Goal: Task Accomplishment & Management: Complete application form

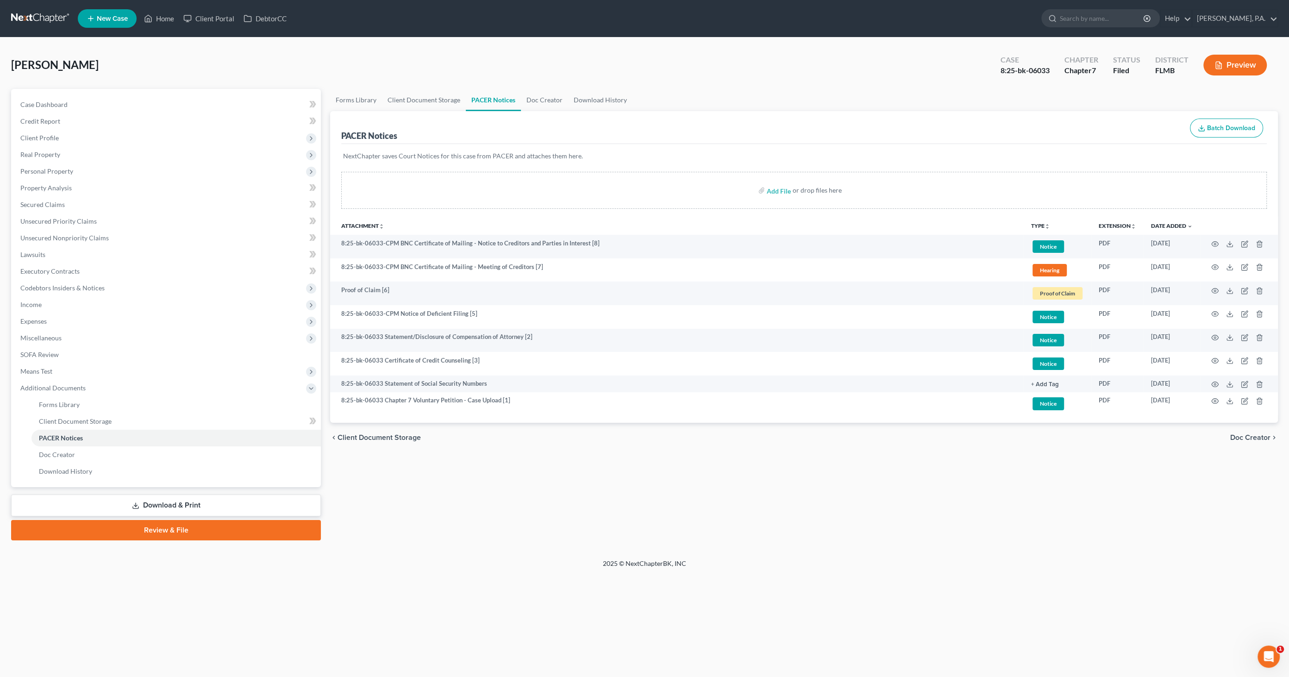
click at [182, 63] on div "Betancourt, Erica Upgraded Case 8:25-bk-06033 Chapter Chapter 7 Status Filed Di…" at bounding box center [644, 69] width 1266 height 40
click at [47, 173] on span "Personal Property" at bounding box center [46, 171] width 53 height 8
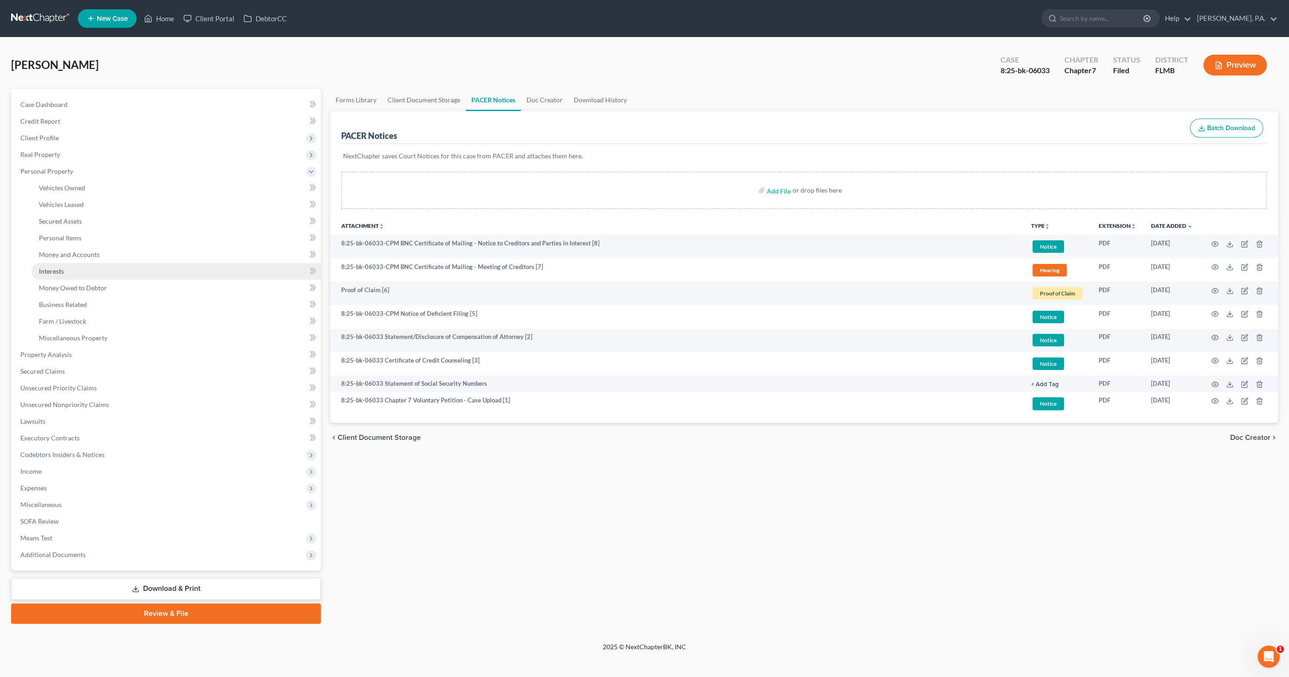
click at [76, 266] on link "Interests" at bounding box center [175, 271] width 289 height 17
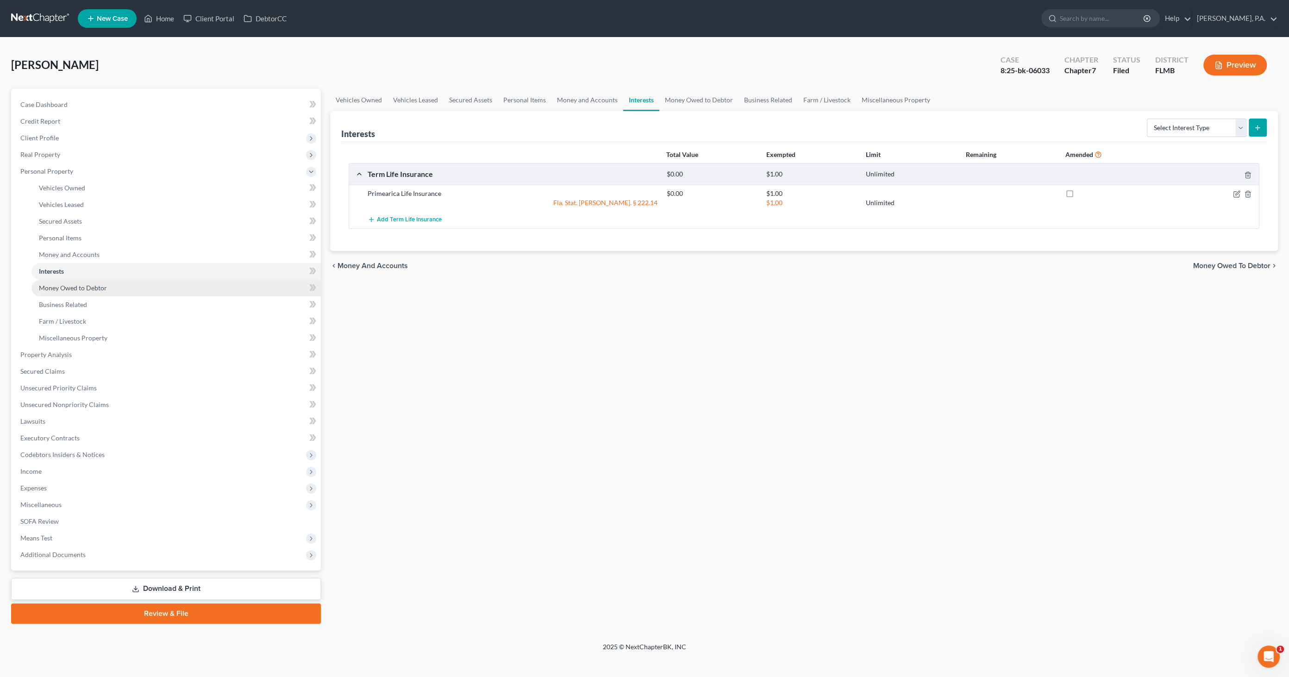
click at [75, 285] on span "Money Owed to Debtor" at bounding box center [73, 288] width 68 height 8
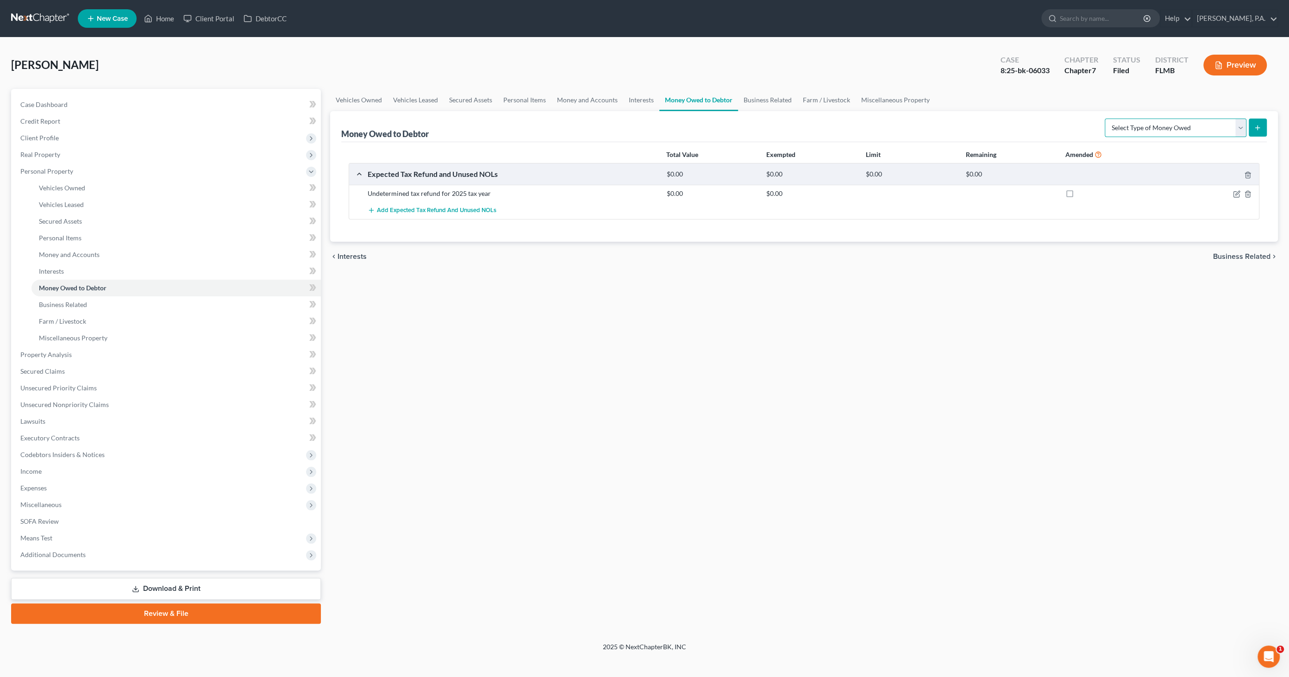
click at [1121, 130] on select "Select Type of Money Owed Accounts Receivable Alimony Child Support Claims Agai…" at bounding box center [1175, 127] width 142 height 19
select select "child_support"
click at [1106, 118] on select "Select Type of Money Owed Accounts Receivable Alimony Child Support Claims Agai…" at bounding box center [1175, 127] width 142 height 19
click at [1262, 131] on button "submit" at bounding box center [1257, 127] width 18 height 18
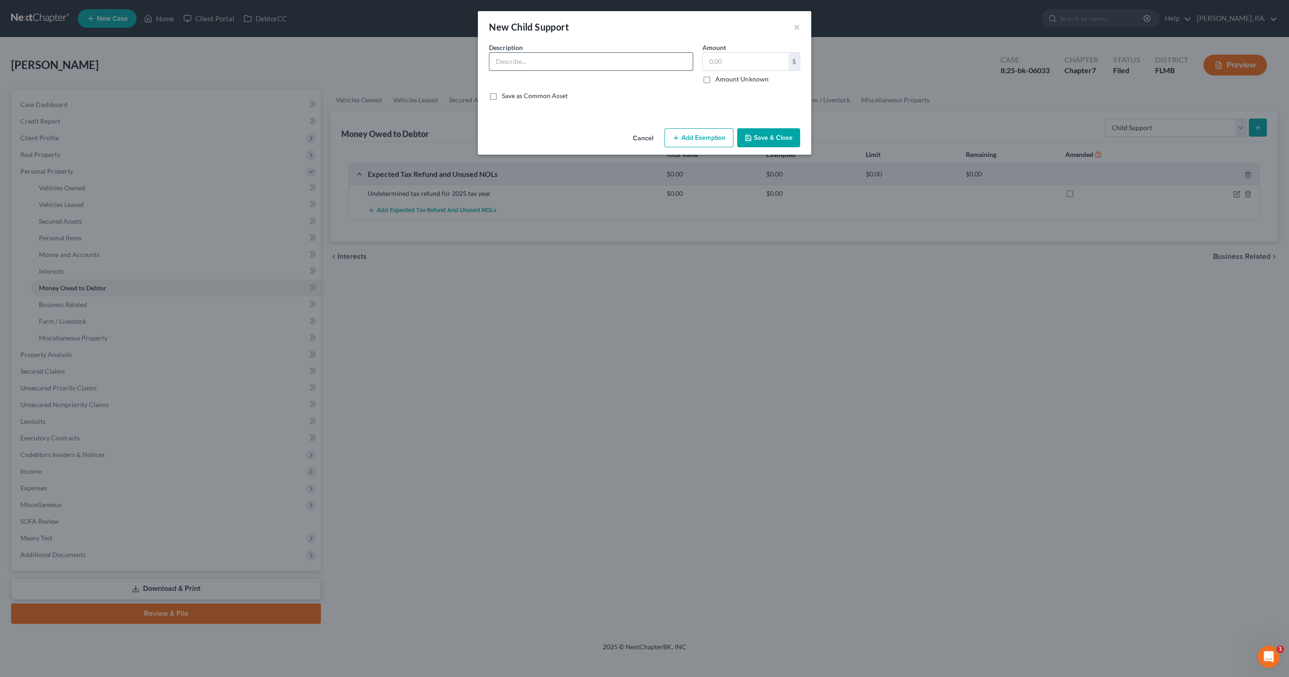
click at [537, 56] on input "text" at bounding box center [590, 62] width 203 height 18
type input "b"
type input "Back owed child support"
type input "71,910.24"
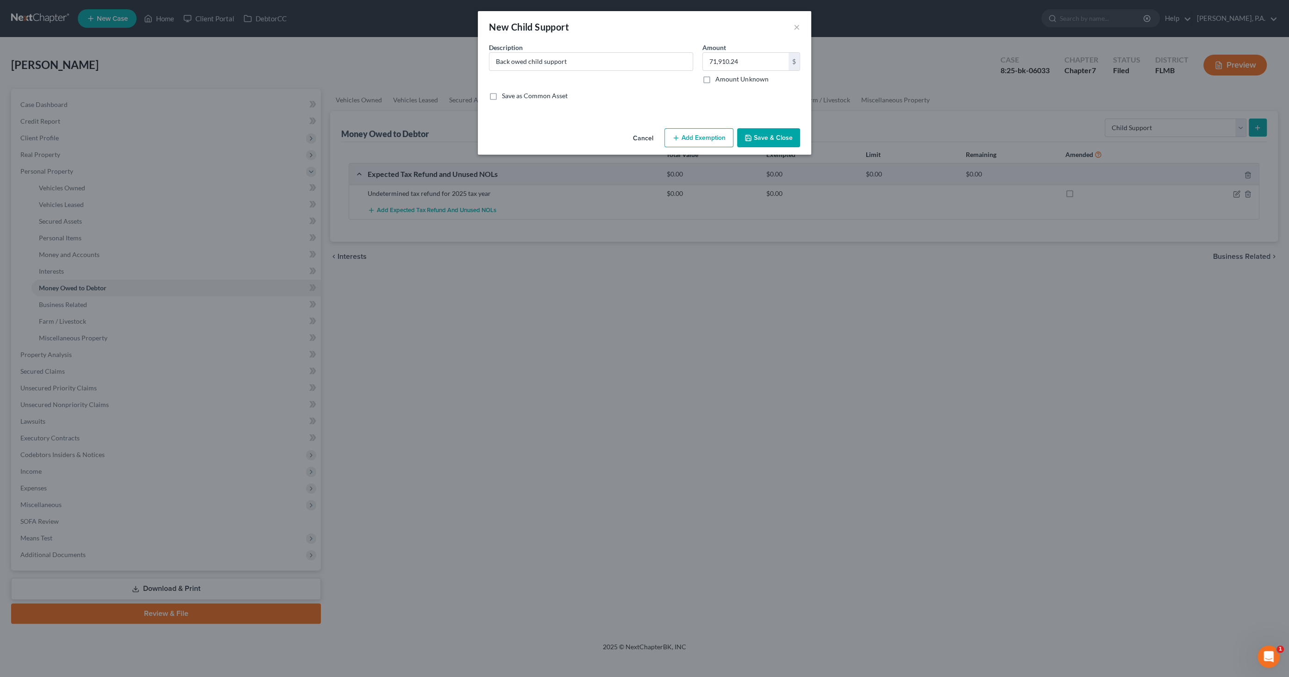
click at [683, 135] on button "Add Exemption" at bounding box center [698, 137] width 69 height 19
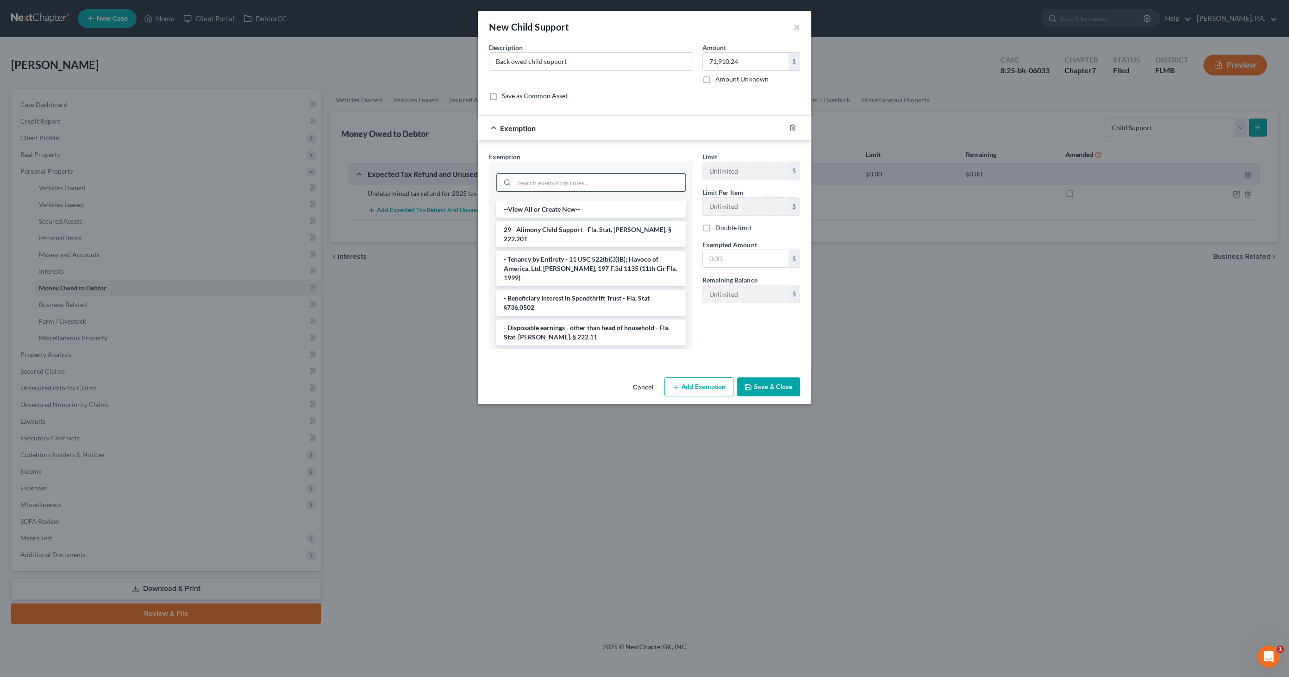
click at [523, 174] on input "search" at bounding box center [599, 183] width 171 height 18
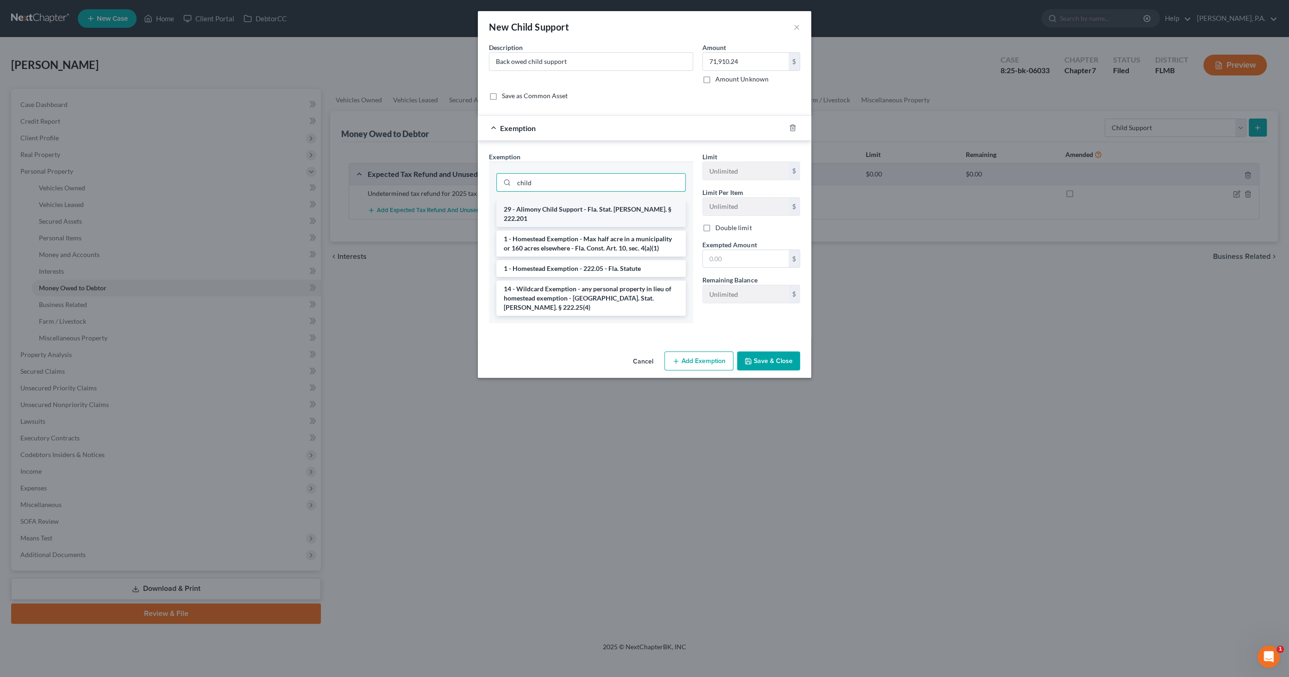
type input "child"
click at [636, 210] on li "29 - Alimony Child Support - Fla. Stat. Ann. § 222.201" at bounding box center [590, 214] width 189 height 26
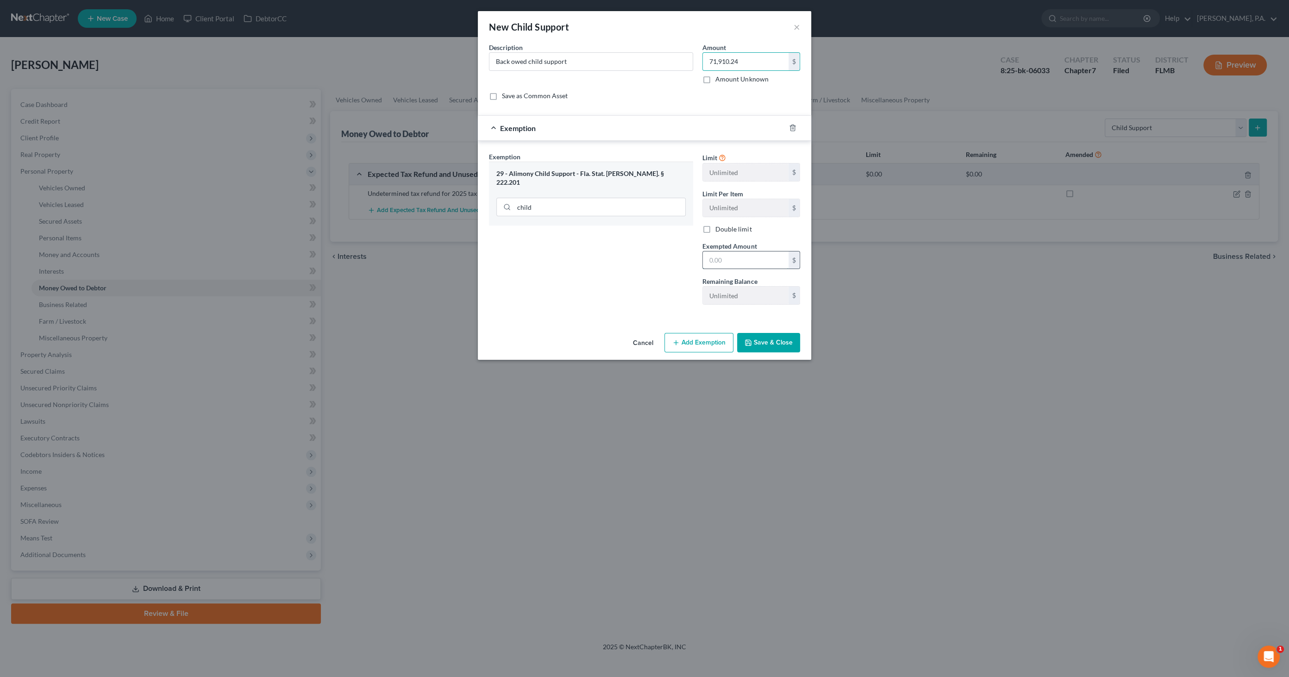
click at [740, 255] on input "text" at bounding box center [746, 260] width 86 height 18
paste input "71,910.24"
type input "71,910.24"
click at [780, 345] on button "Save & Close" at bounding box center [768, 342] width 63 height 19
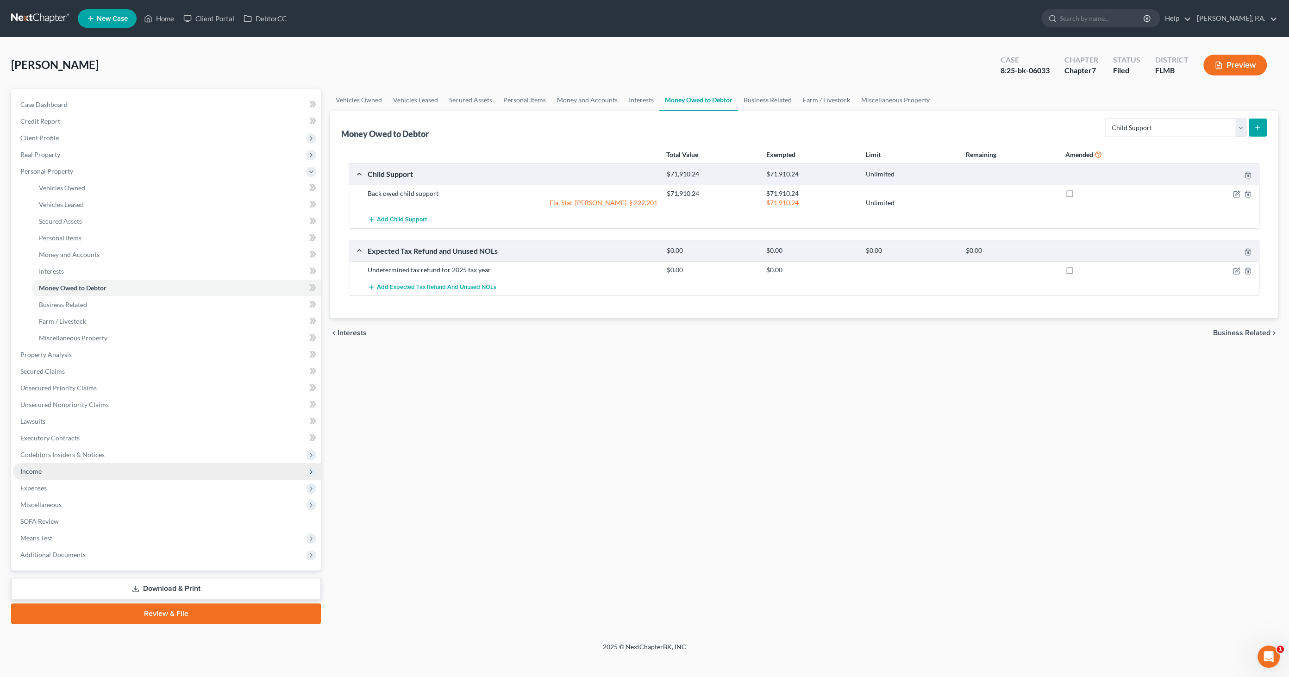
click at [43, 471] on span "Income" at bounding box center [167, 471] width 308 height 17
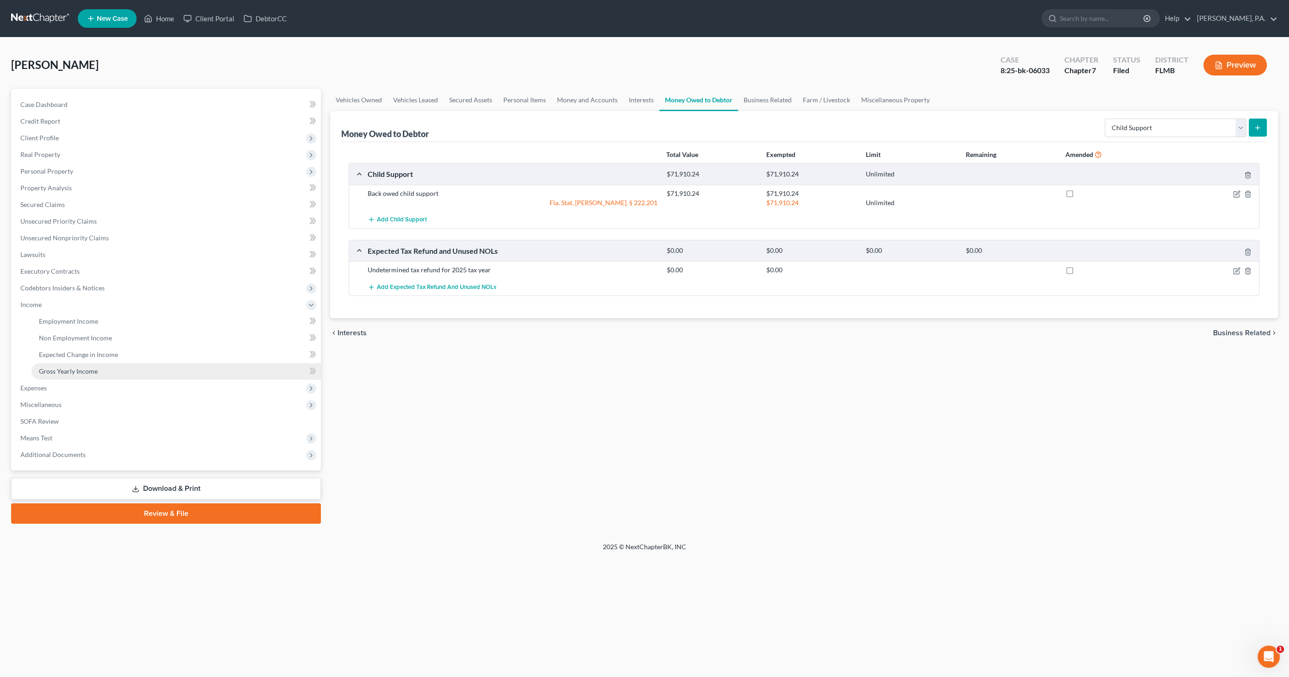
click at [70, 374] on span "Gross Yearly Income" at bounding box center [68, 371] width 59 height 8
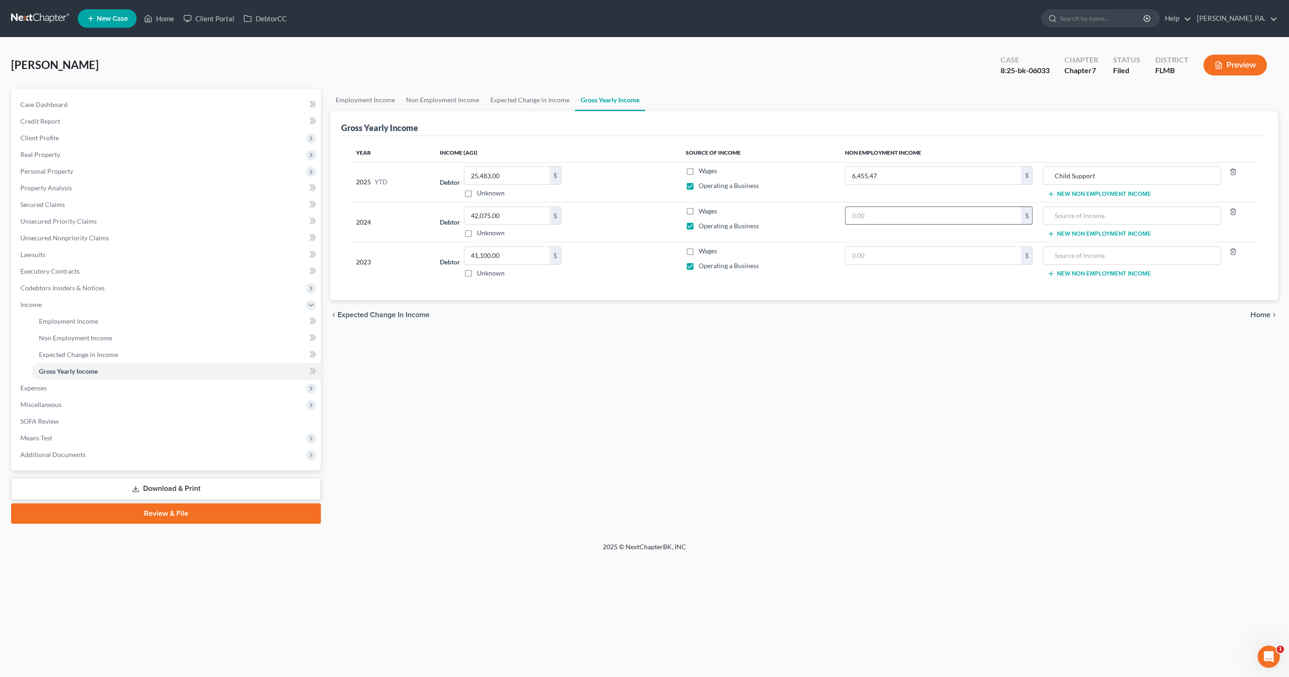
click at [883, 212] on input "text" at bounding box center [933, 216] width 176 height 18
type input "779.87"
drag, startPoint x: 1114, startPoint y: 178, endPoint x: 1054, endPoint y: 170, distance: 60.7
click at [1042, 170] on div "Child Support" at bounding box center [1131, 175] width 178 height 19
click at [1078, 214] on input "text" at bounding box center [1131, 216] width 168 height 18
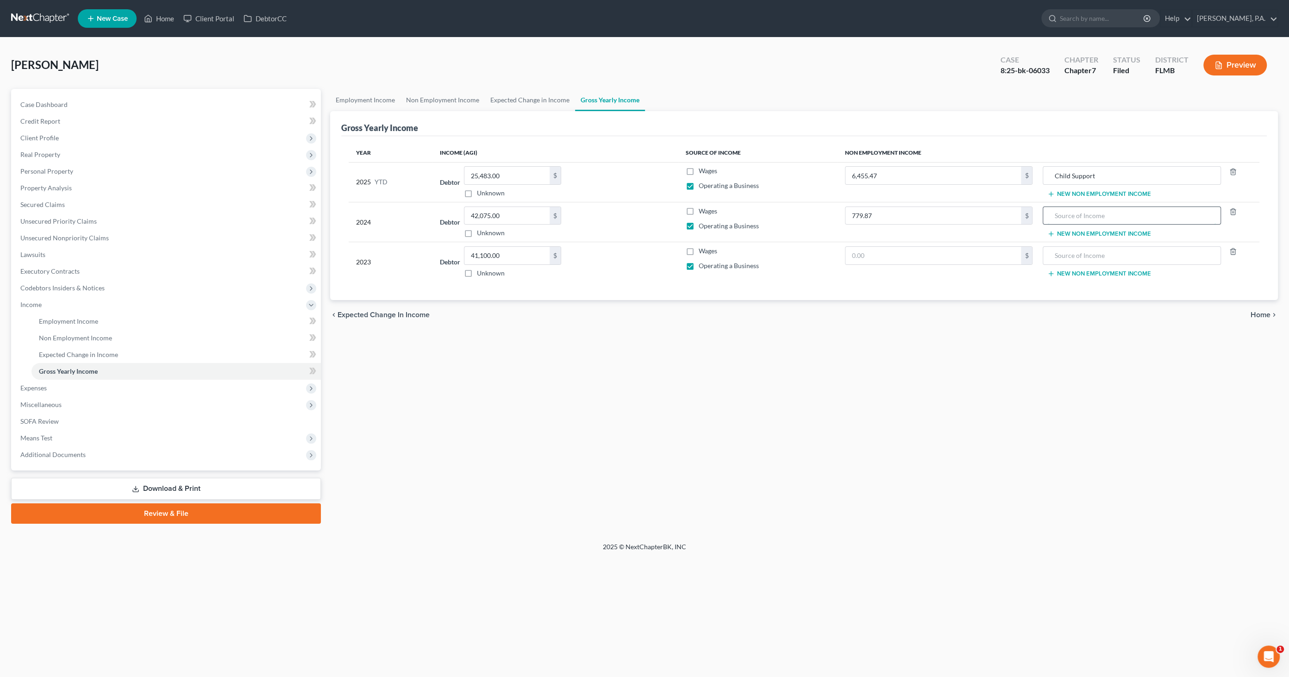
paste input "Child Support"
type input "Child Support"
click at [934, 251] on input "text" at bounding box center [933, 256] width 176 height 18
type input "2,906.00"
click at [1070, 252] on input "text" at bounding box center [1131, 256] width 168 height 18
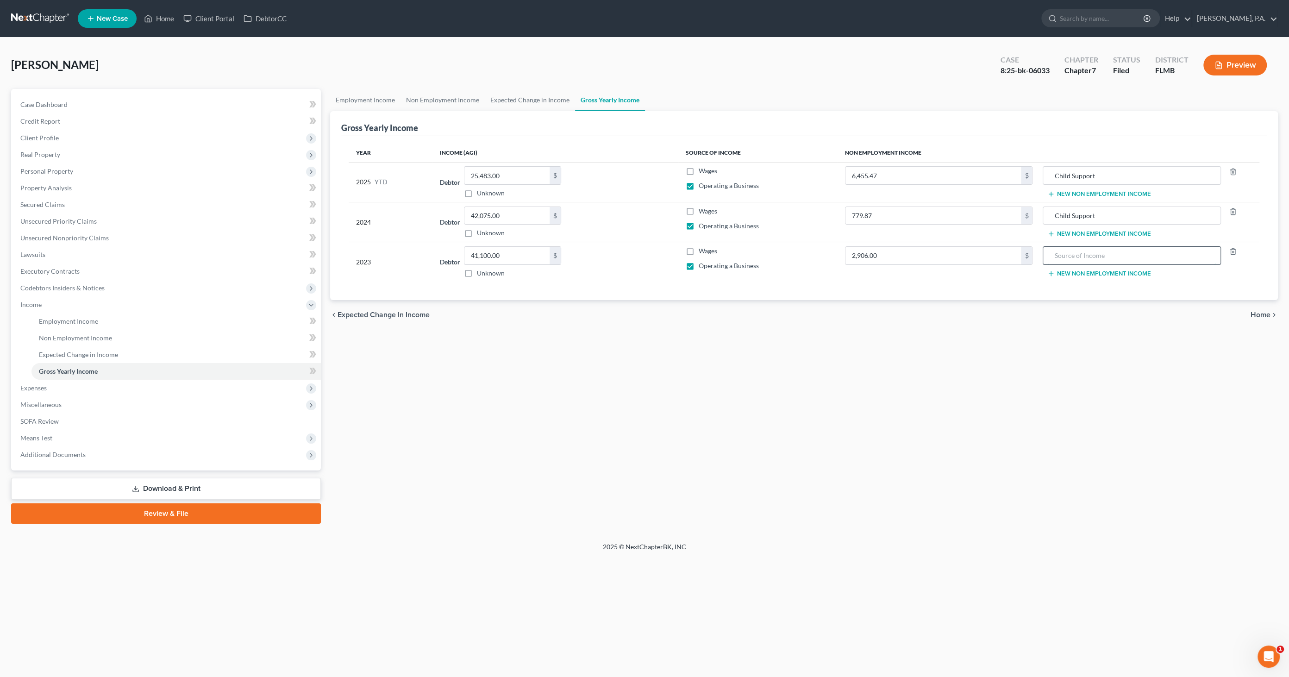
paste input "Child Support"
type input "Child Support"
click at [50, 386] on span "Expenses" at bounding box center [167, 388] width 308 height 17
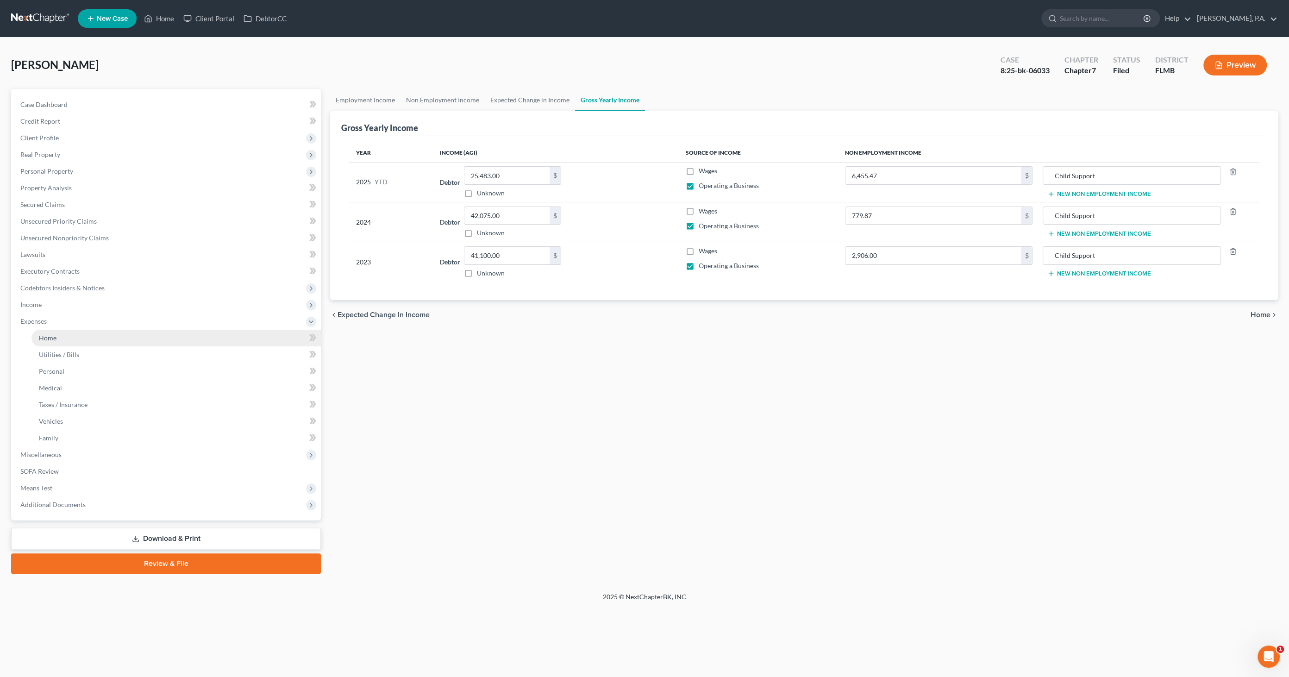
click at [57, 336] on link "Home" at bounding box center [175, 338] width 289 height 17
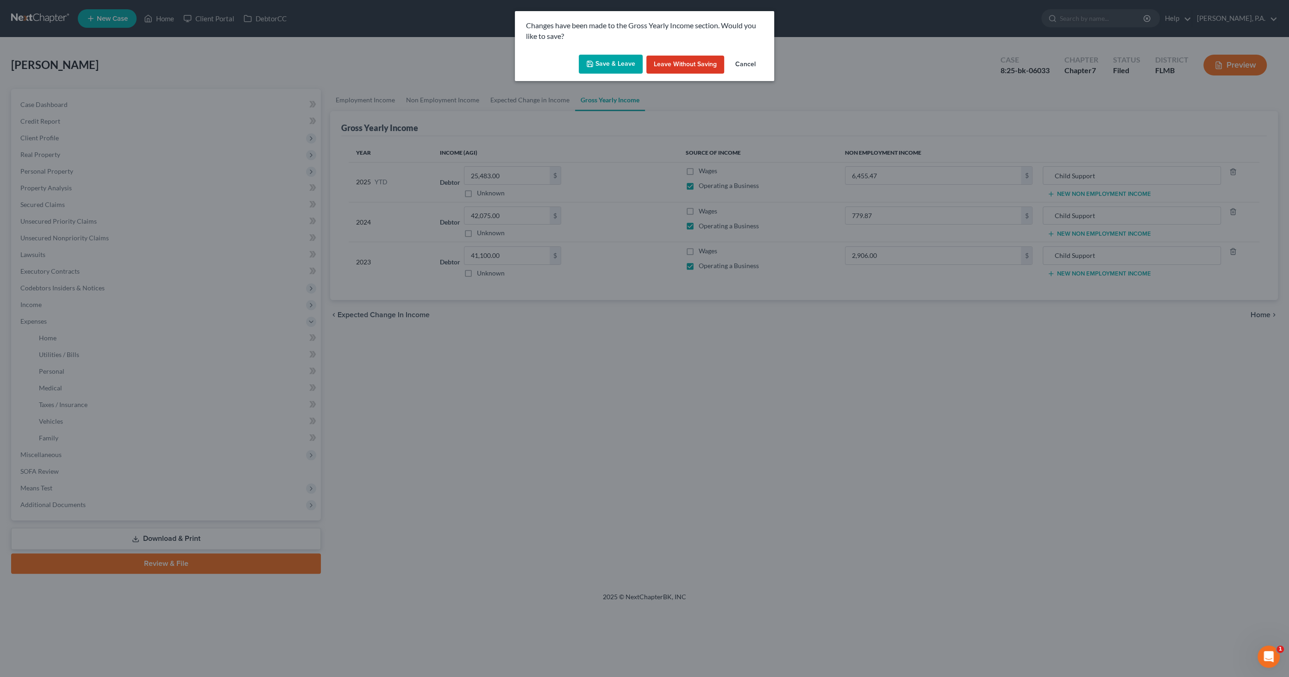
click at [605, 67] on button "Save & Leave" at bounding box center [611, 64] width 64 height 19
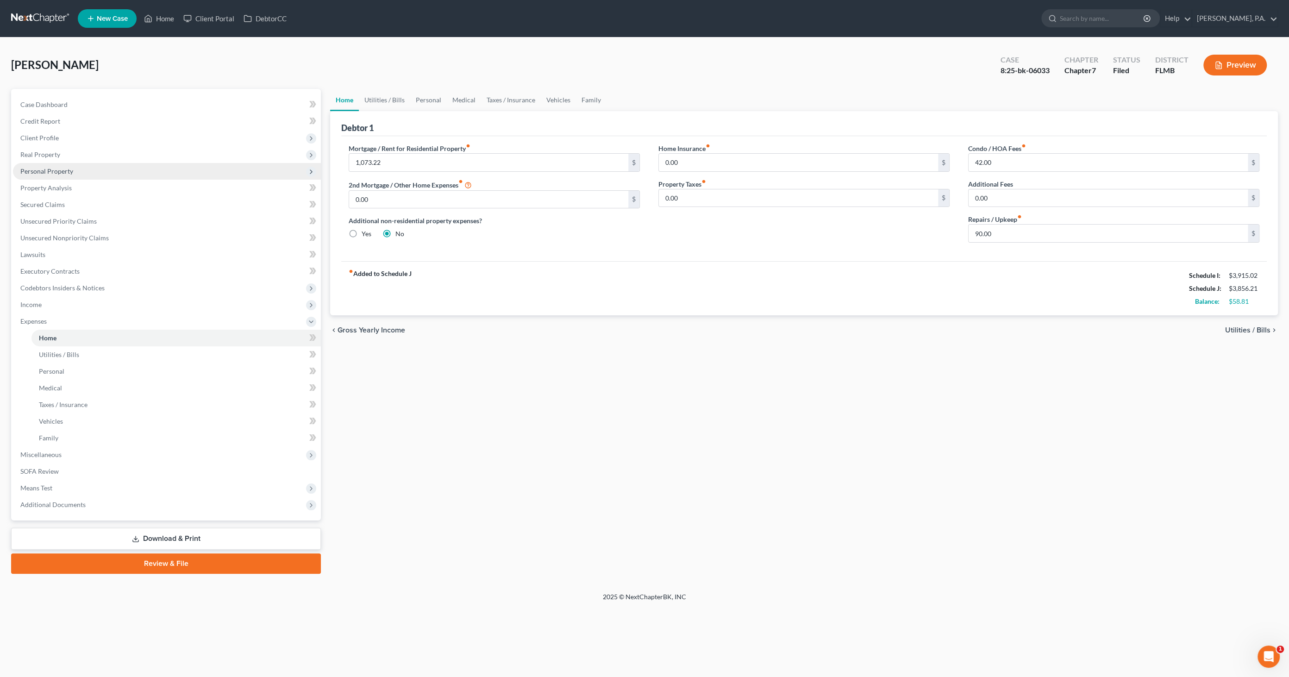
click at [49, 176] on span "Personal Property" at bounding box center [167, 171] width 308 height 17
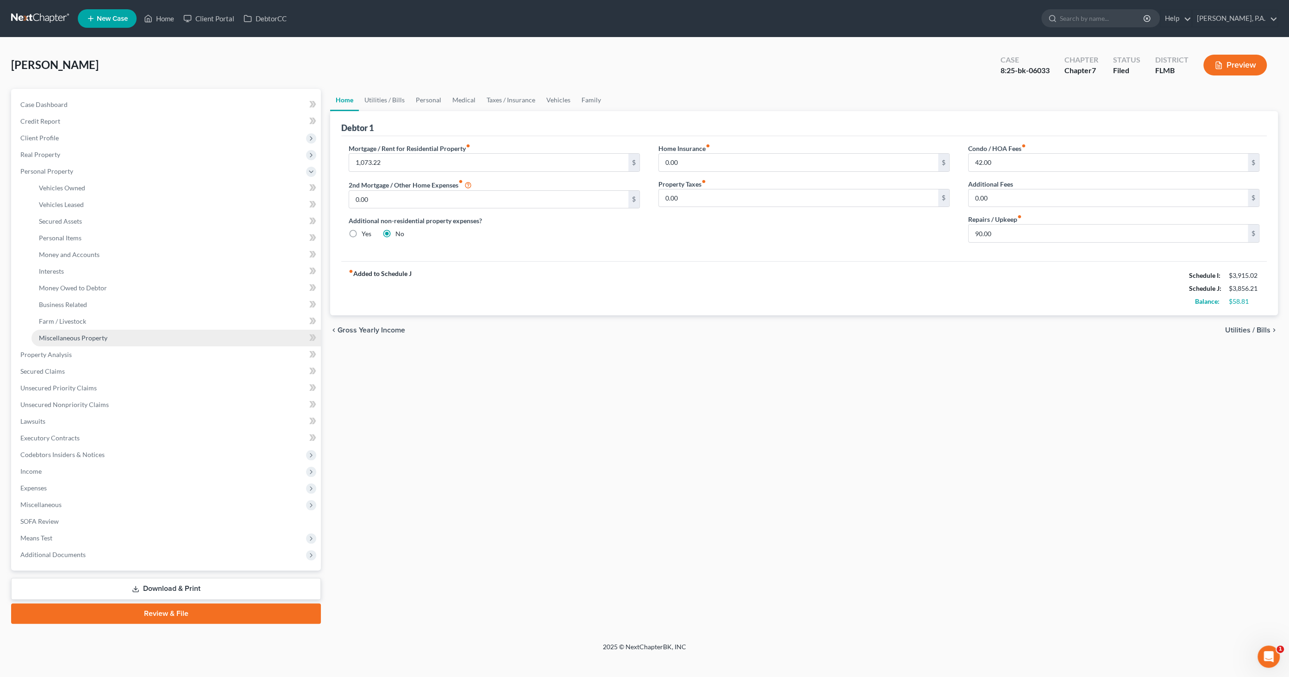
click at [69, 334] on span "Miscellaneous Property" at bounding box center [73, 338] width 68 height 8
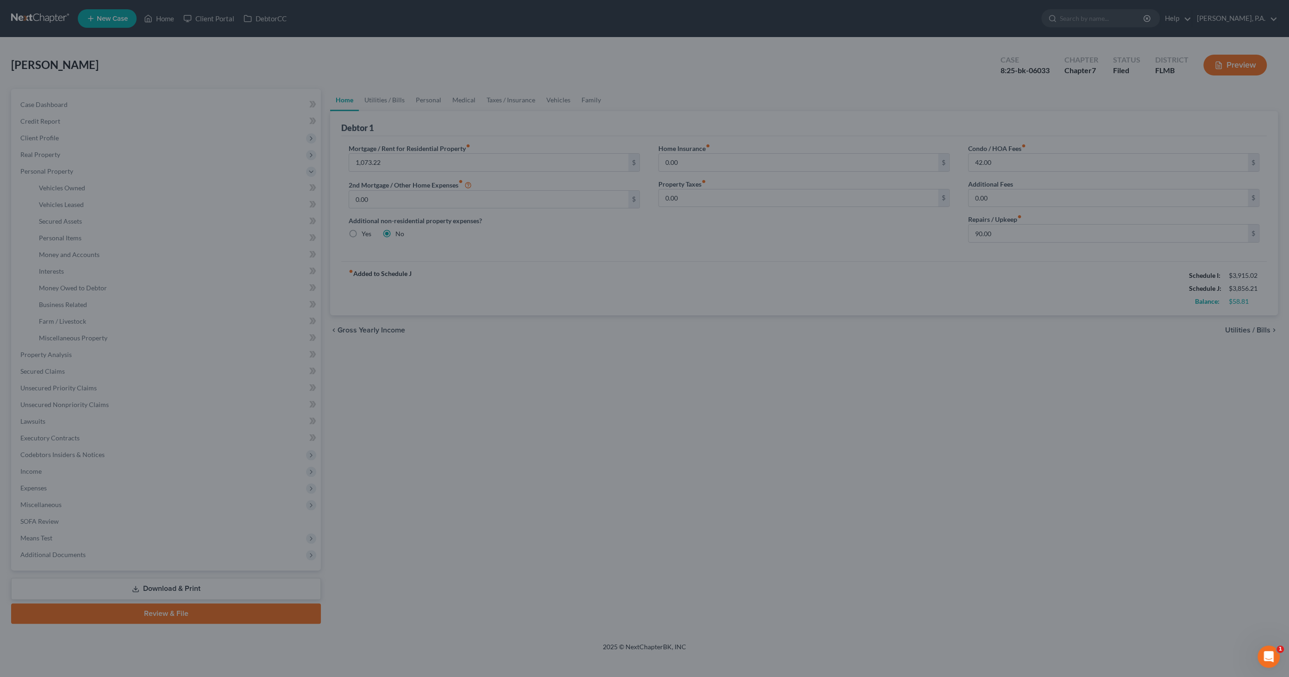
click at [89, 337] on div at bounding box center [644, 338] width 1289 height 677
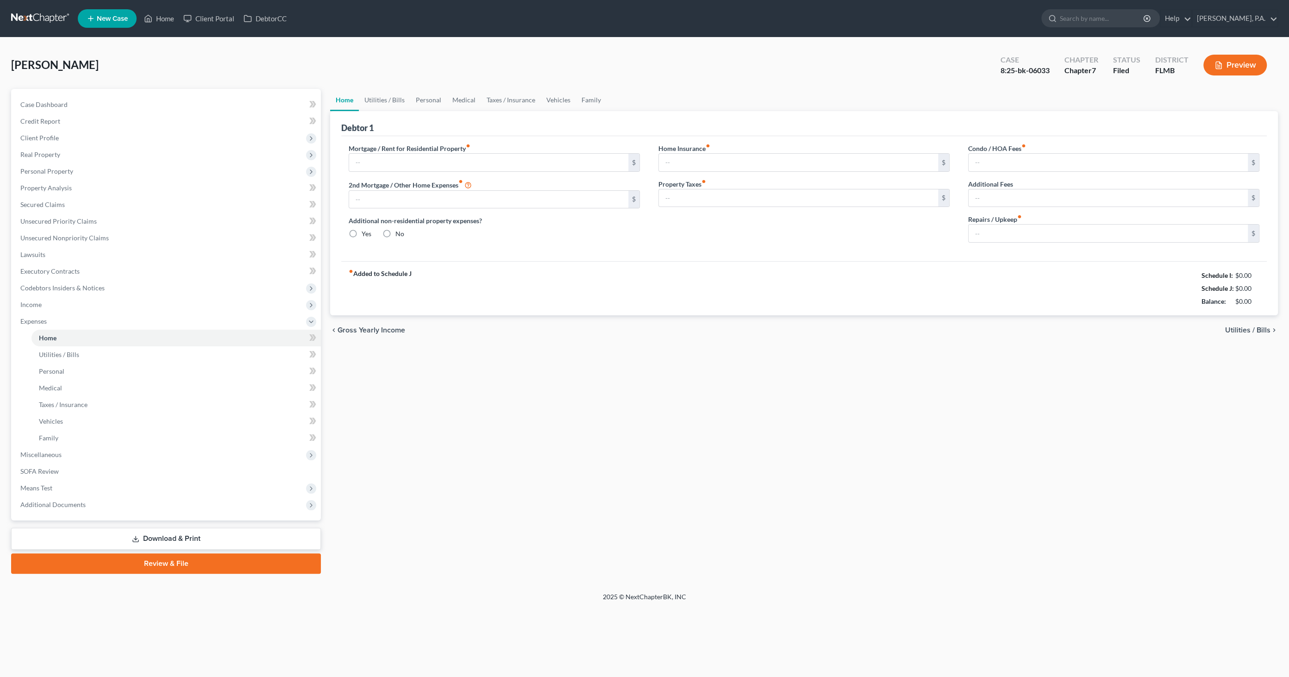
type input "1,073.22"
type input "0.00"
radio input "true"
type input "0.00"
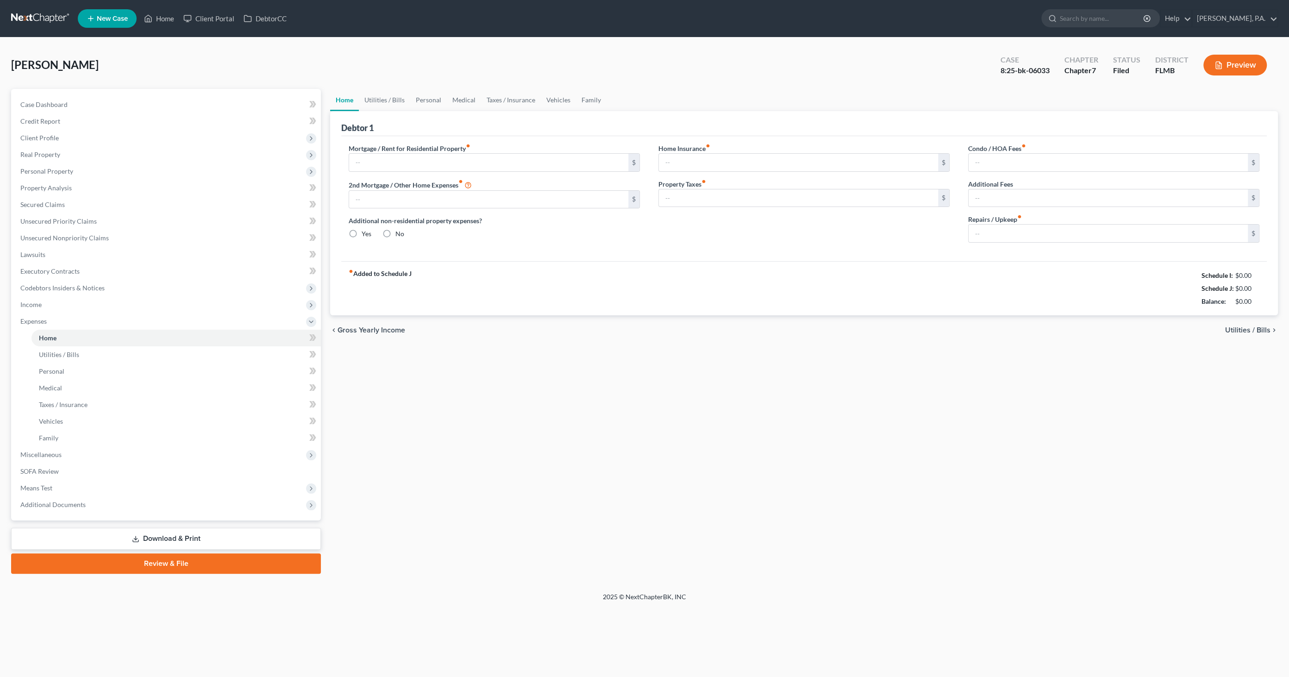
type input "42.00"
type input "0.00"
type input "90.00"
click at [50, 308] on span "Income" at bounding box center [167, 304] width 308 height 17
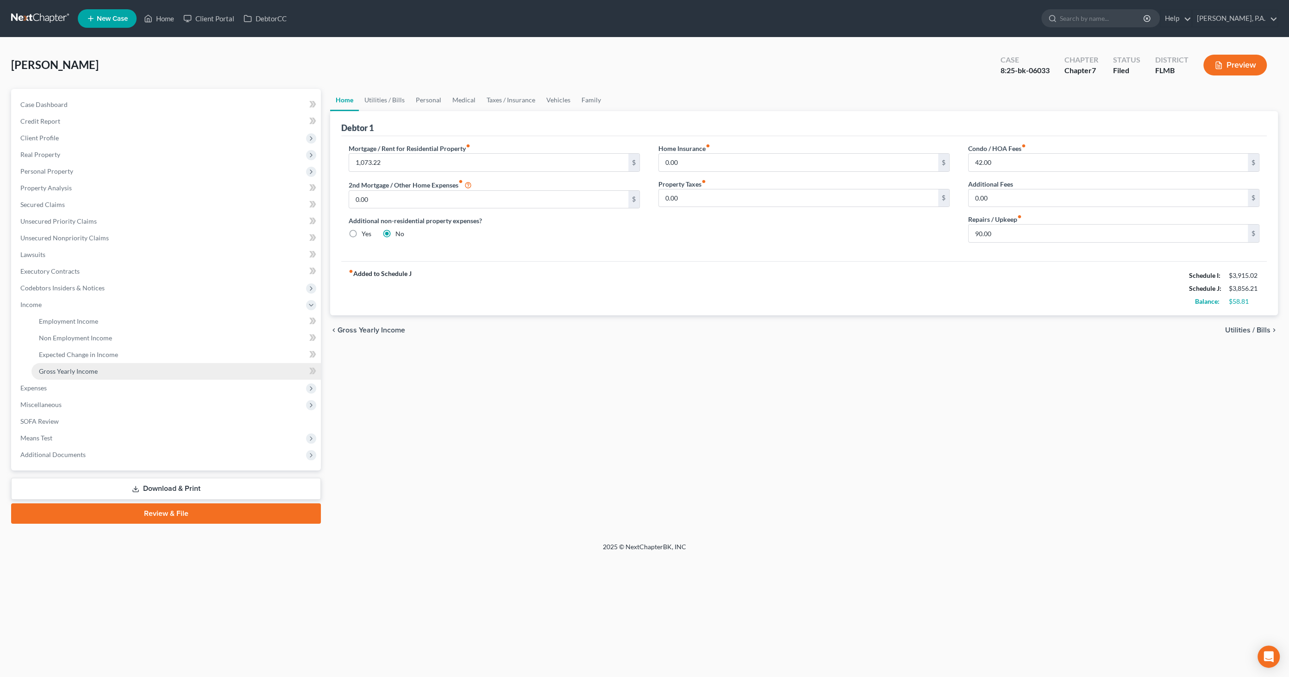
click at [68, 370] on span "Gross Yearly Income" at bounding box center [68, 371] width 59 height 8
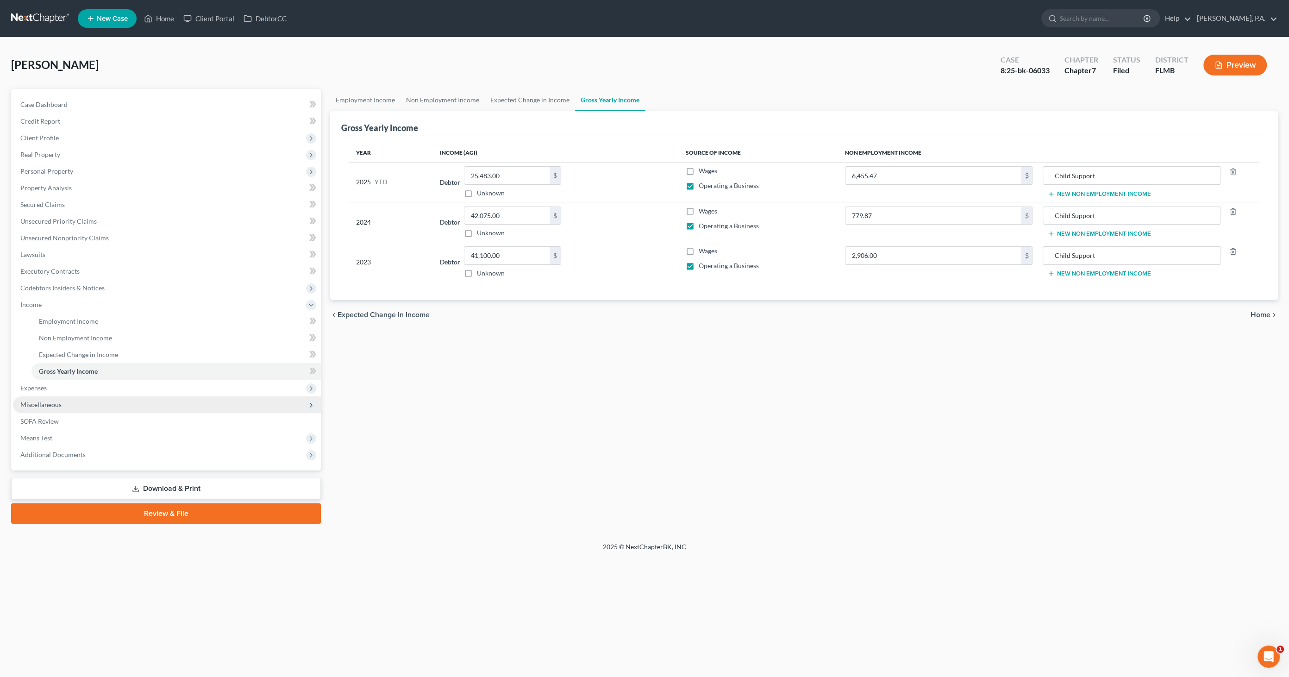
click at [48, 407] on span "Miscellaneous" at bounding box center [40, 404] width 41 height 8
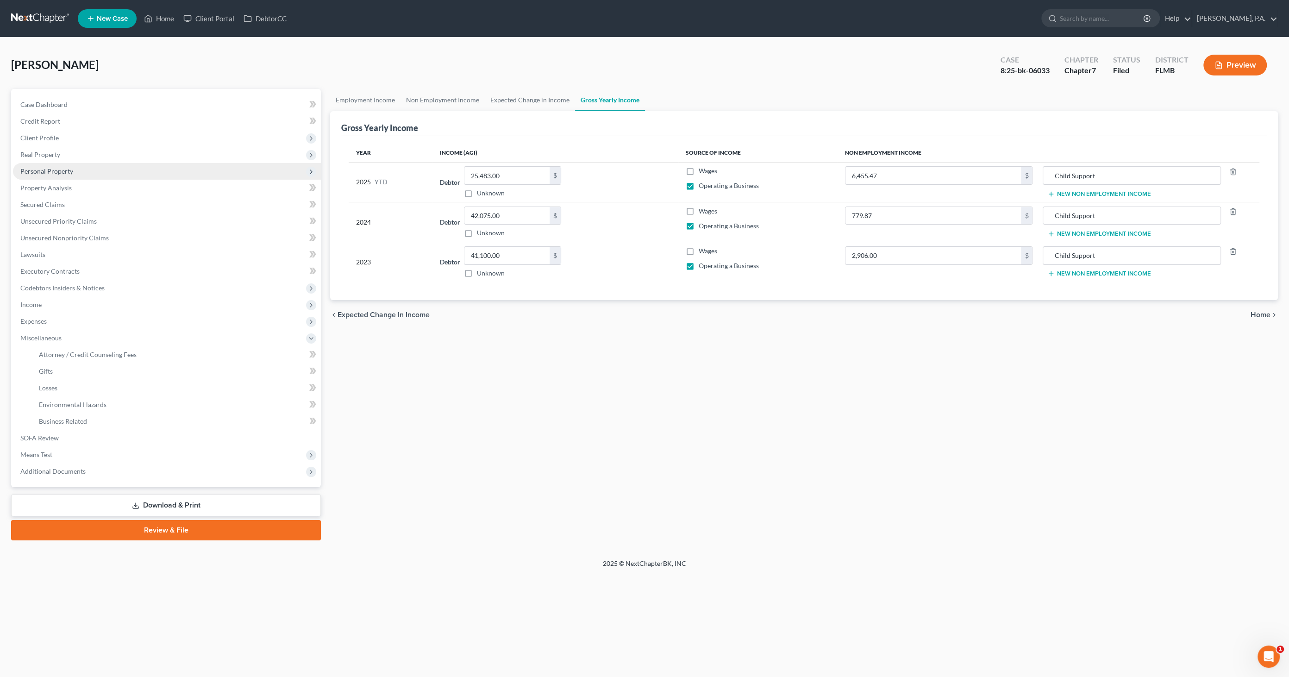
click at [54, 172] on span "Personal Property" at bounding box center [46, 171] width 53 height 8
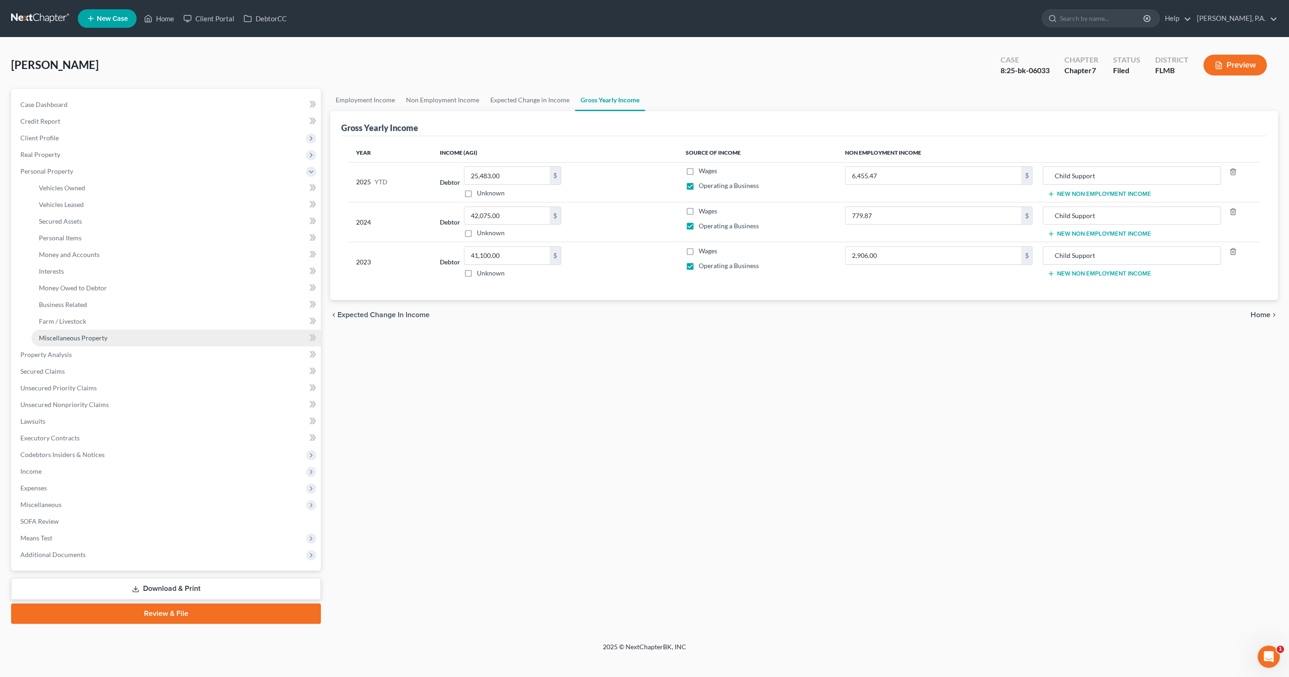
click at [65, 342] on link "Miscellaneous Property" at bounding box center [175, 338] width 289 height 17
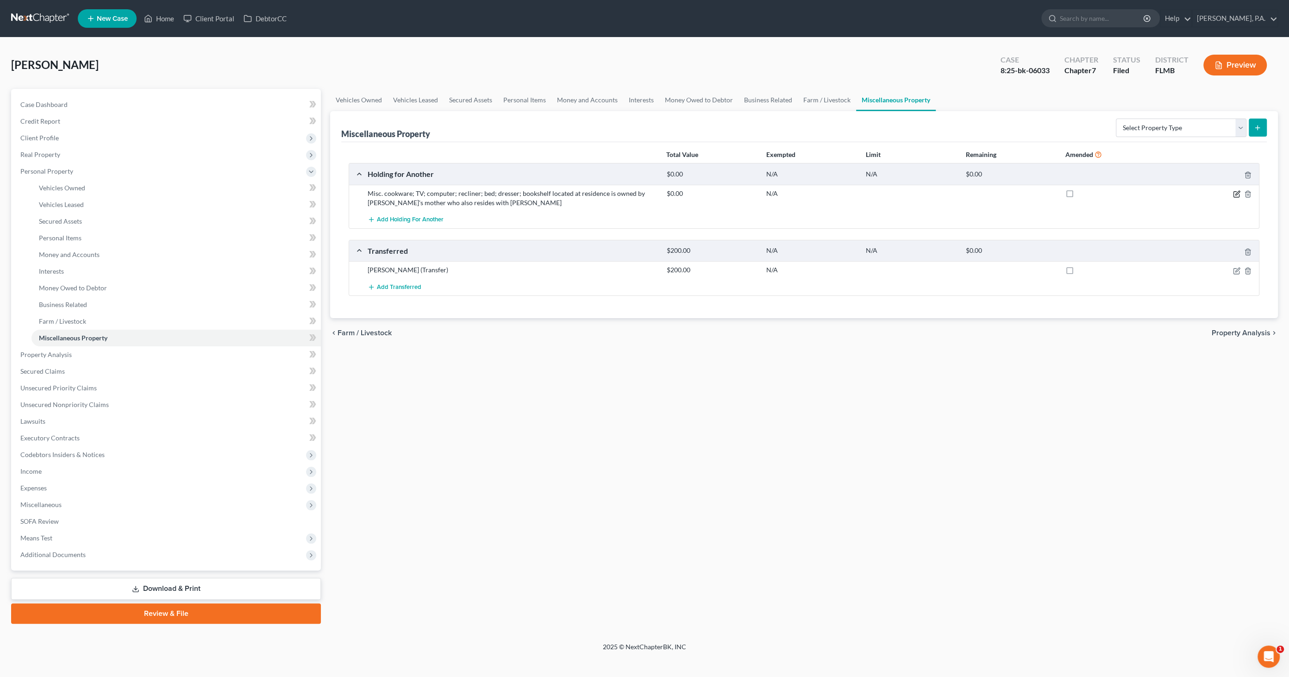
click at [1237, 192] on icon "button" at bounding box center [1237, 193] width 4 height 4
select select "9"
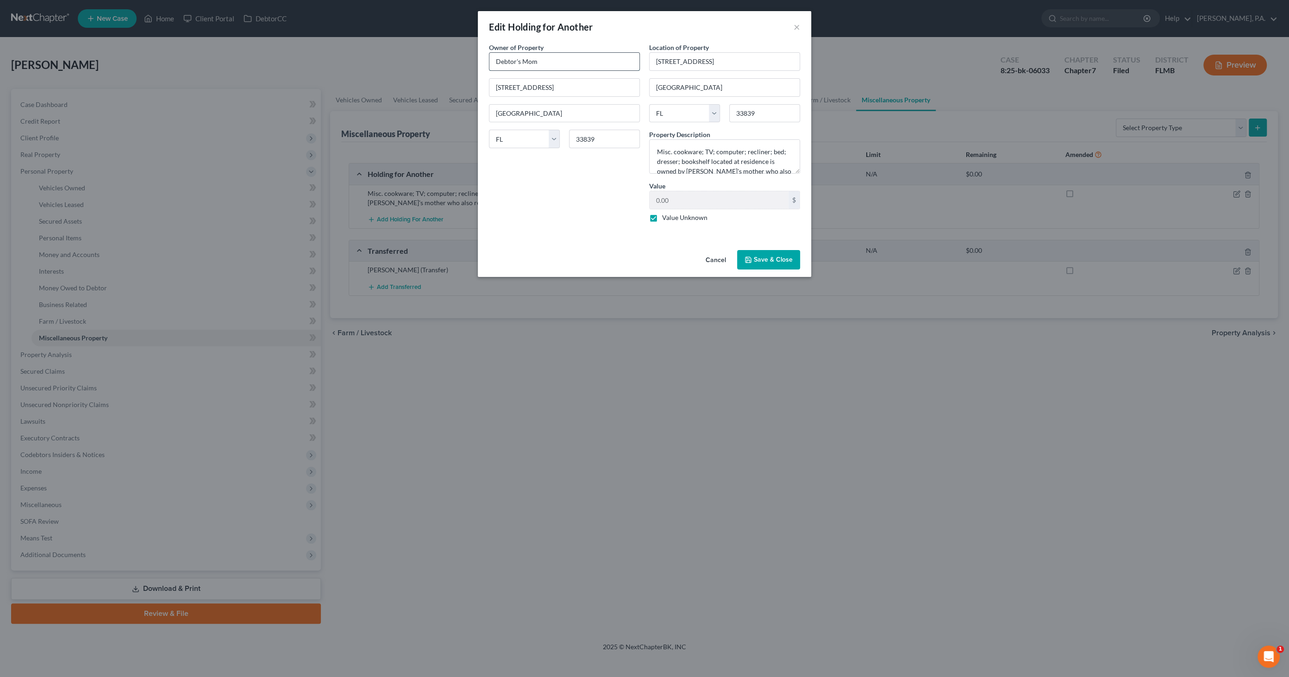
click at [561, 60] on input "Debtor's Mom" at bounding box center [564, 62] width 150 height 18
drag, startPoint x: 456, startPoint y: 50, endPoint x: 448, endPoint y: 49, distance: 8.4
click at [448, 49] on div "Edit Holding for Another × An exemption set must first be selected from the Fil…" at bounding box center [644, 338] width 1289 height 677
type input "Carmen Rivera"
click at [780, 254] on button "Save & Close" at bounding box center [768, 259] width 63 height 19
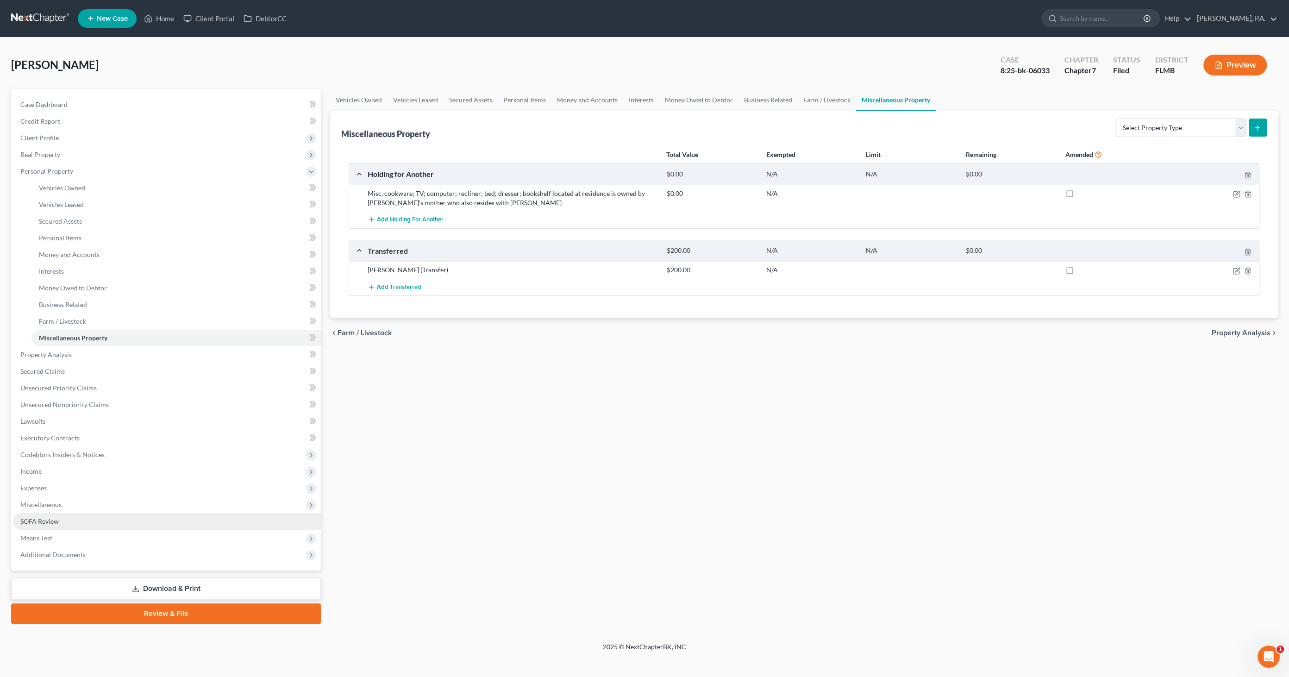
click at [78, 523] on link "SOFA Review" at bounding box center [167, 521] width 308 height 17
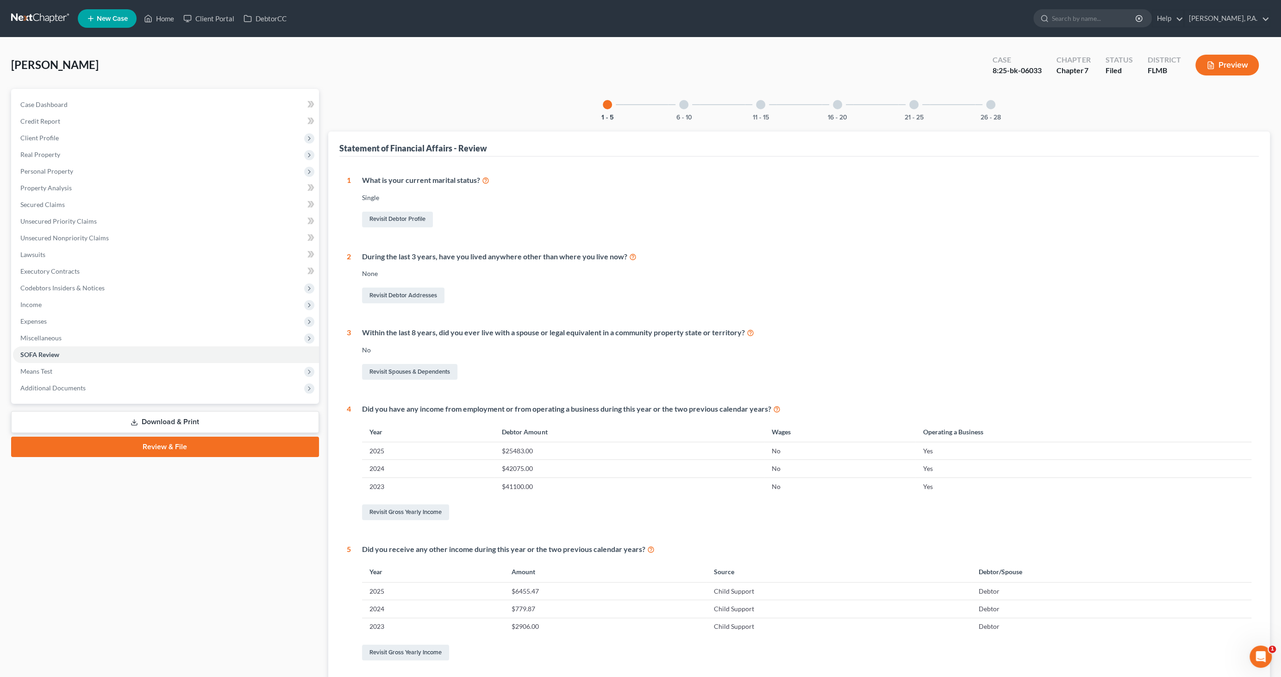
click at [993, 101] on div at bounding box center [990, 104] width 9 height 9
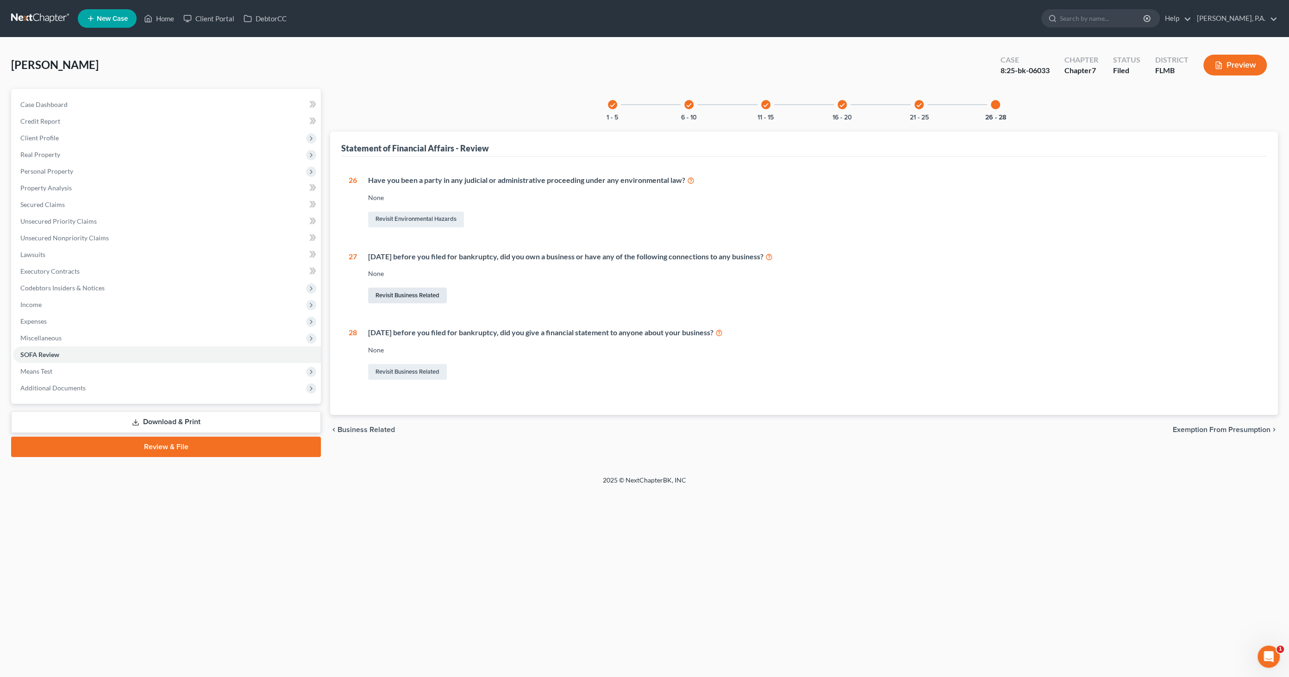
click at [409, 299] on link "Revisit Business Related" at bounding box center [407, 295] width 79 height 16
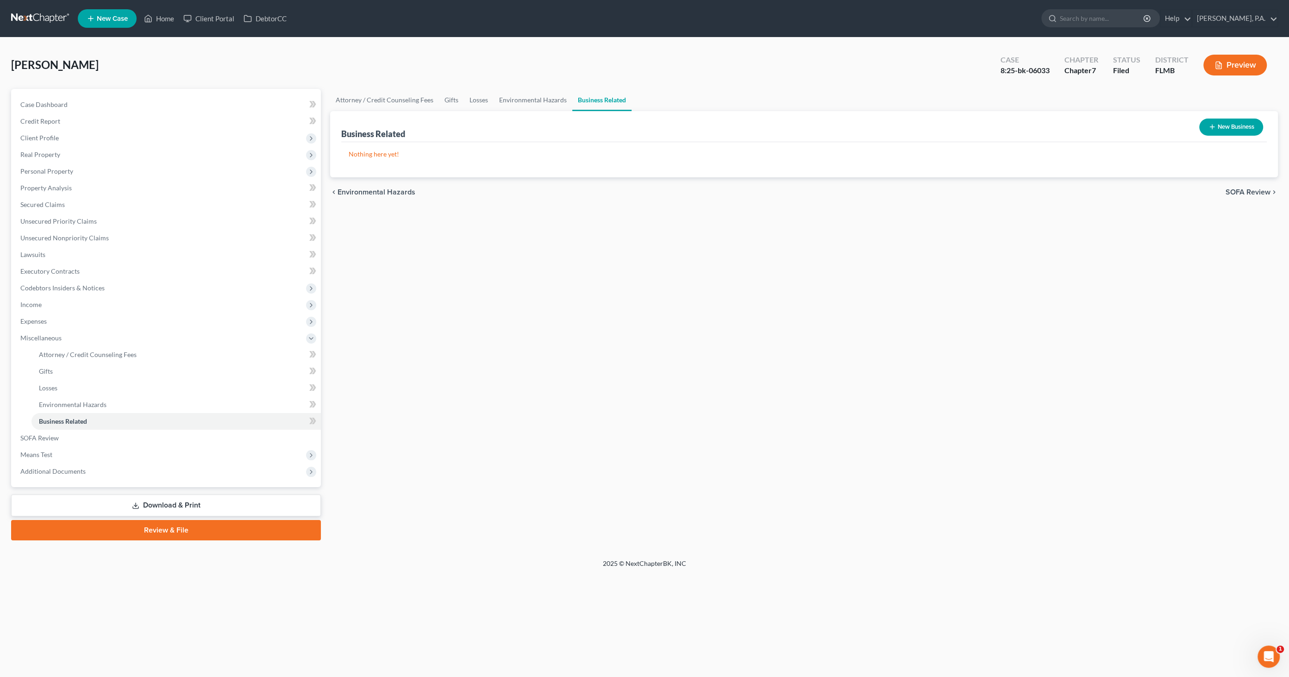
click at [1238, 120] on button "New Business" at bounding box center [1231, 126] width 64 height 17
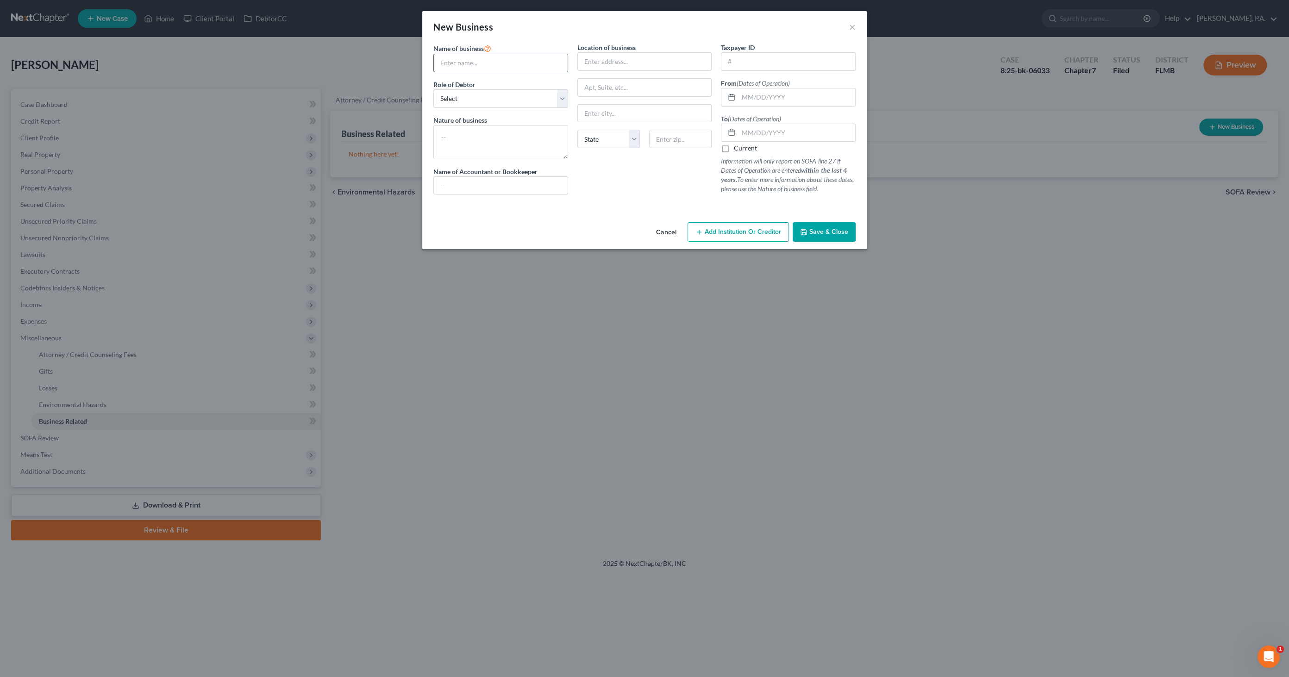
click at [474, 61] on input "text" at bounding box center [501, 63] width 134 height 18
type input "Self-Employed as 1099 employee"
click at [511, 96] on select "Select A member of a limited liability company (LLC) or limited liability partn…" at bounding box center [500, 98] width 135 height 19
select select "sole_proprietor"
click at [433, 89] on select "Select A member of a limited liability company (LLC) or limited liability partn…" at bounding box center [500, 98] width 135 height 19
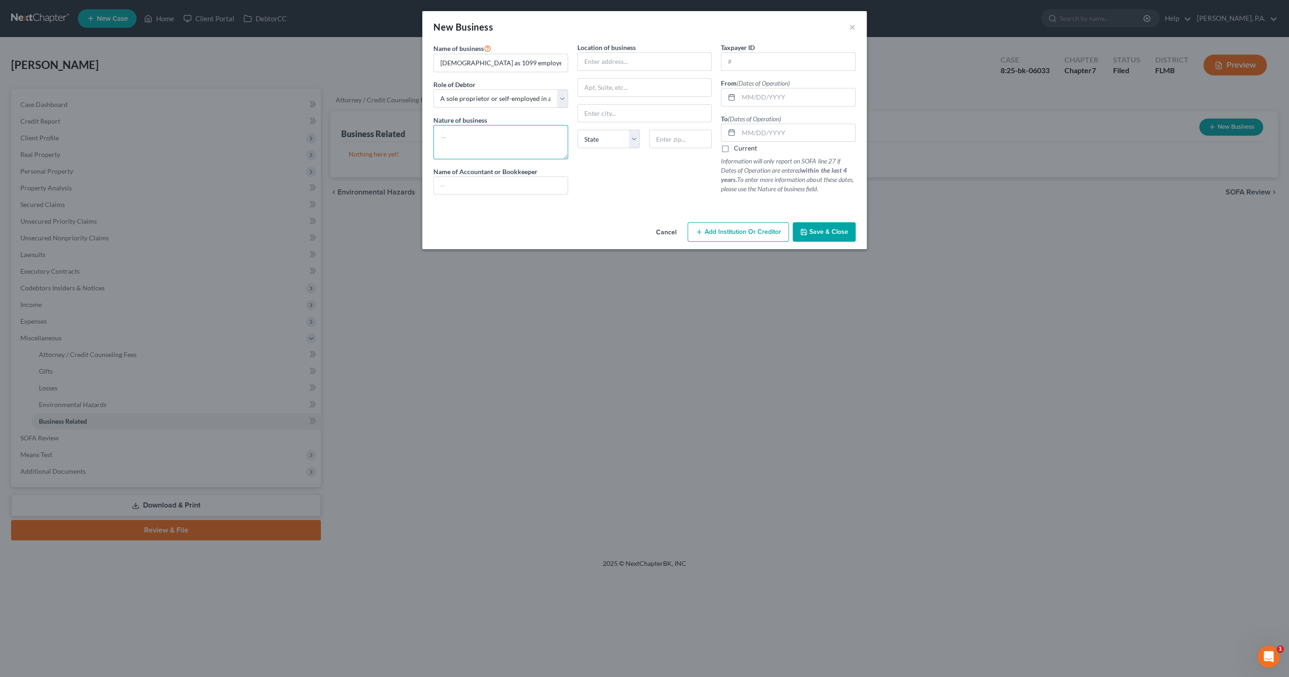
drag, startPoint x: 487, startPoint y: 134, endPoint x: 491, endPoint y: 132, distance: 4.8
click at [488, 133] on textarea at bounding box center [500, 142] width 135 height 34
type textarea "Web Content Creator"
click at [634, 62] on input "text" at bounding box center [645, 62] width 134 height 18
type input "H"
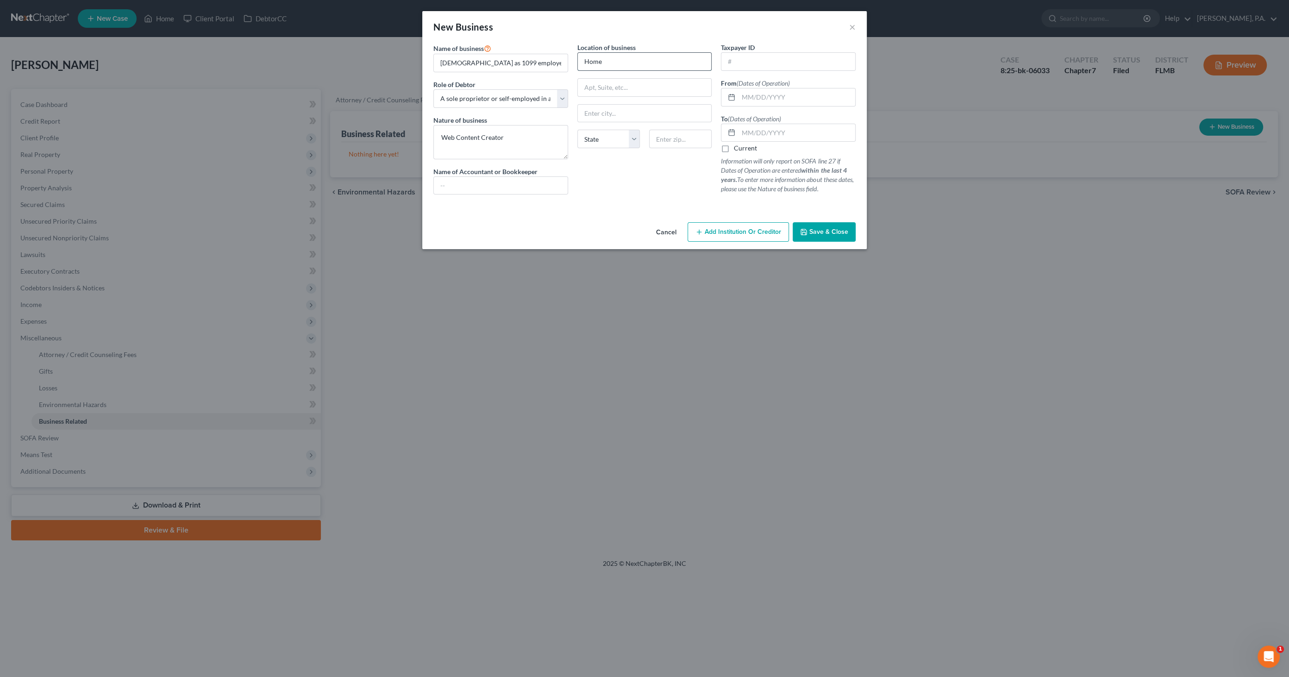
type input "Home"
click at [754, 96] on input "text" at bounding box center [796, 97] width 117 height 18
drag, startPoint x: 788, startPoint y: 92, endPoint x: 763, endPoint y: 95, distance: 25.7
click at [763, 95] on input "01/01/12018" at bounding box center [796, 97] width 117 height 18
type input "01/01/2018"
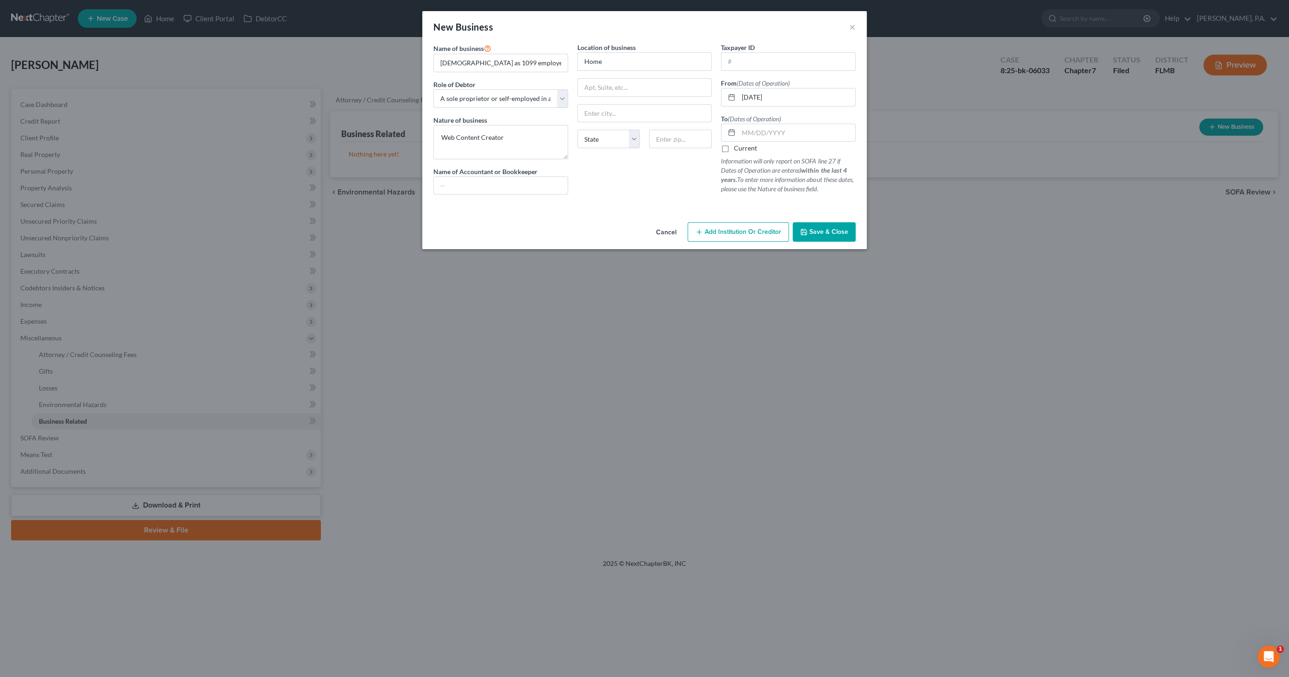
click at [749, 150] on label "Current" at bounding box center [745, 147] width 23 height 9
click at [743, 149] on input "Current" at bounding box center [740, 146] width 6 height 6
checkbox input "true"
click at [829, 235] on button "Save & Close" at bounding box center [823, 231] width 63 height 19
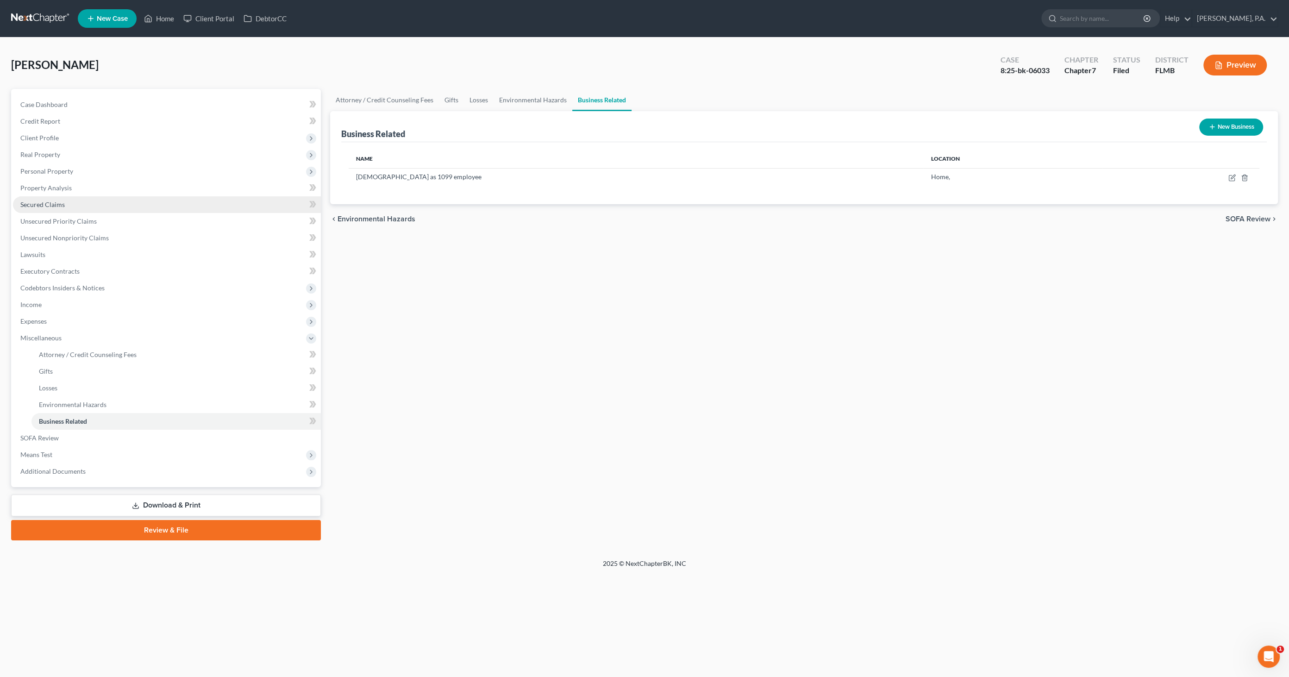
click at [53, 205] on span "Secured Claims" at bounding box center [42, 204] width 44 height 8
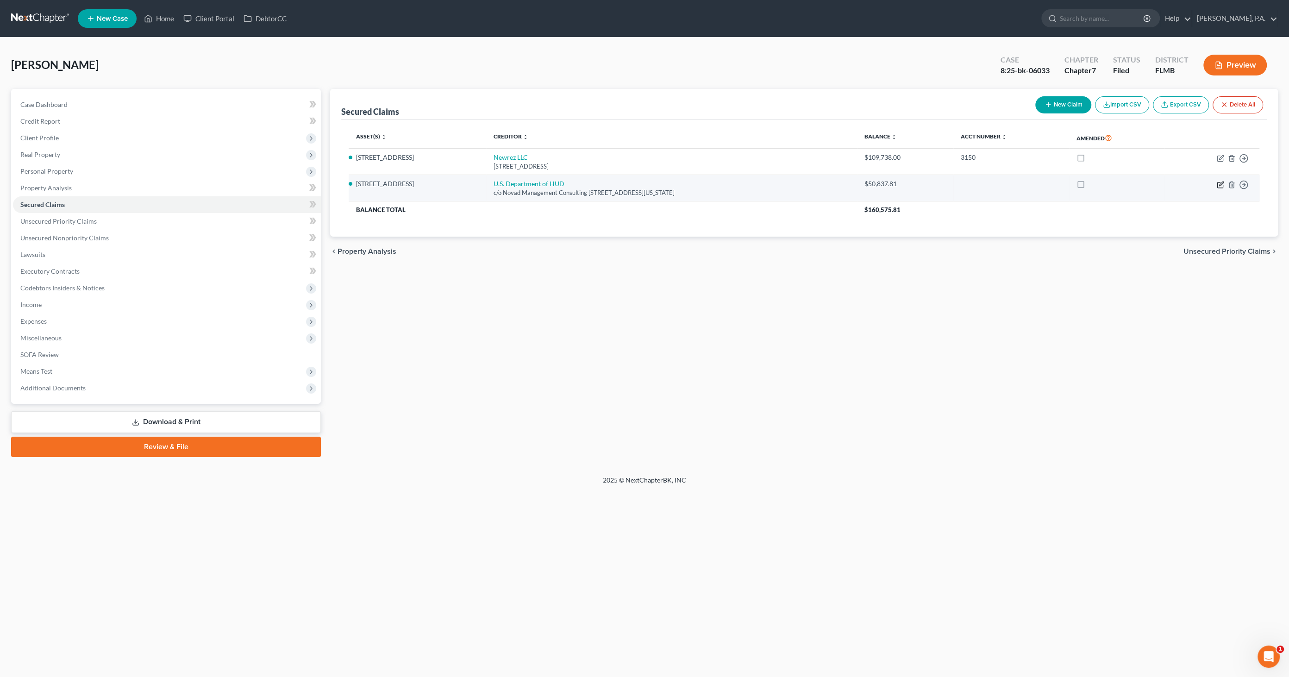
click at [1218, 182] on icon "button" at bounding box center [1219, 184] width 7 height 7
select select "37"
select select "0"
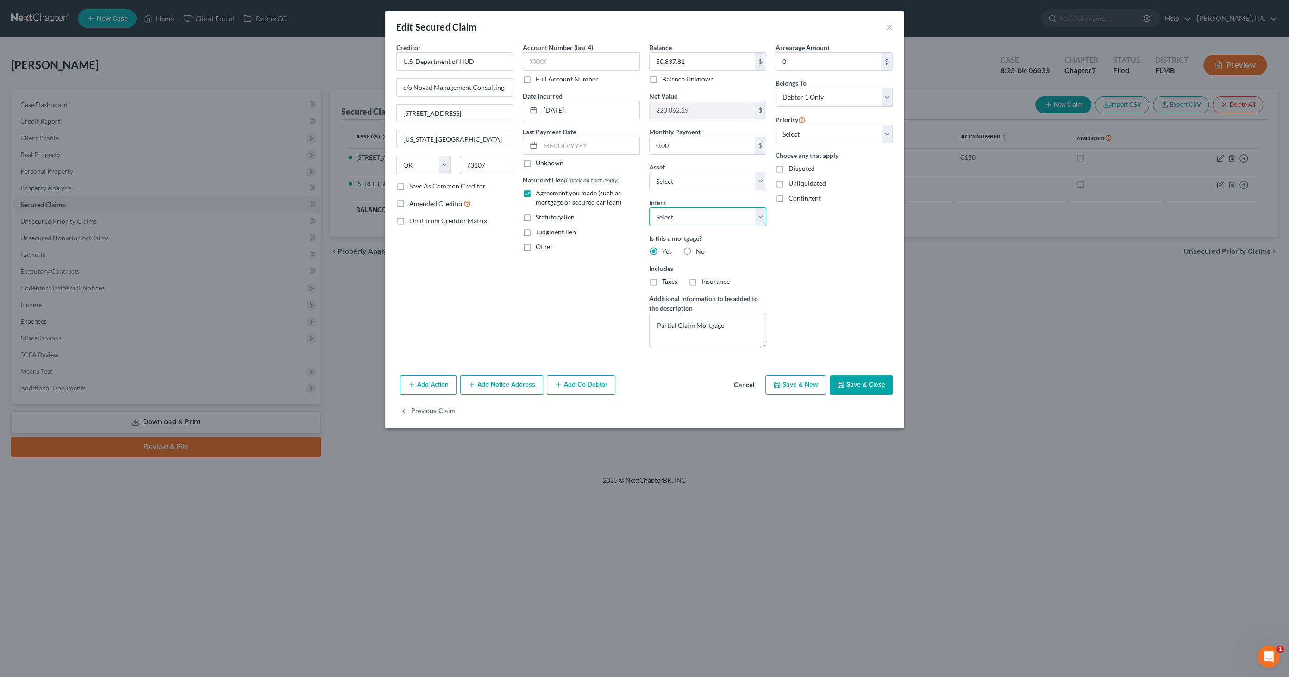
click at [696, 217] on select "Select Surrender Redeem Reaffirm Avoid Other" at bounding box center [707, 216] width 117 height 19
select select "4"
click at [649, 207] on select "Select Surrender Redeem Reaffirm Avoid Other" at bounding box center [707, 216] width 117 height 19
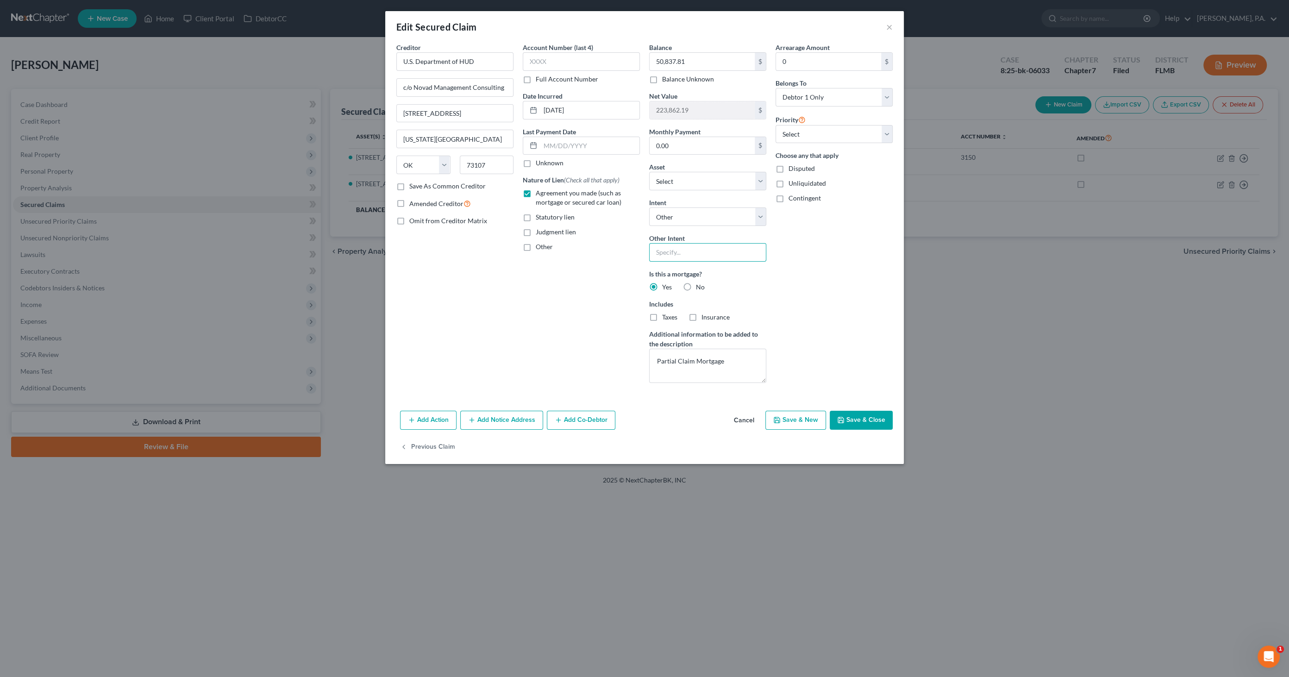
click at [685, 249] on input "text" at bounding box center [707, 252] width 117 height 19
type input "Partial Claim"
click at [844, 416] on icon "button" at bounding box center [840, 419] width 7 height 7
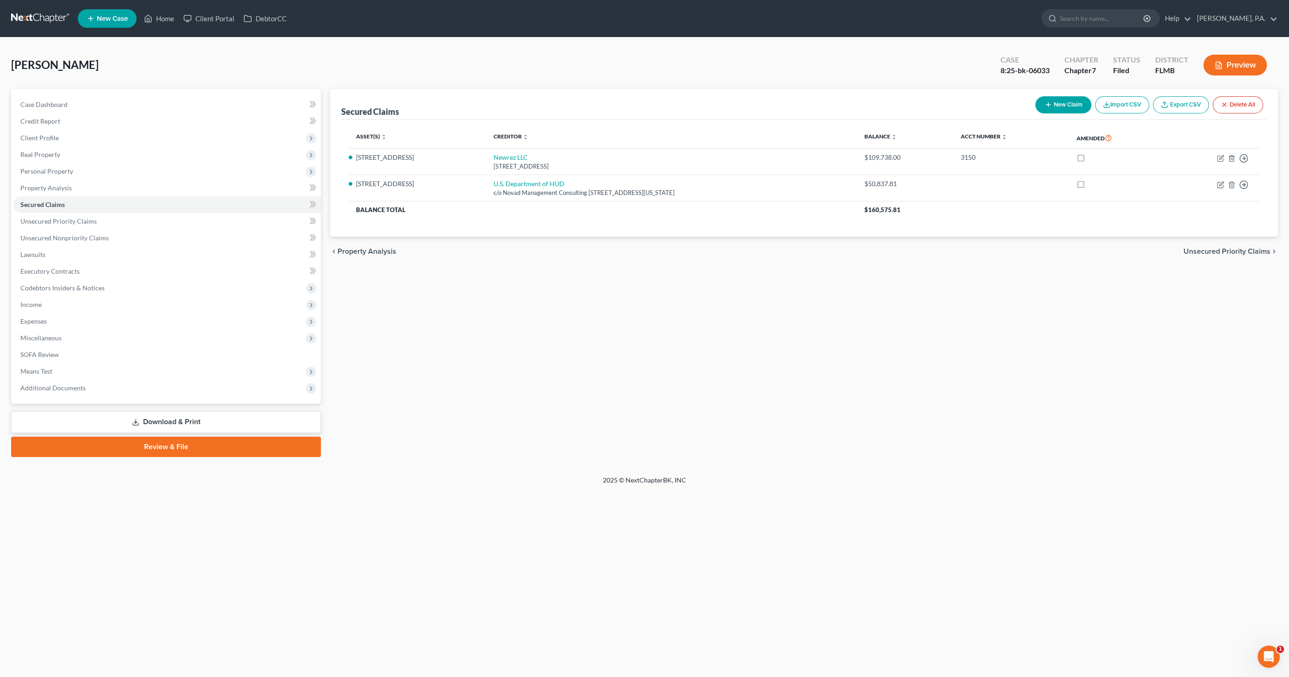
click at [164, 419] on link "Download & Print" at bounding box center [166, 422] width 310 height 22
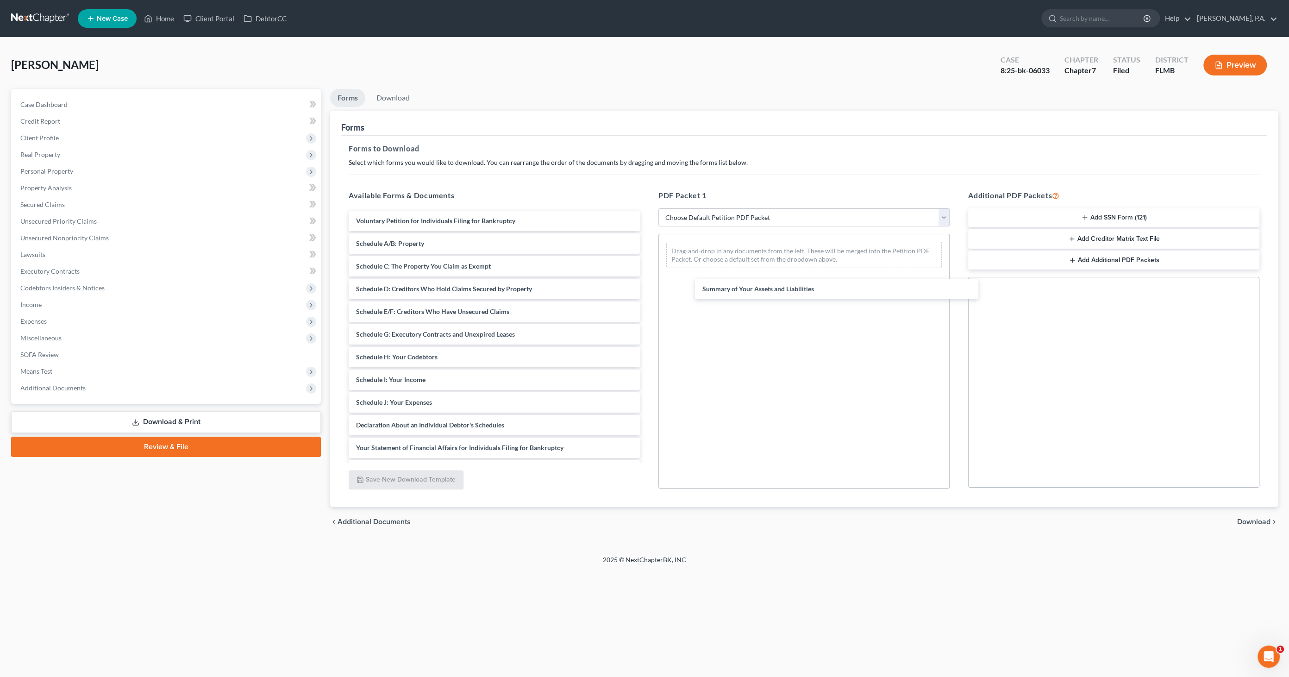
drag, startPoint x: 418, startPoint y: 243, endPoint x: 746, endPoint y: 286, distance: 330.4
click at [647, 288] on div "Summary of Your Assets and Liabilities Voluntary Petition for Individuals Filin…" at bounding box center [494, 402] width 306 height 383
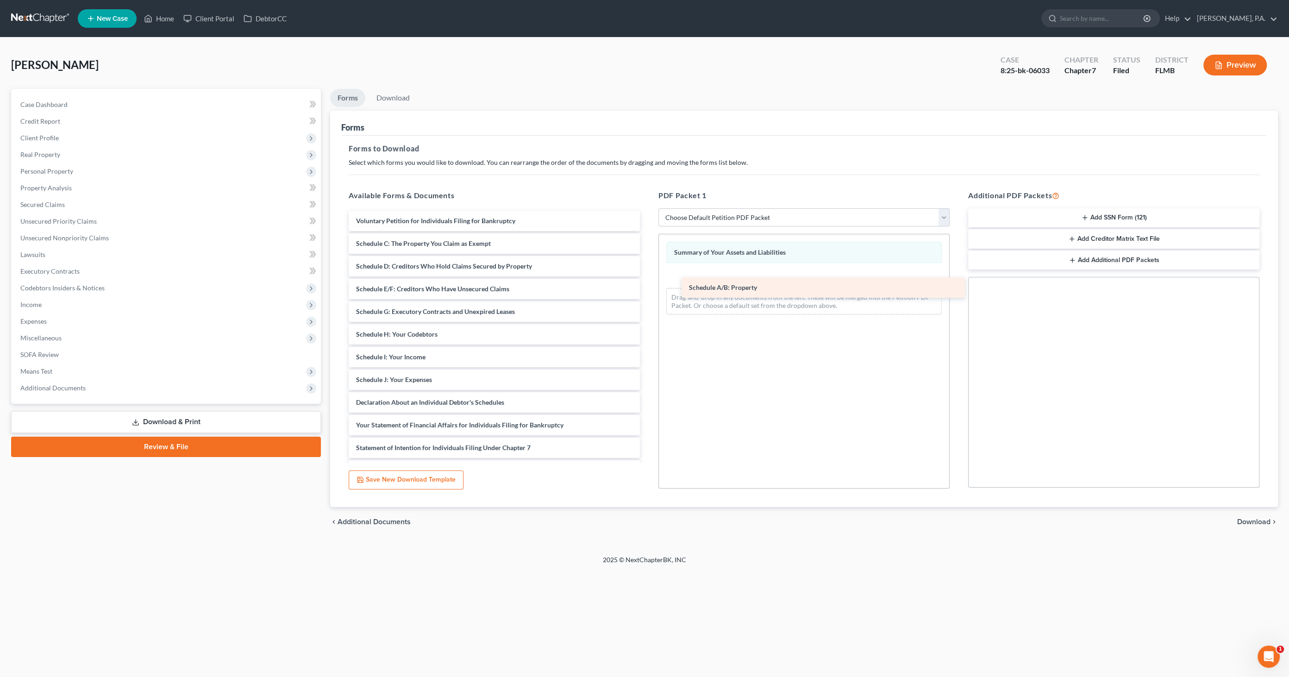
drag, startPoint x: 404, startPoint y: 243, endPoint x: 736, endPoint y: 288, distance: 335.3
click at [647, 288] on div "Schedule A/B: Property Voluntary Petition for Individuals Filing for Bankruptcy…" at bounding box center [494, 391] width 306 height 361
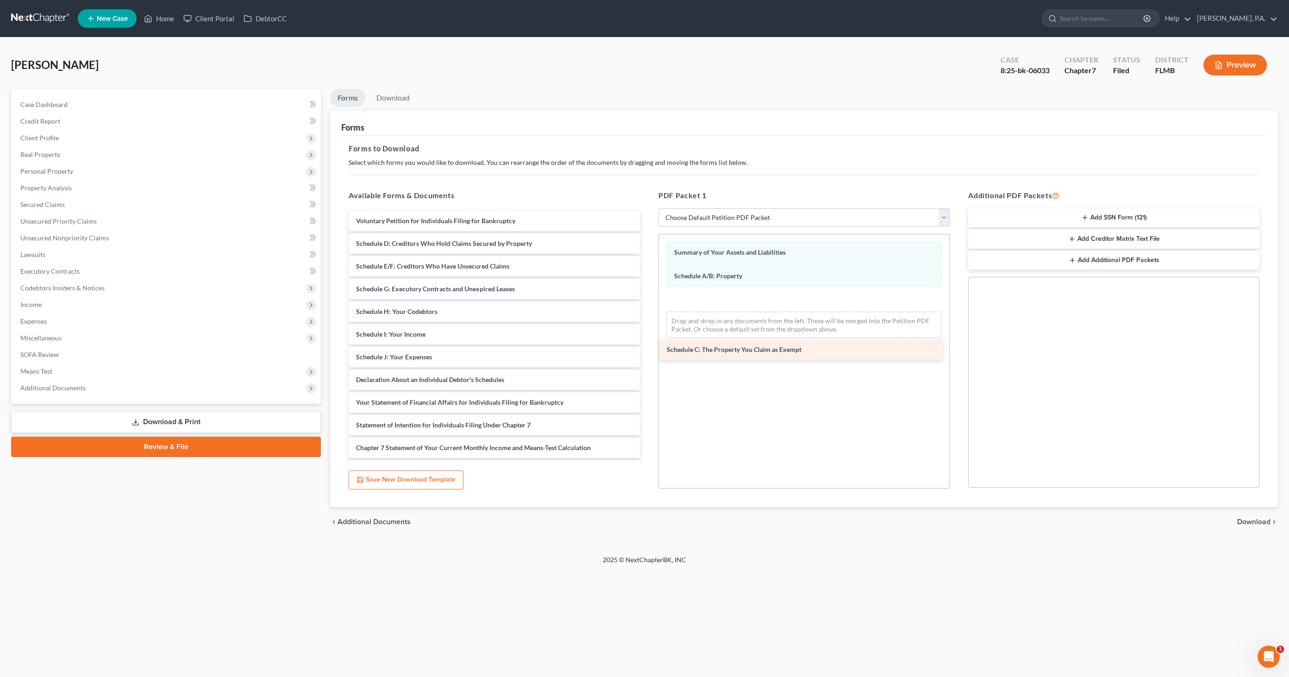
drag, startPoint x: 418, startPoint y: 242, endPoint x: 729, endPoint y: 318, distance: 319.9
click at [647, 318] on div "Schedule C: The Property You Claim as Exempt Voluntary Petition for Individuals…" at bounding box center [494, 380] width 306 height 338
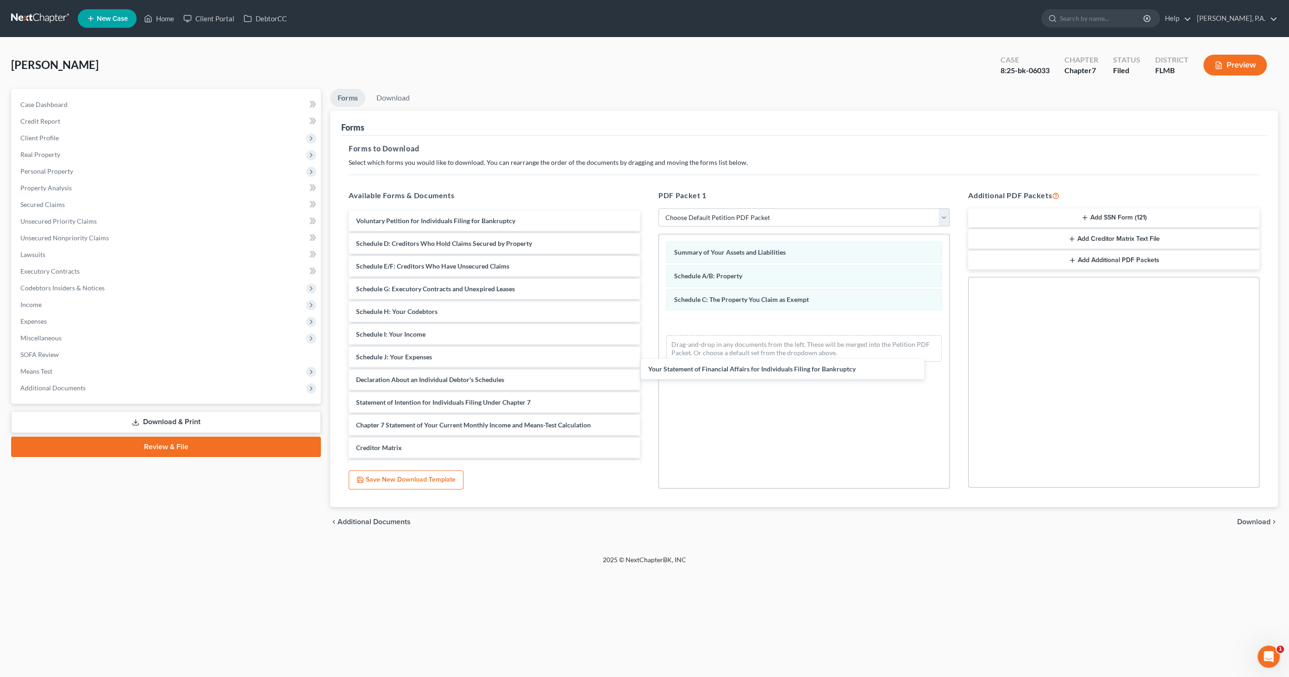
drag, startPoint x: 457, startPoint y: 399, endPoint x: 757, endPoint y: 361, distance: 302.3
click at [647, 366] on div "Your Statement of Financial Affairs for Individuals Filing for Bankruptcy Volun…" at bounding box center [494, 368] width 306 height 315
click at [1247, 519] on span "Download" at bounding box center [1253, 521] width 33 height 7
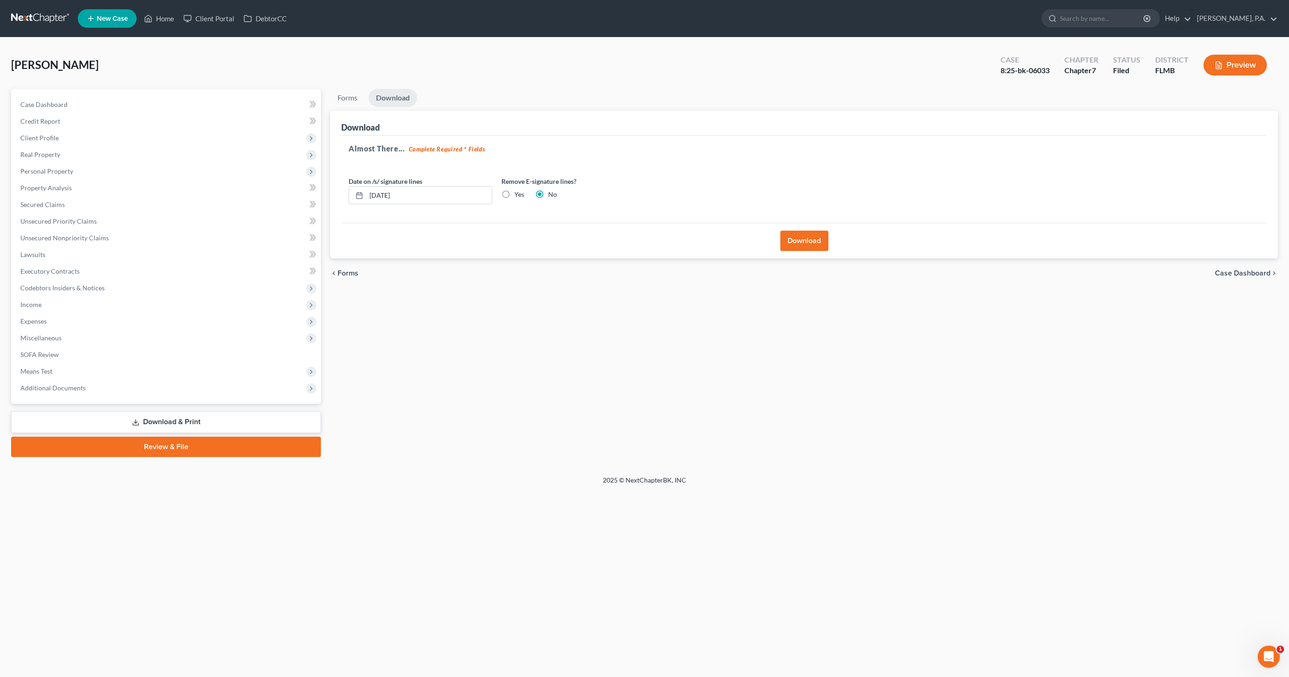
click at [818, 237] on button "Download" at bounding box center [804, 240] width 48 height 20
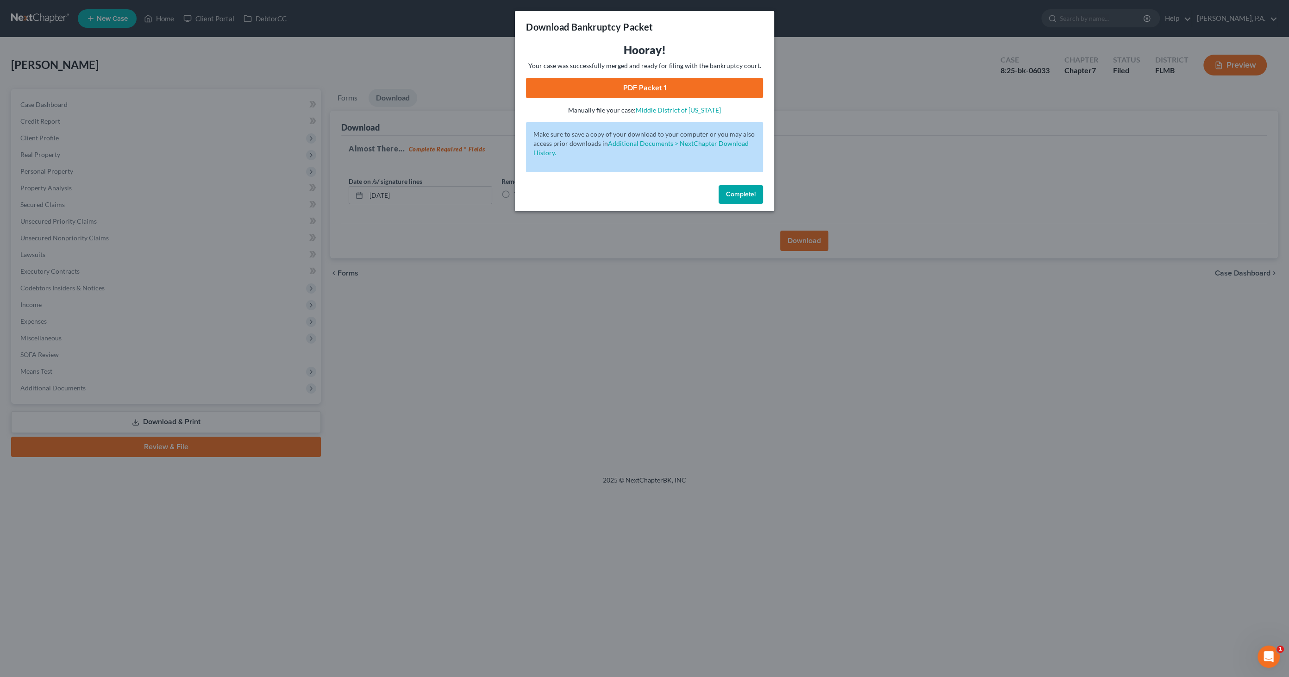
click at [664, 84] on link "PDF Packet 1" at bounding box center [644, 88] width 237 height 20
click at [726, 186] on button "Complete!" at bounding box center [740, 194] width 44 height 19
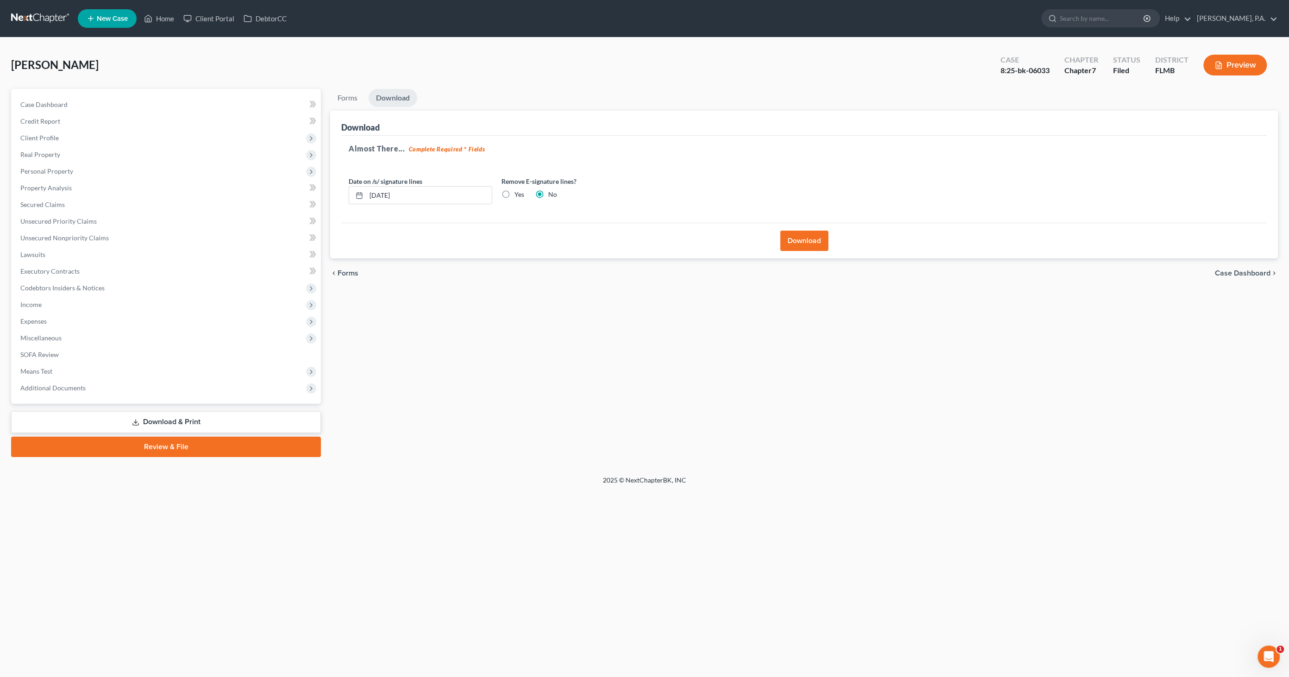
click at [204, 442] on link "Review & File" at bounding box center [166, 446] width 310 height 20
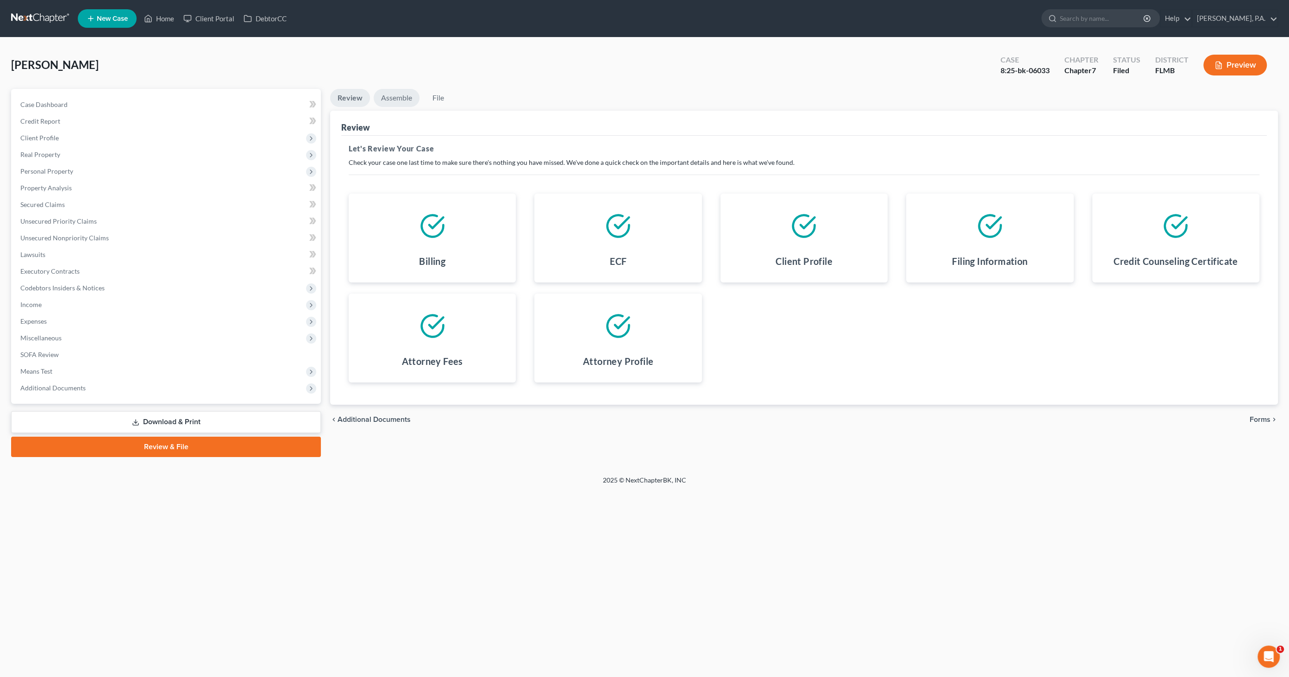
click at [392, 100] on link "Assemble" at bounding box center [397, 98] width 46 height 18
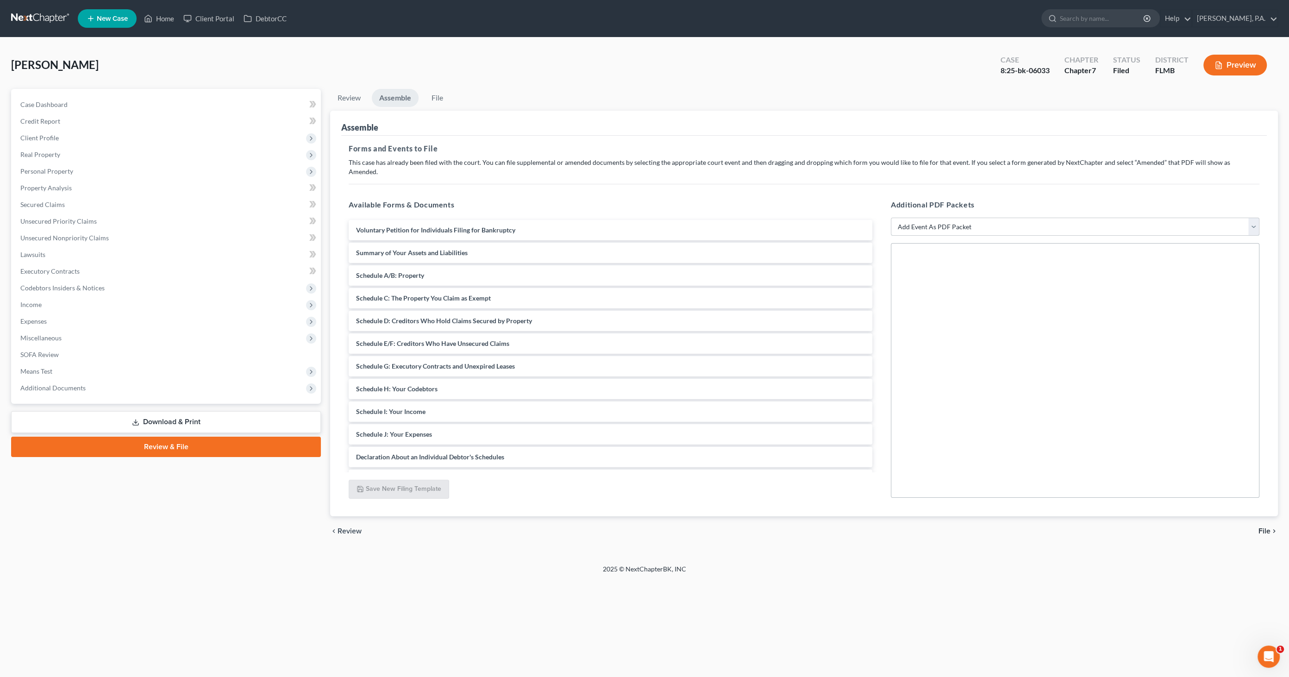
click at [1009, 218] on select "Add Event As PDF Packet Amended Creditor Matrix (Fee)- Only use when no separat…" at bounding box center [1074, 227] width 368 height 19
select select "13"
click at [890, 218] on select "Add Event As PDF Packet Amended Creditor Matrix (Fee)- Only use when no separat…" at bounding box center [1074, 227] width 368 height 19
select select
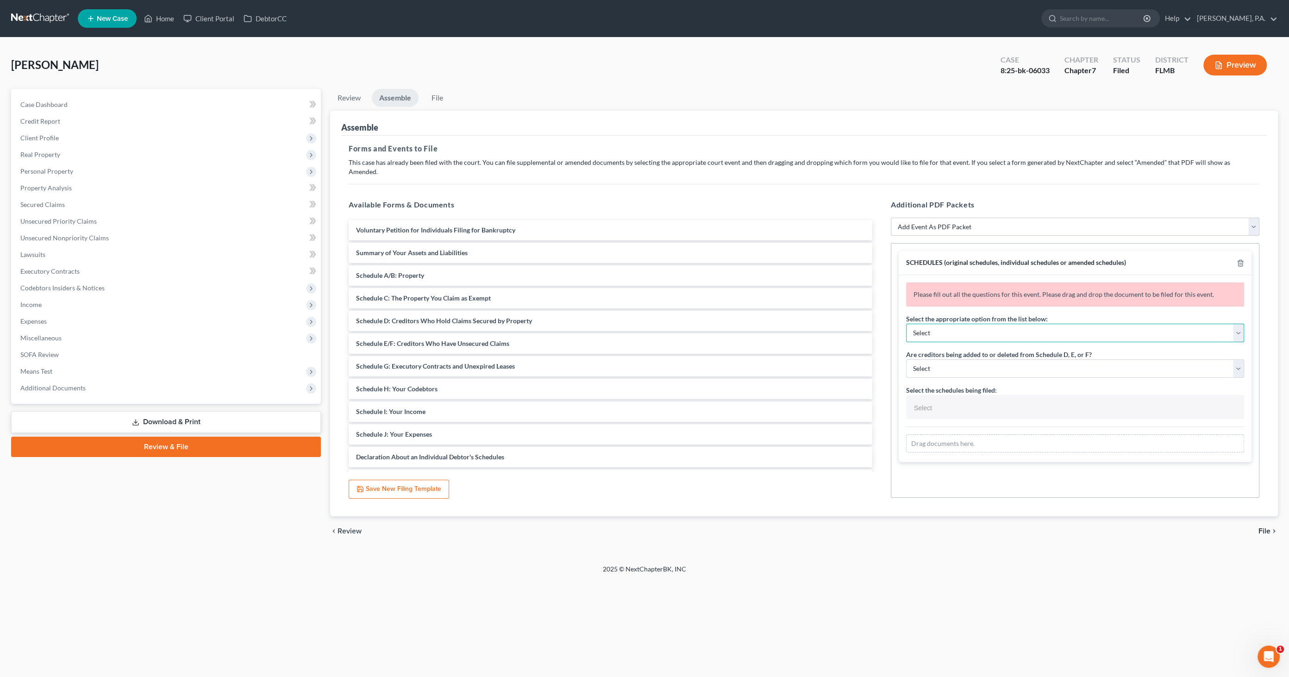
click at [968, 324] on select "Select Amending a previously filed schedule Original Schedules WITH additional …" at bounding box center [1075, 333] width 338 height 19
select select "2"
click at [906, 324] on select "Select Amending a previously filed schedule Original Schedules WITH additional …" at bounding box center [1075, 333] width 338 height 19
click at [960, 359] on select "Select Yes No" at bounding box center [1075, 368] width 338 height 19
select select "1"
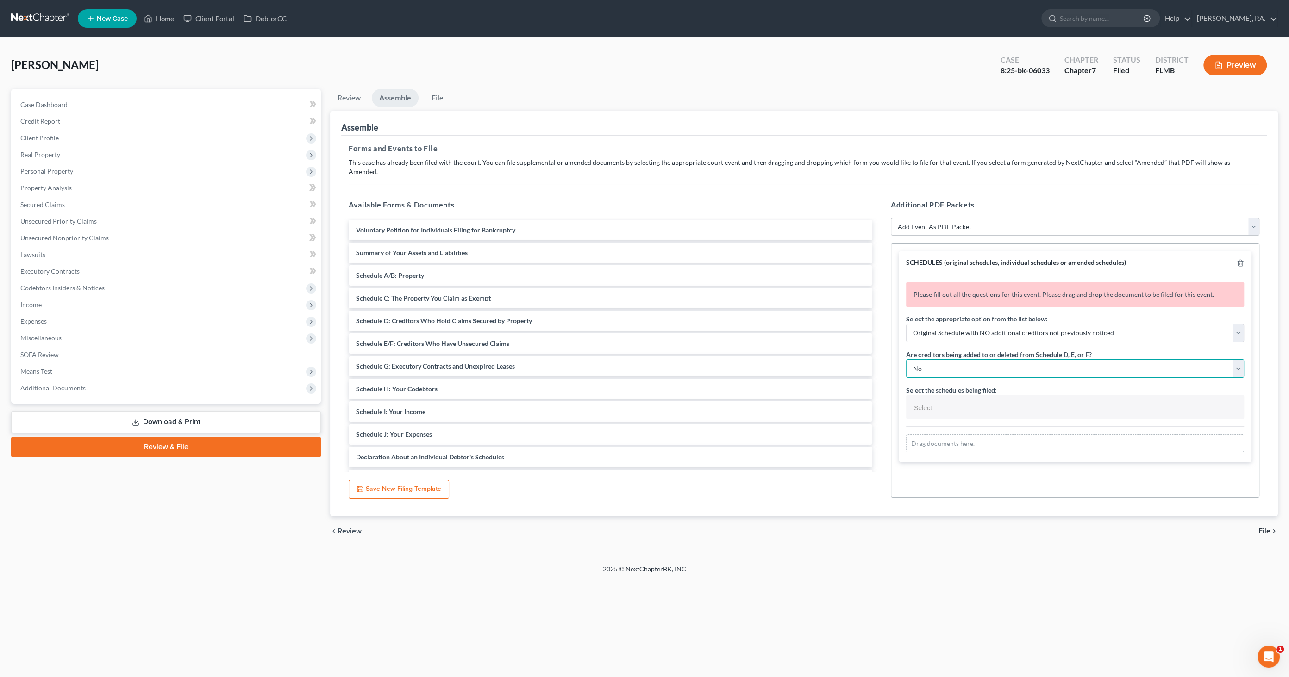
click at [906, 359] on select "Select Yes No" at bounding box center [1075, 368] width 338 height 19
click at [960, 401] on input "text" at bounding box center [1073, 408] width 325 height 14
select select "Schedules A - J and Summary of Assets,"
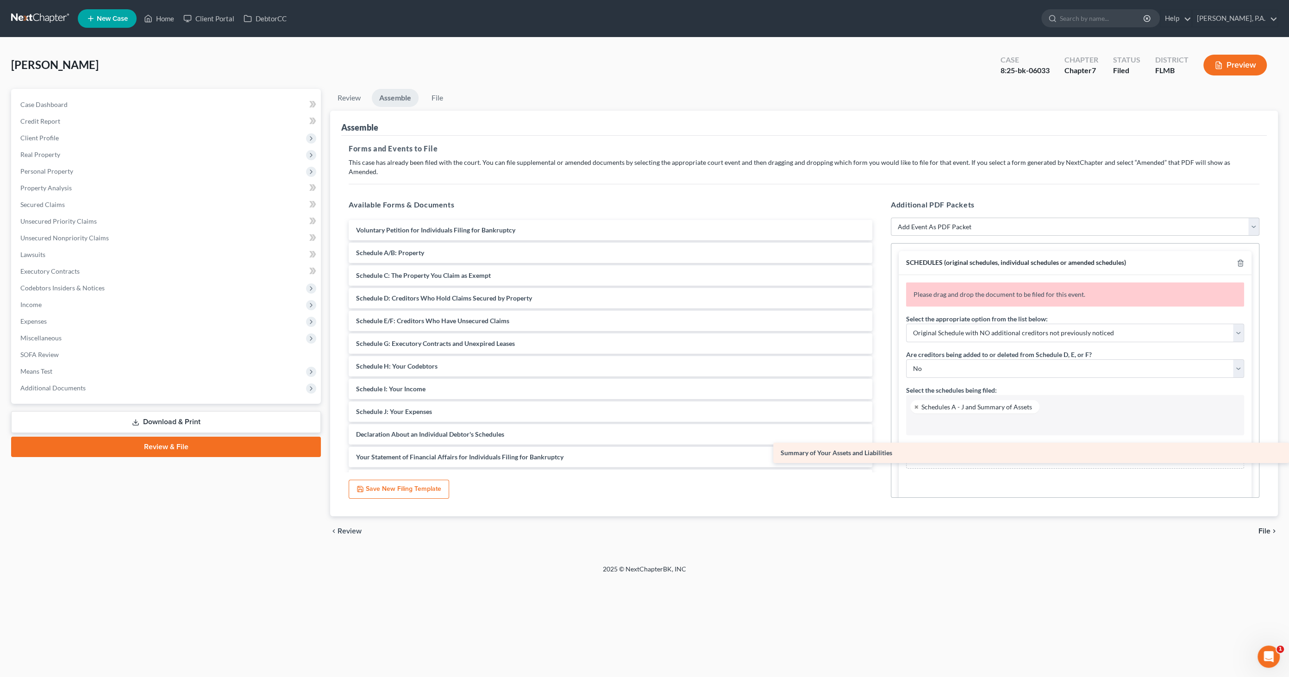
drag, startPoint x: 397, startPoint y: 243, endPoint x: 1043, endPoint y: 453, distance: 679.4
click at [879, 453] on div "Summary of Your Assets and Liabilities Voluntary Petition for Individuals Filin…" at bounding box center [610, 411] width 538 height 383
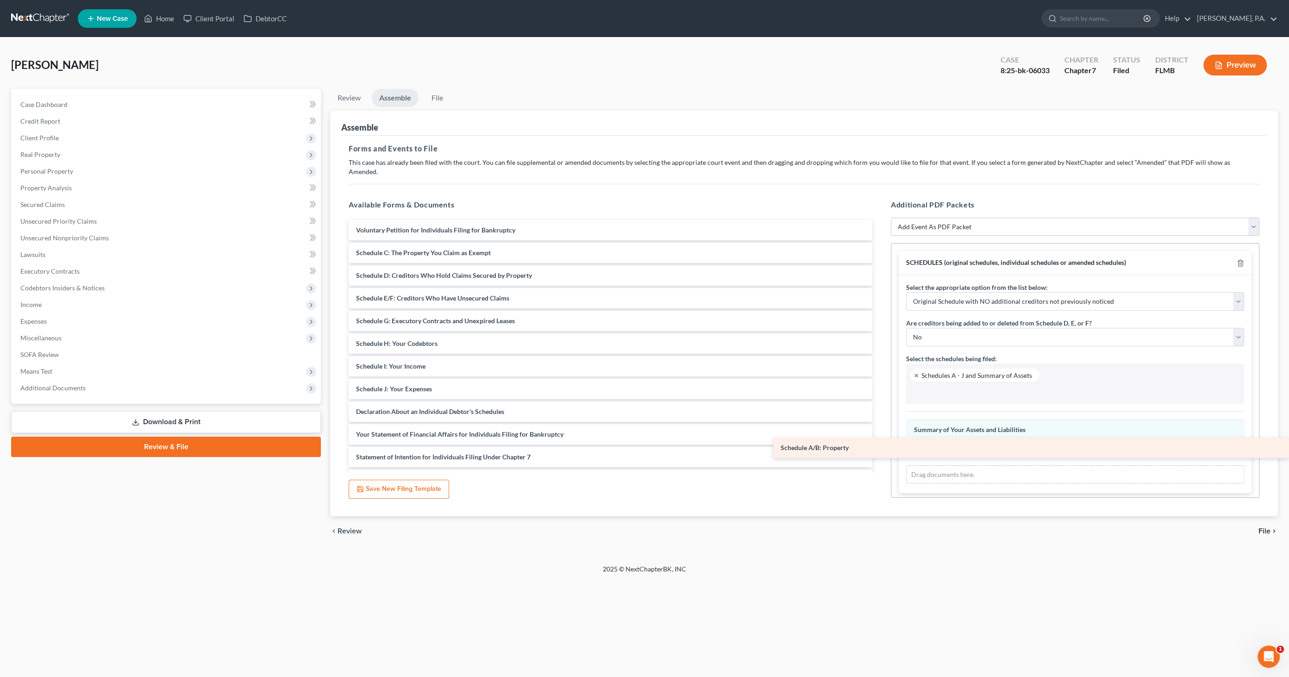
drag, startPoint x: 392, startPoint y: 244, endPoint x: 1020, endPoint y: 446, distance: 659.2
click at [879, 449] on div "Schedule A/B: Property Voluntary Petition for Individuals Filing for Bankruptcy…" at bounding box center [610, 400] width 538 height 361
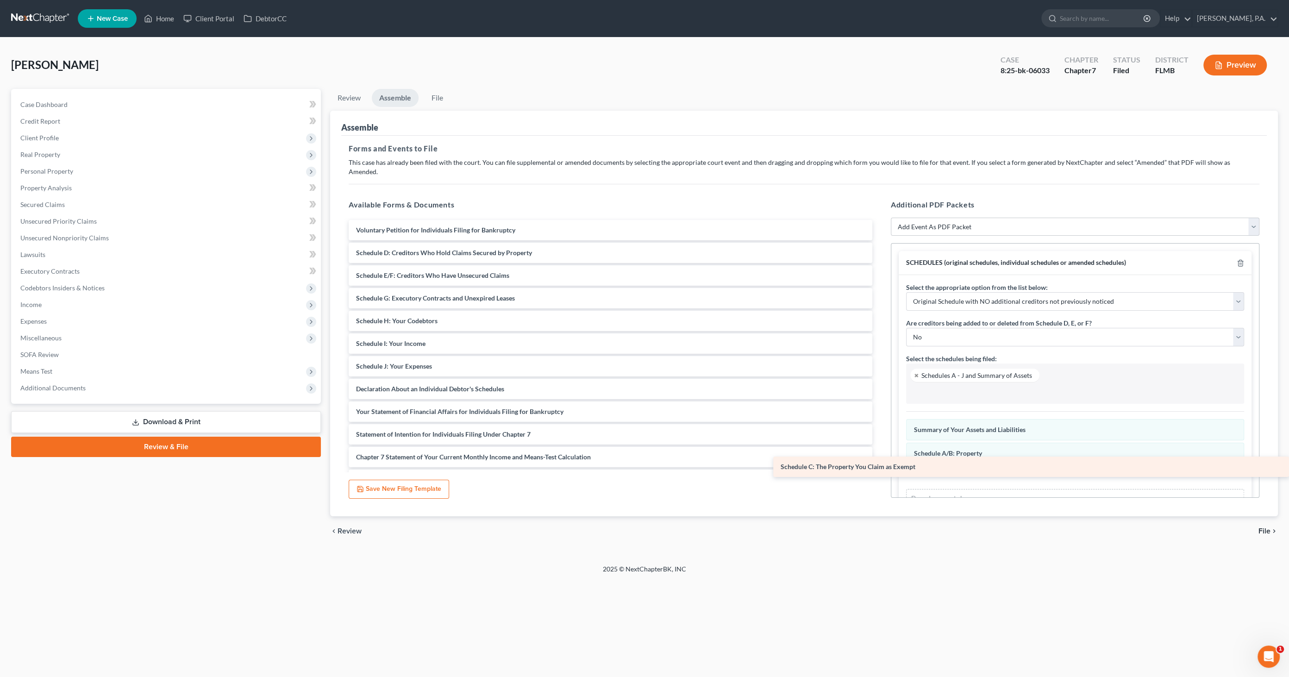
drag, startPoint x: 421, startPoint y: 240, endPoint x: 1011, endPoint y: 464, distance: 630.8
click at [879, 464] on div "Schedule C: The Property You Claim as Exempt Voluntary Petition for Individuals…" at bounding box center [610, 389] width 538 height 338
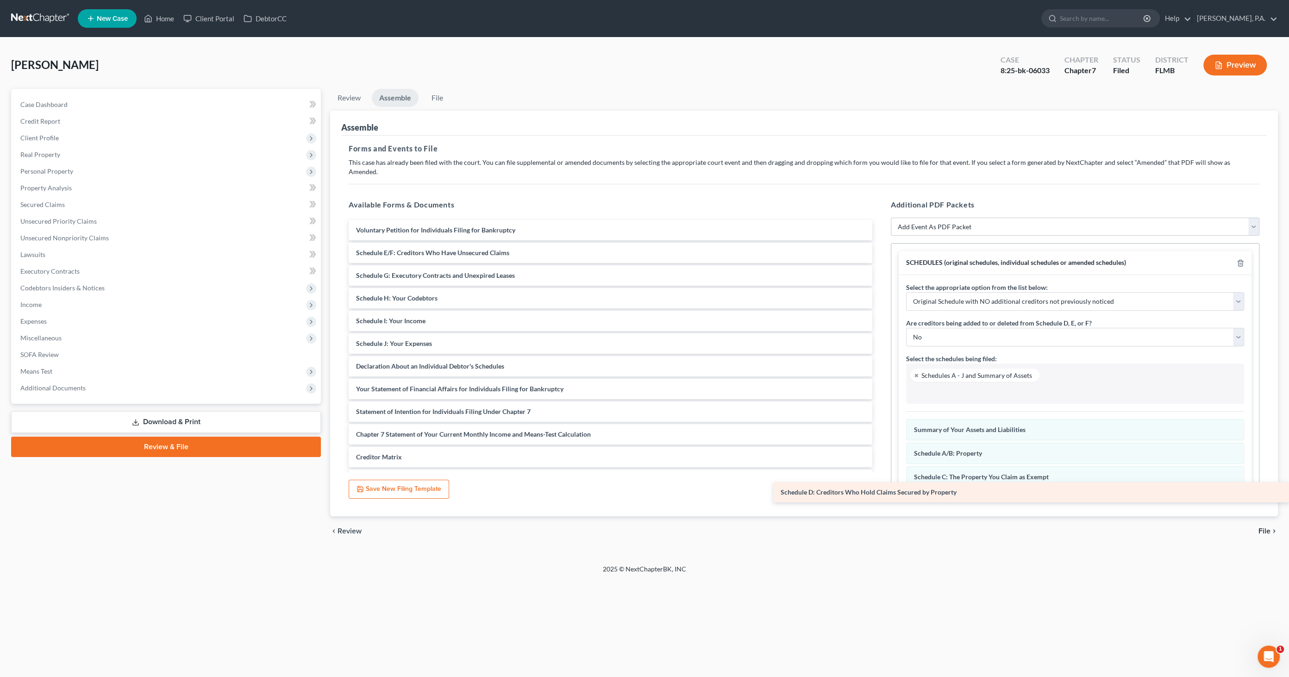
drag, startPoint x: 369, startPoint y: 240, endPoint x: 963, endPoint y: 480, distance: 640.7
click at [879, 481] on div "Schedule D: Creditors Who Hold Claims Secured by Property Voluntary Petition fo…" at bounding box center [610, 377] width 538 height 315
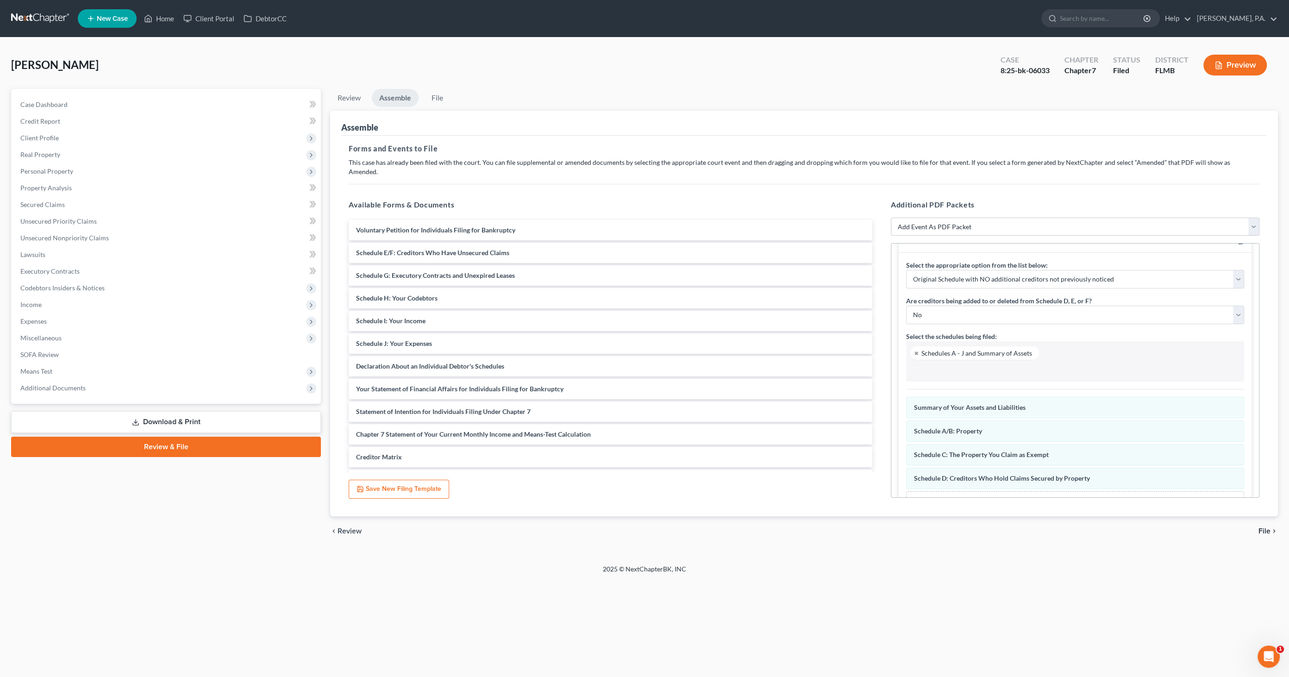
scroll to position [49, 0]
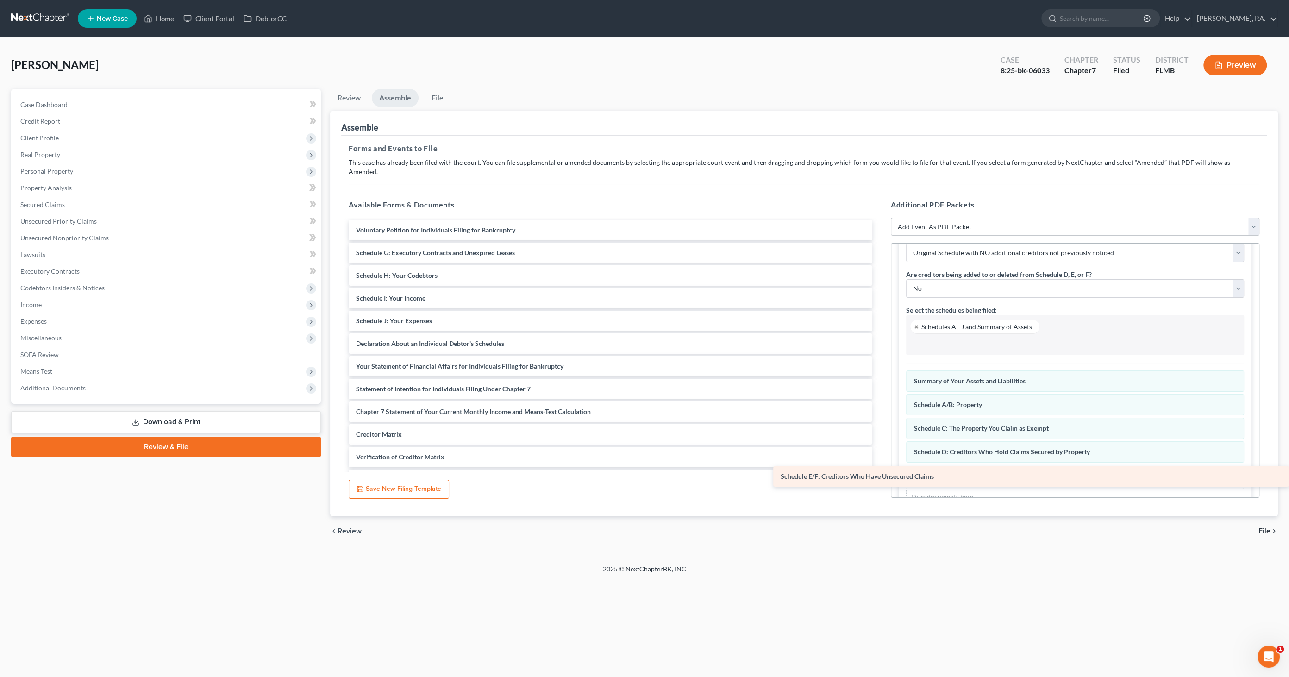
drag, startPoint x: 440, startPoint y: 239, endPoint x: 987, endPoint y: 469, distance: 593.3
click at [879, 469] on div "Schedule E/F: Creditors Who Have Unsecured Claims Voluntary Petition for Indivi…" at bounding box center [610, 366] width 538 height 293
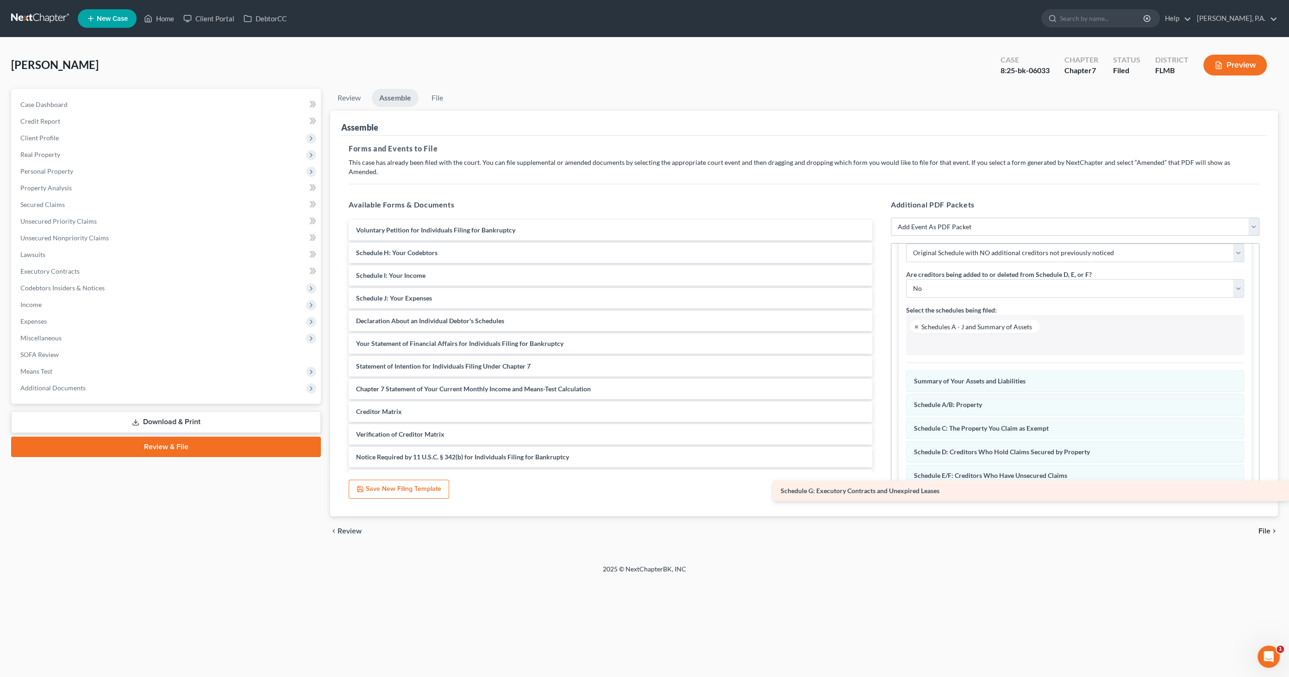
drag, startPoint x: 421, startPoint y: 244, endPoint x: 929, endPoint y: 488, distance: 563.7
click at [879, 488] on div "Schedule G: Executory Contracts and Unexpired Leases Voluntary Petition for Ind…" at bounding box center [610, 355] width 538 height 270
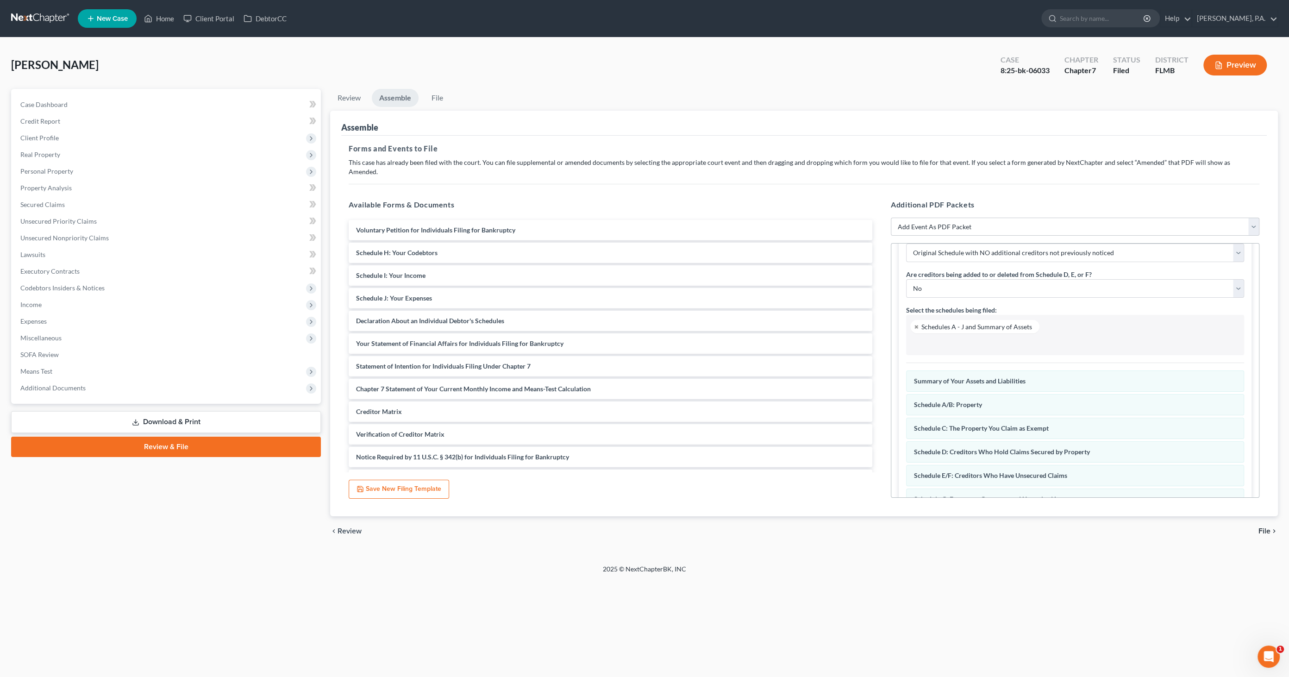
scroll to position [95, 0]
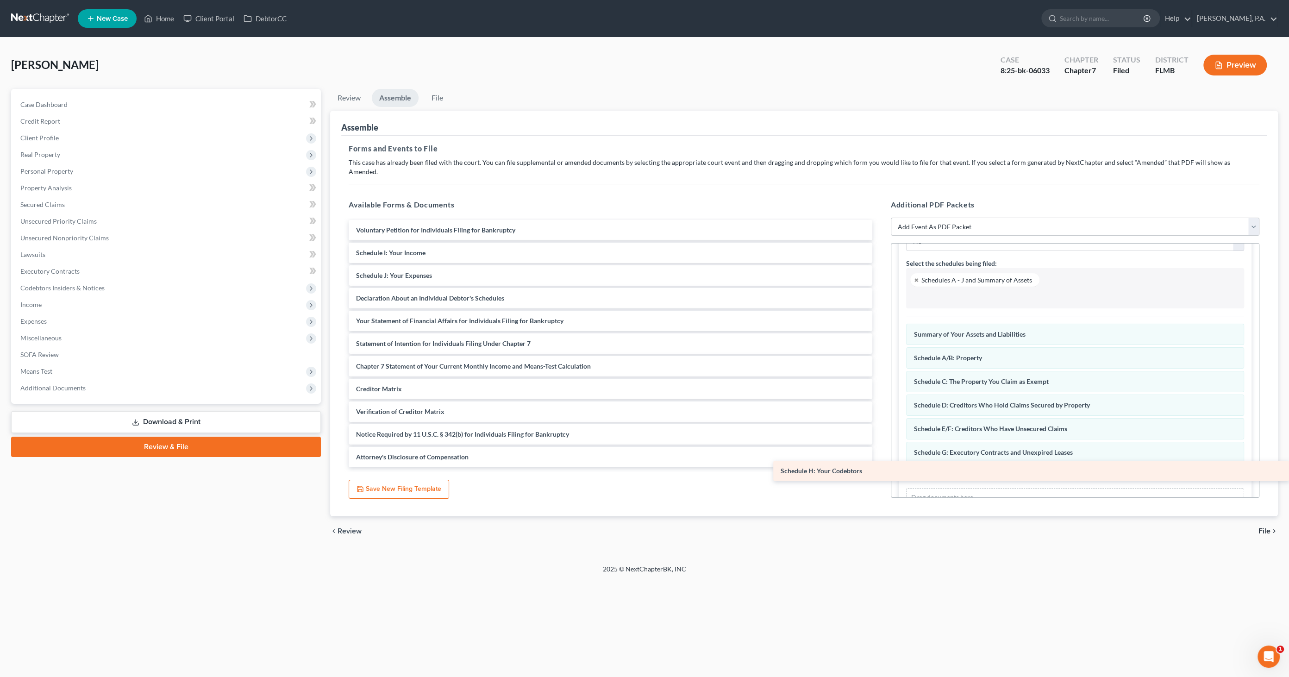
drag, startPoint x: 384, startPoint y: 242, endPoint x: 975, endPoint y: 467, distance: 633.0
click at [879, 467] on div "Schedule H: Your Codebtors Voluntary Petition for Individuals Filing for Bankru…" at bounding box center [610, 343] width 538 height 247
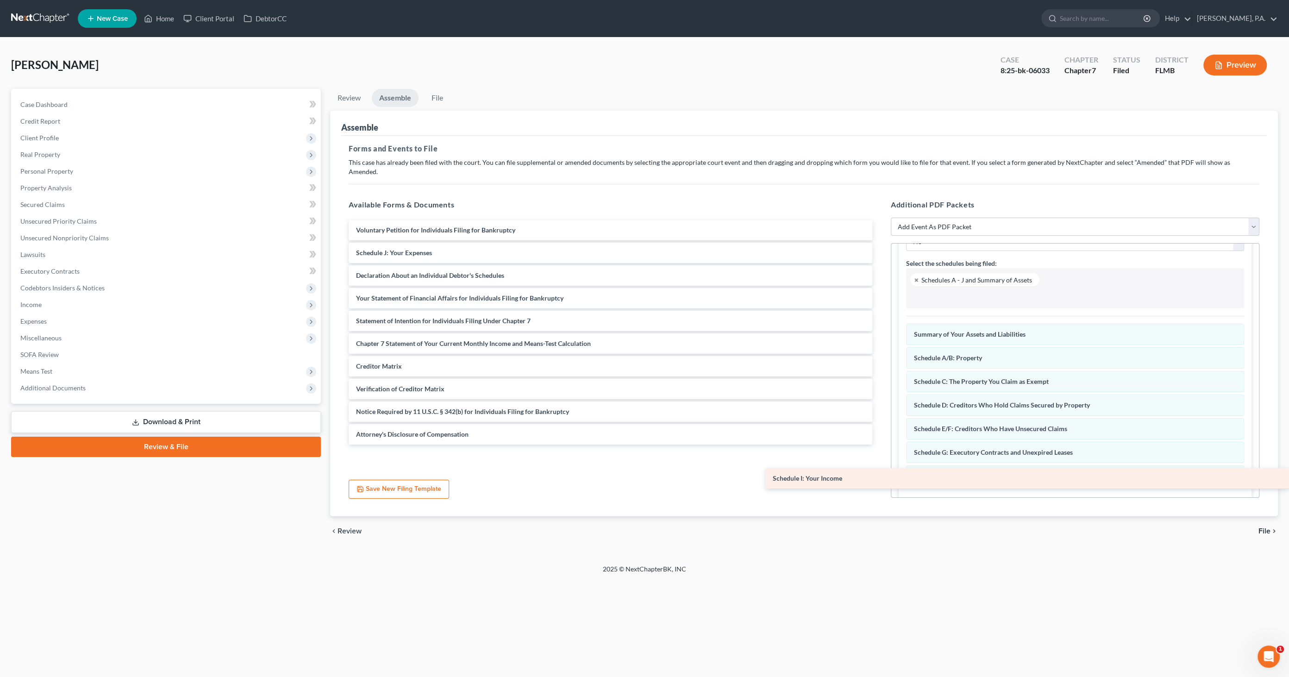
drag, startPoint x: 392, startPoint y: 245, endPoint x: 1027, endPoint y: 480, distance: 676.4
click at [879, 444] on div "Schedule I: Your Income Voluntary Petition for Individuals Filing for Bankruptc…" at bounding box center [610, 332] width 538 height 224
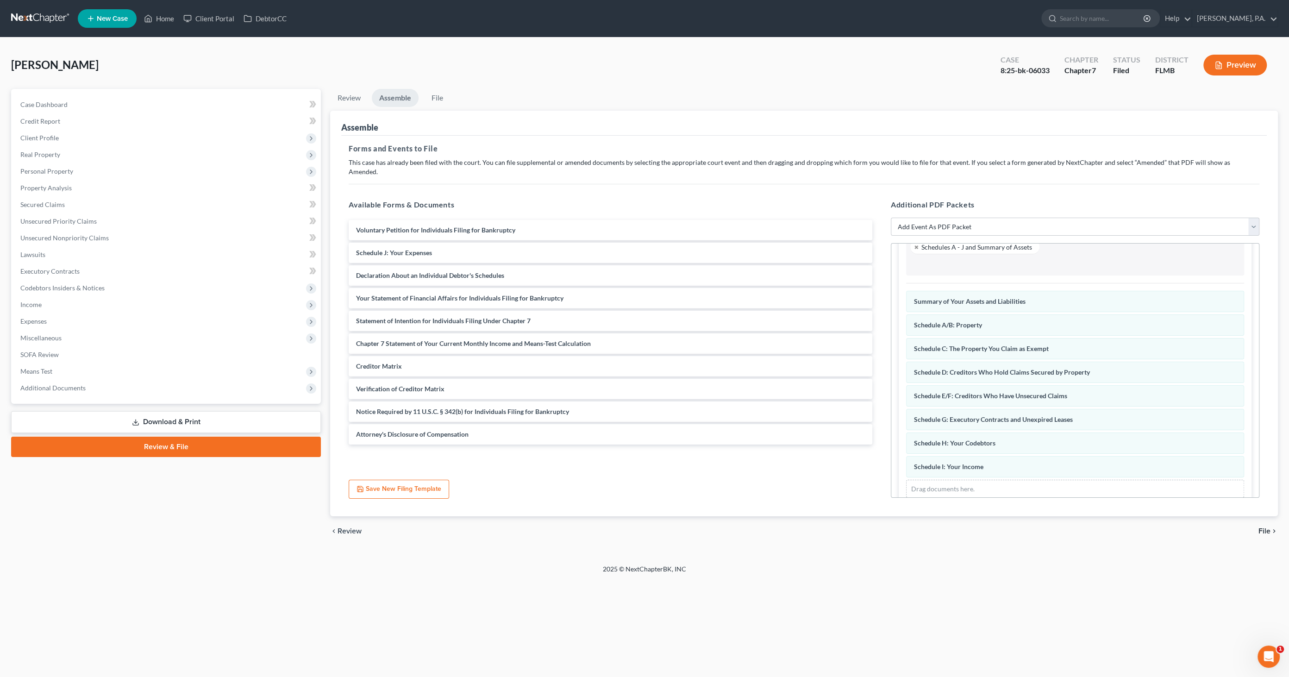
scroll to position [142, 0]
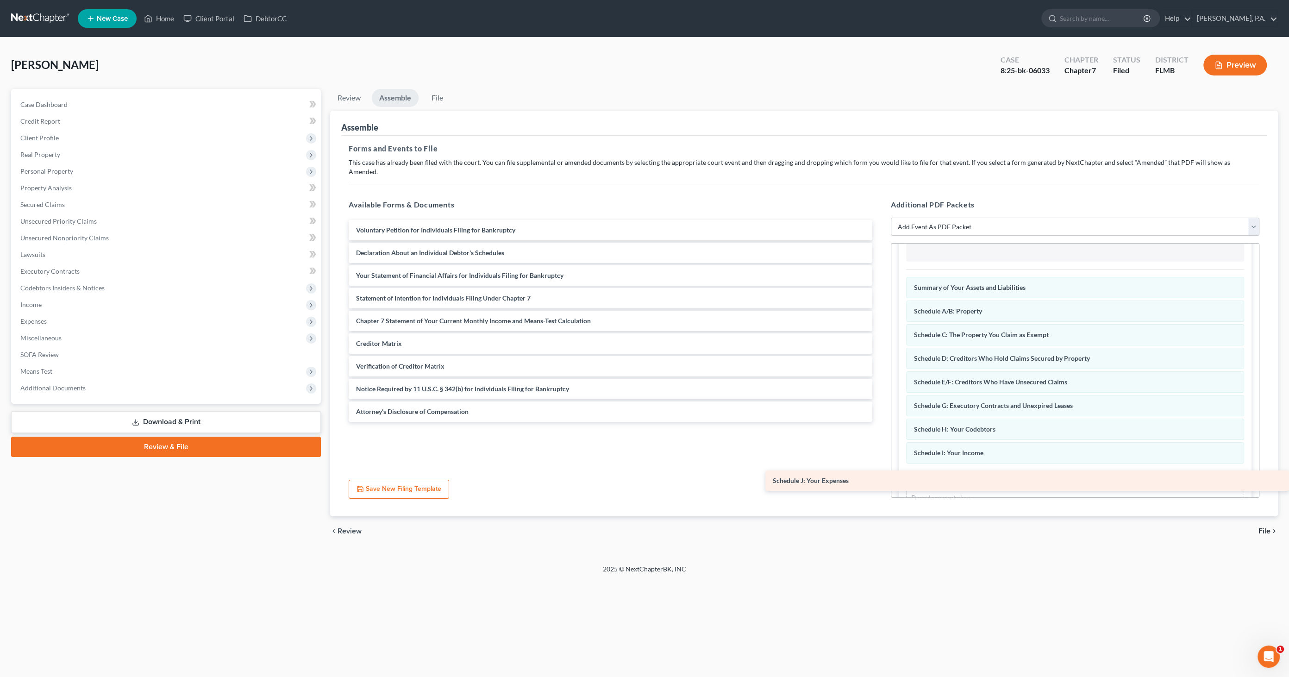
drag, startPoint x: 474, startPoint y: 249, endPoint x: 1067, endPoint y: 467, distance: 631.5
click at [879, 422] on div "Schedule J: Your Expenses Voluntary Petition for Individuals Filing for Bankrup…" at bounding box center [610, 321] width 538 height 202
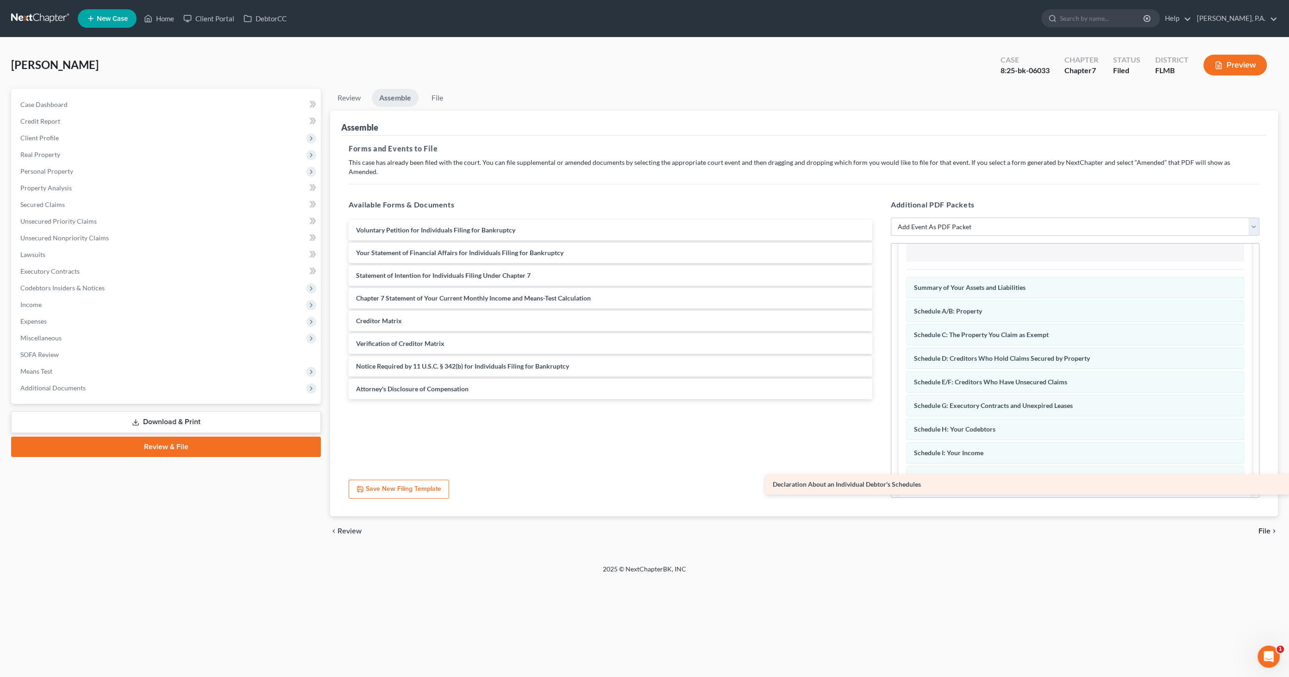
drag, startPoint x: 376, startPoint y: 243, endPoint x: 995, endPoint y: 482, distance: 663.9
click at [879, 399] on div "Declaration About an Individual Debtor's Schedules Voluntary Petition for Indiv…" at bounding box center [610, 309] width 538 height 179
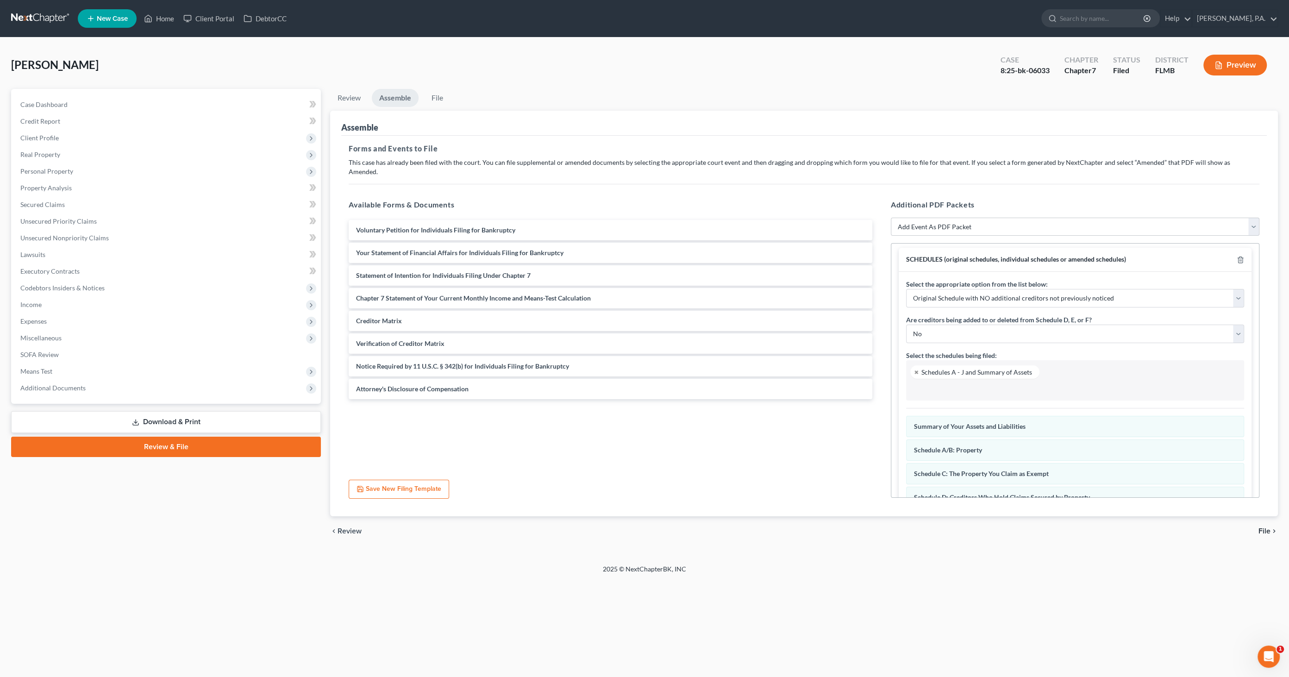
scroll to position [0, 0]
click at [970, 218] on select "Add Event As PDF Packet Amended Creditor Matrix (Fee)- Only use when no separat…" at bounding box center [1074, 227] width 368 height 19
select select "18"
click at [890, 218] on select "Add Event As PDF Packet Amended Creditor Matrix (Fee)- Only use when no separat…" at bounding box center [1074, 227] width 368 height 19
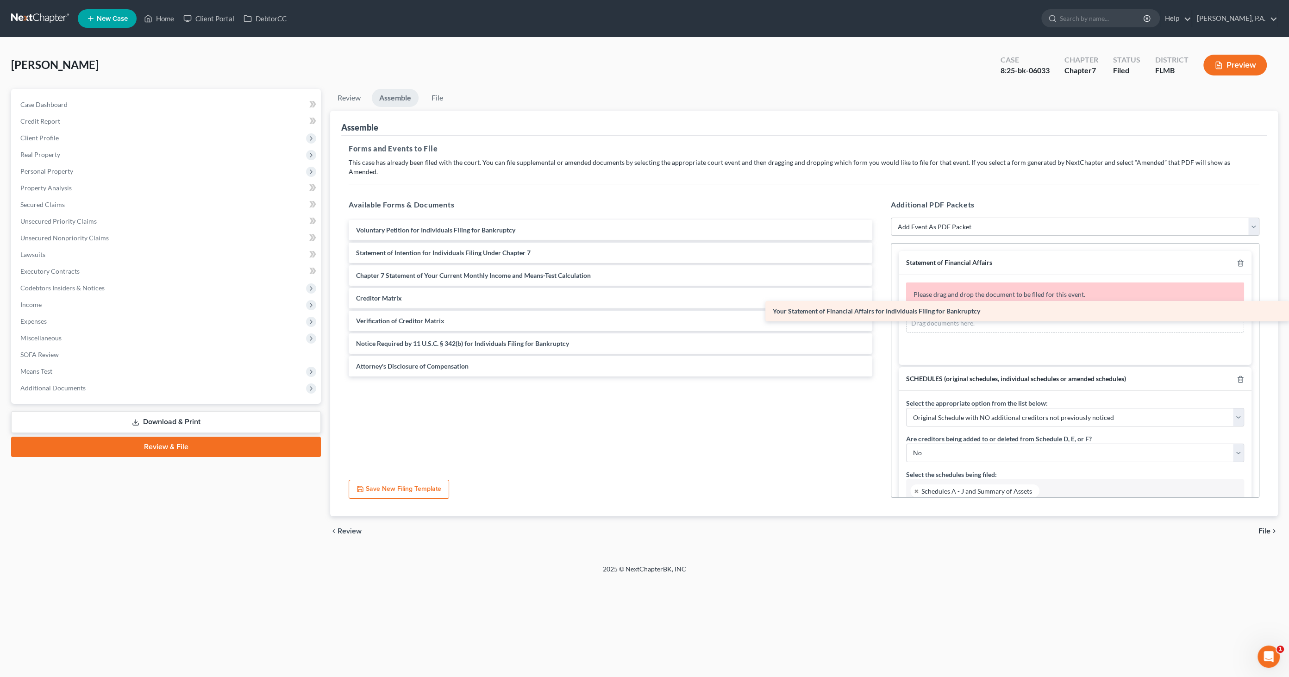
drag, startPoint x: 430, startPoint y: 242, endPoint x: 914, endPoint y: 309, distance: 488.8
click at [879, 309] on div "Your Statement of Financial Affairs for Individuals Filing for Bankruptcy Volun…" at bounding box center [610, 298] width 538 height 156
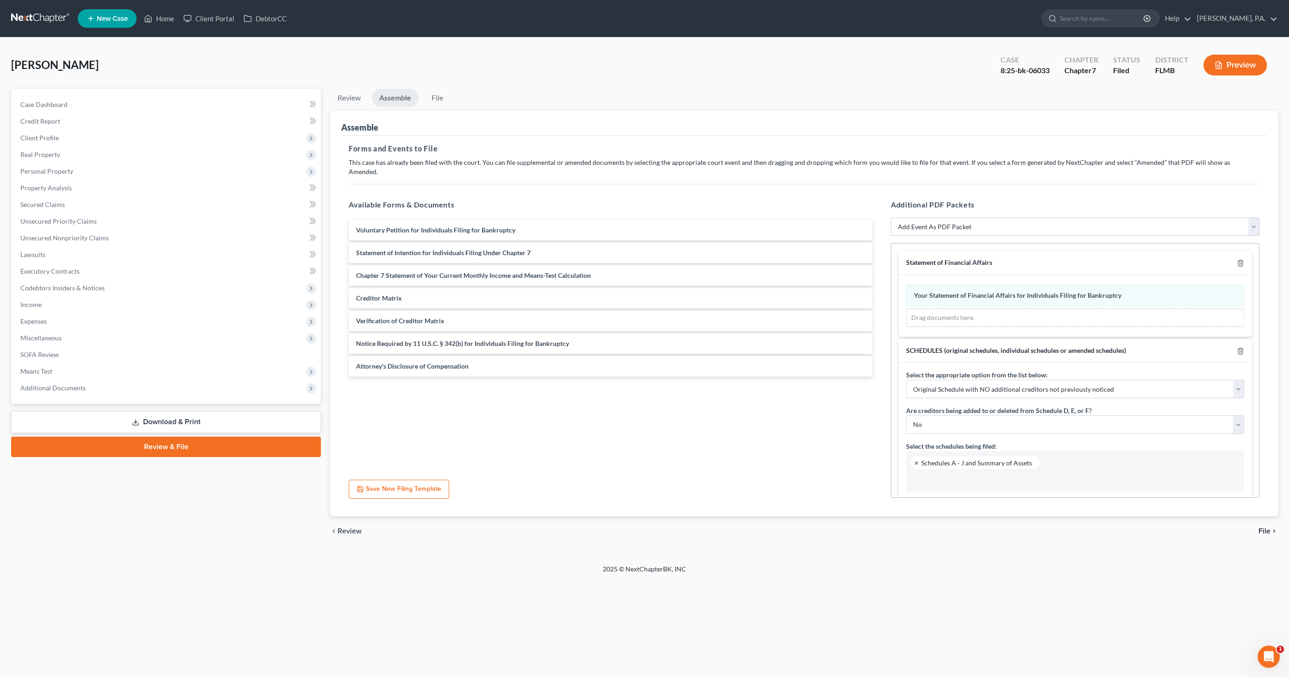
click at [999, 218] on select "Add Event As PDF Packet Amended Creditor Matrix (Fee)- Only use when no separat…" at bounding box center [1074, 227] width 368 height 19
select select "20"
click at [890, 218] on select "Add Event As PDF Packet Amended Creditor Matrix (Fee)- Only use when no separat…" at bounding box center [1074, 227] width 368 height 19
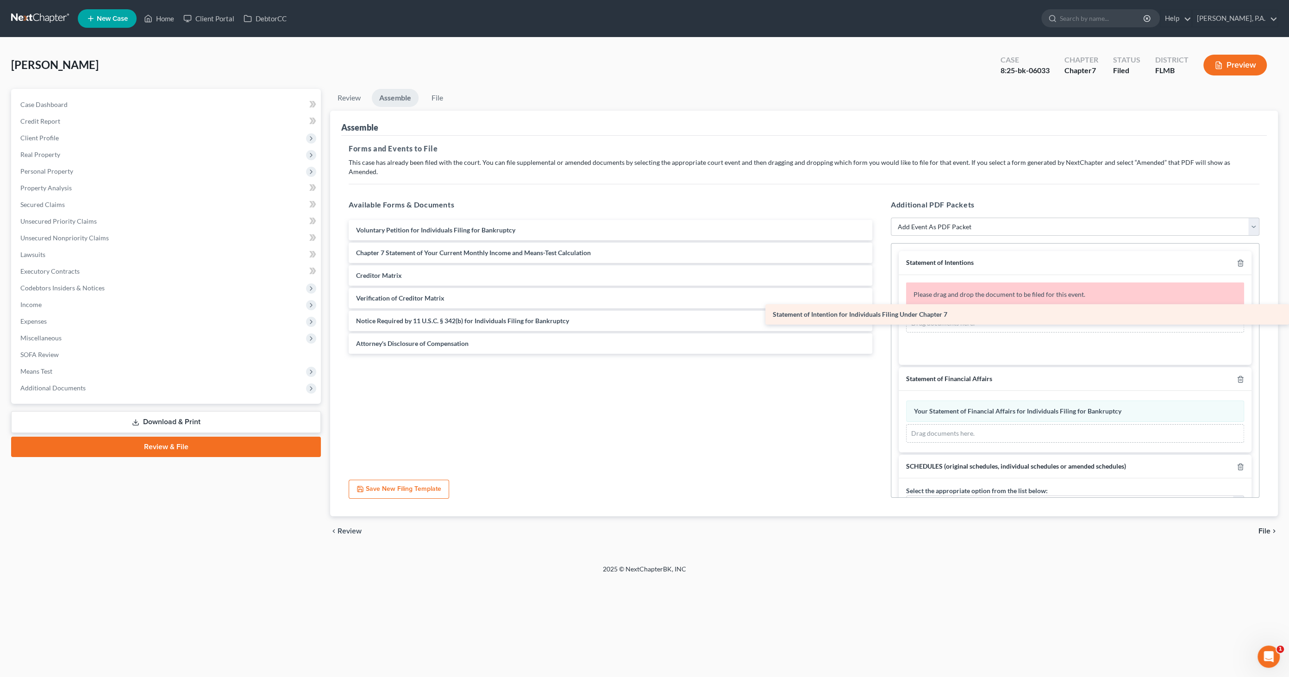
drag, startPoint x: 469, startPoint y: 241, endPoint x: 933, endPoint y: 311, distance: 469.1
click at [879, 311] on div "Statement of Intention for Individuals Filing Under Chapter 7 Voluntary Petitio…" at bounding box center [610, 287] width 538 height 134
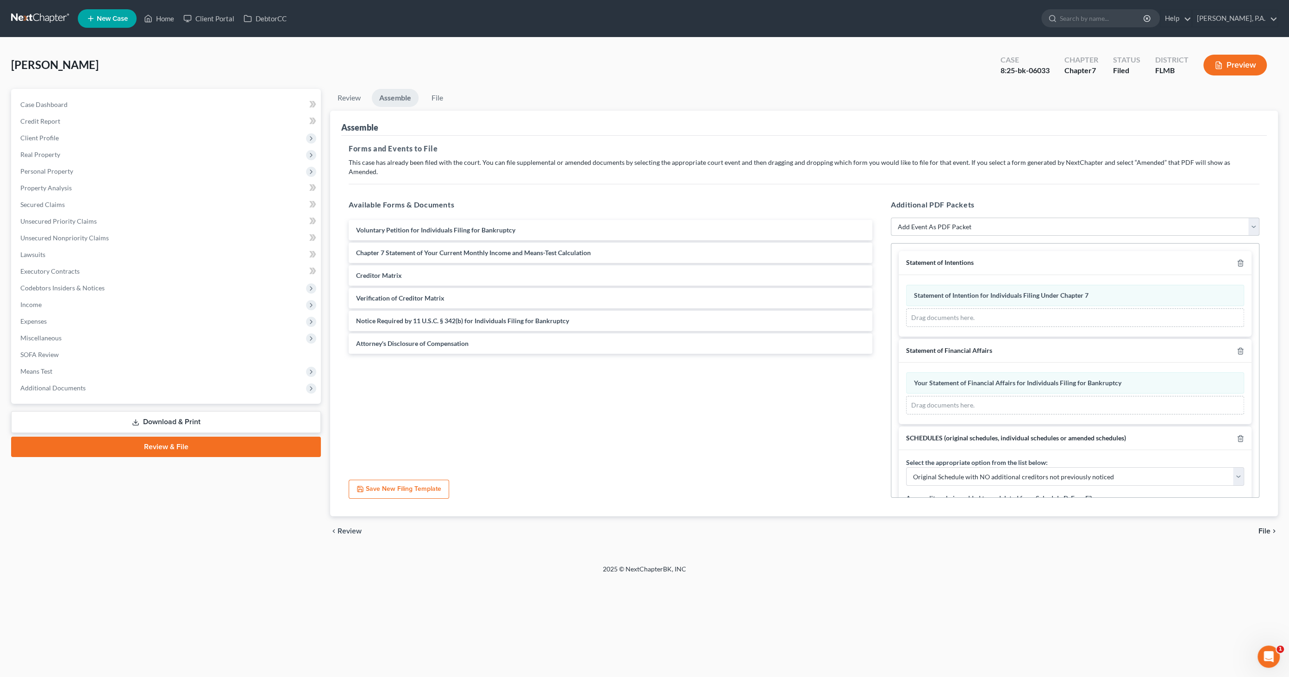
click at [1049, 218] on select "Add Event As PDF Packet Amended Creditor Matrix (Fee)- Only use when no separat…" at bounding box center [1074, 227] width 368 height 19
select select "16"
click at [890, 218] on select "Add Event As PDF Packet Amended Creditor Matrix (Fee)- Only use when no separat…" at bounding box center [1074, 227] width 368 height 19
select select
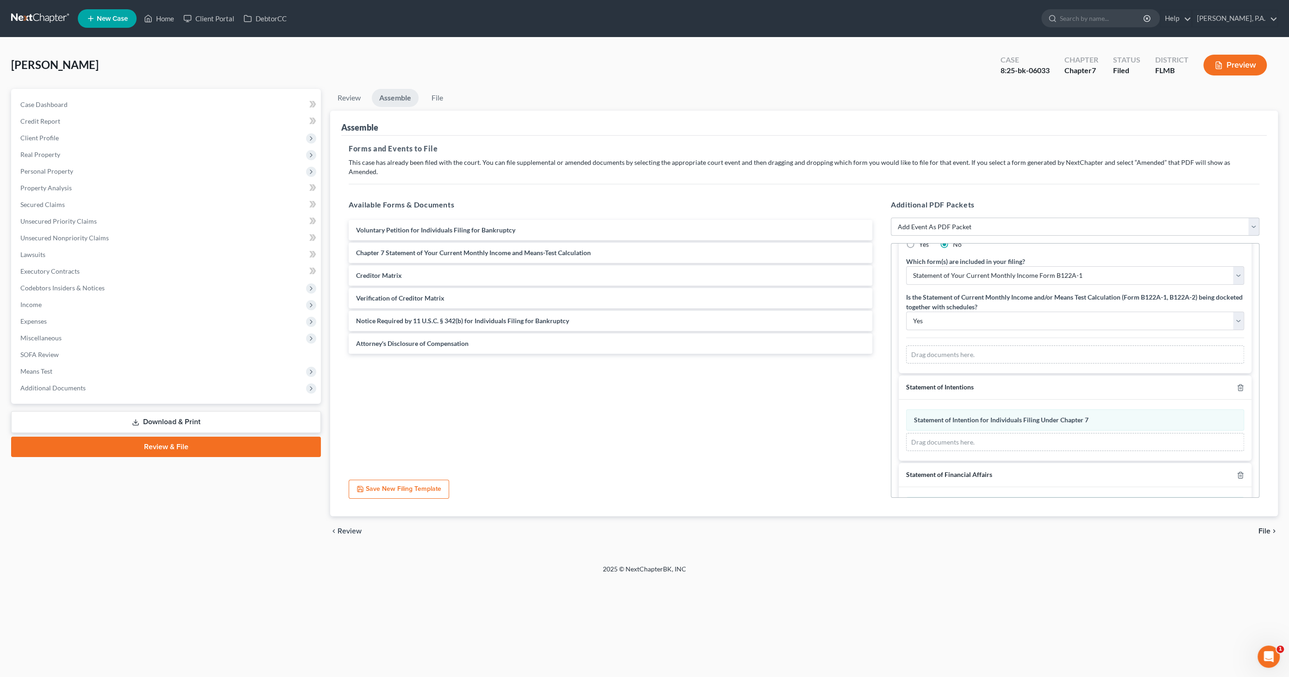
scroll to position [103, 0]
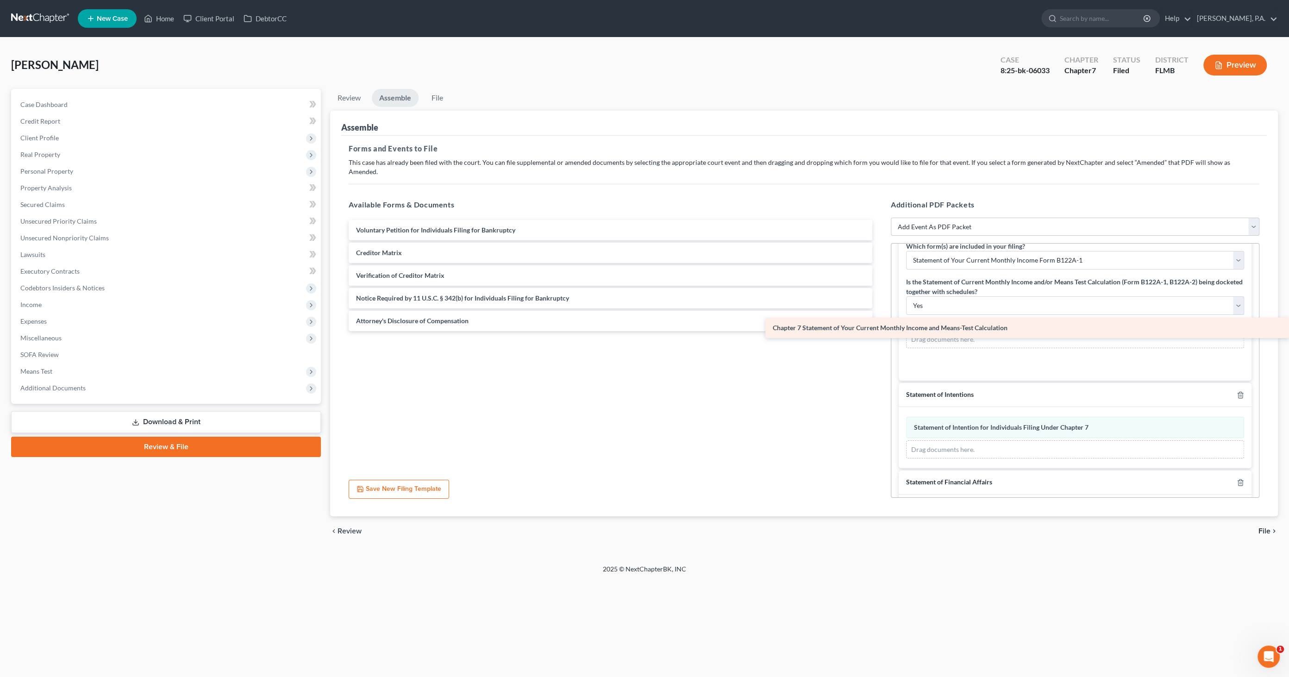
drag, startPoint x: 562, startPoint y: 241, endPoint x: 1054, endPoint y: 326, distance: 499.3
click at [879, 326] on div "Chapter 7 Statement of Your Current Monthly Income and Means-Test Calculation V…" at bounding box center [610, 275] width 538 height 111
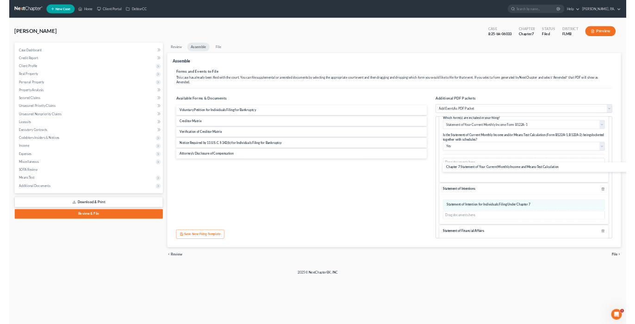
scroll to position [75, 0]
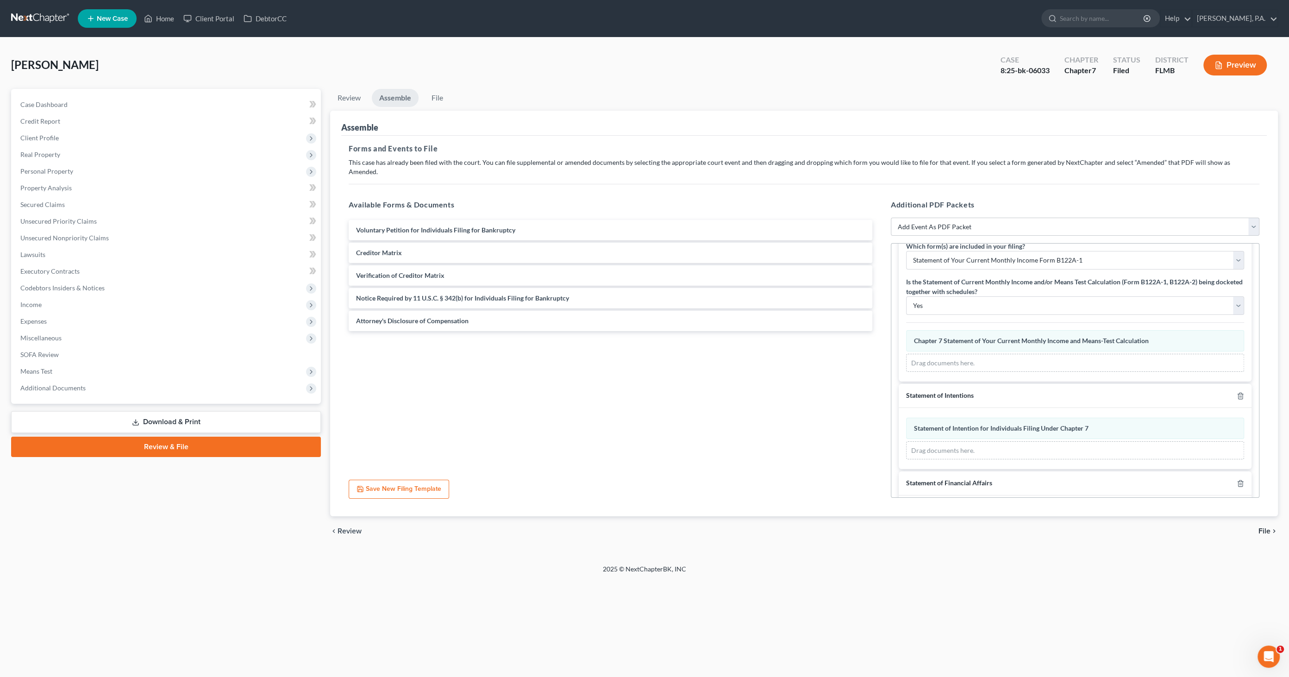
click at [1260, 527] on span "File" at bounding box center [1264, 530] width 12 height 7
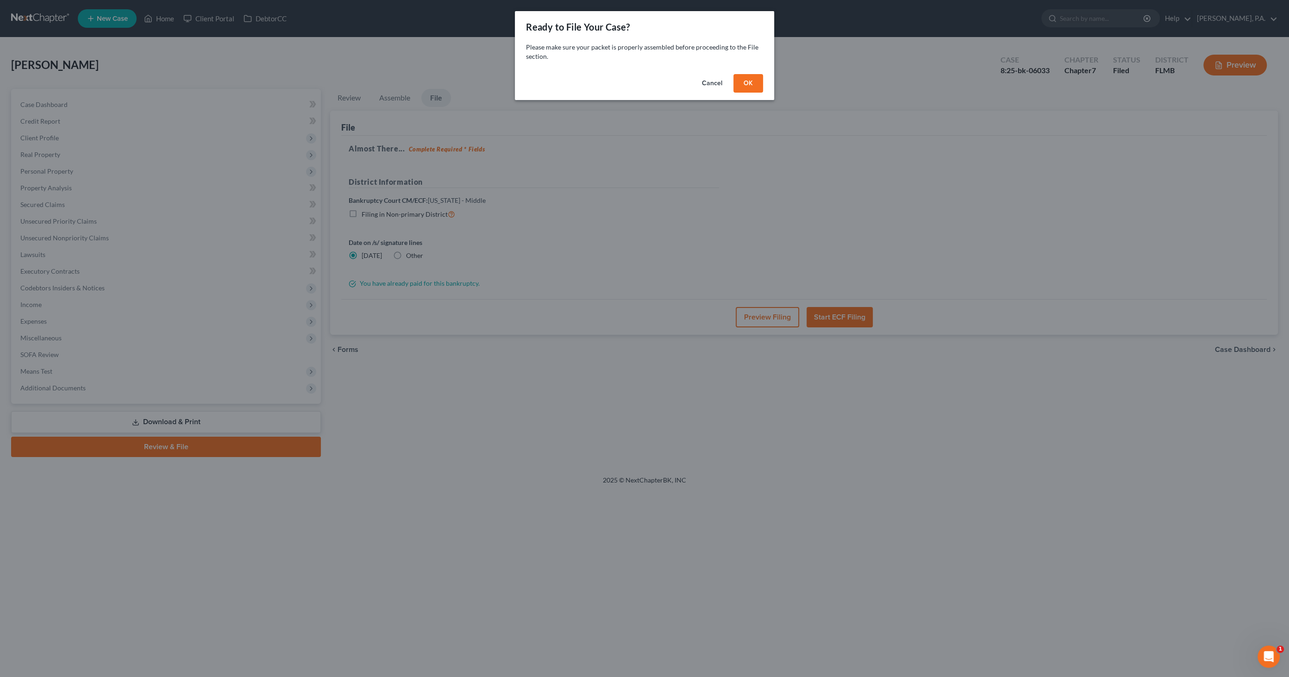
click at [748, 81] on button "OK" at bounding box center [748, 83] width 30 height 19
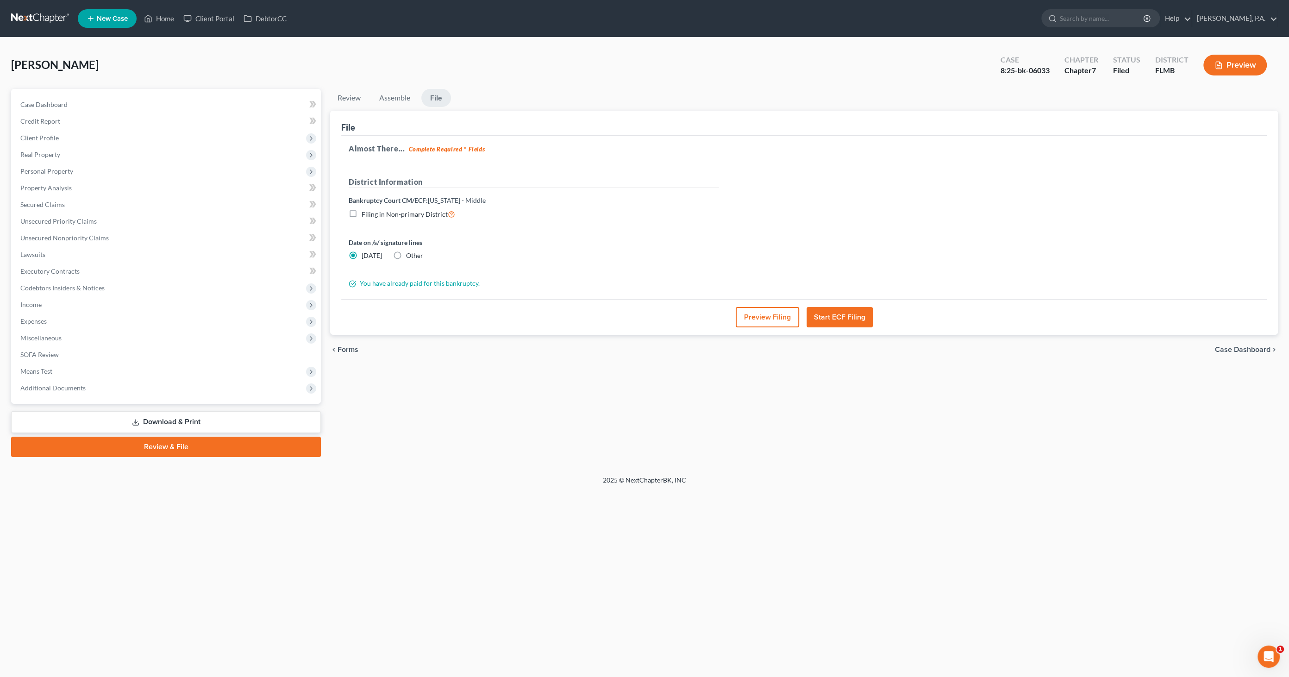
click at [762, 317] on button "Preview Filing" at bounding box center [766, 317] width 63 height 20
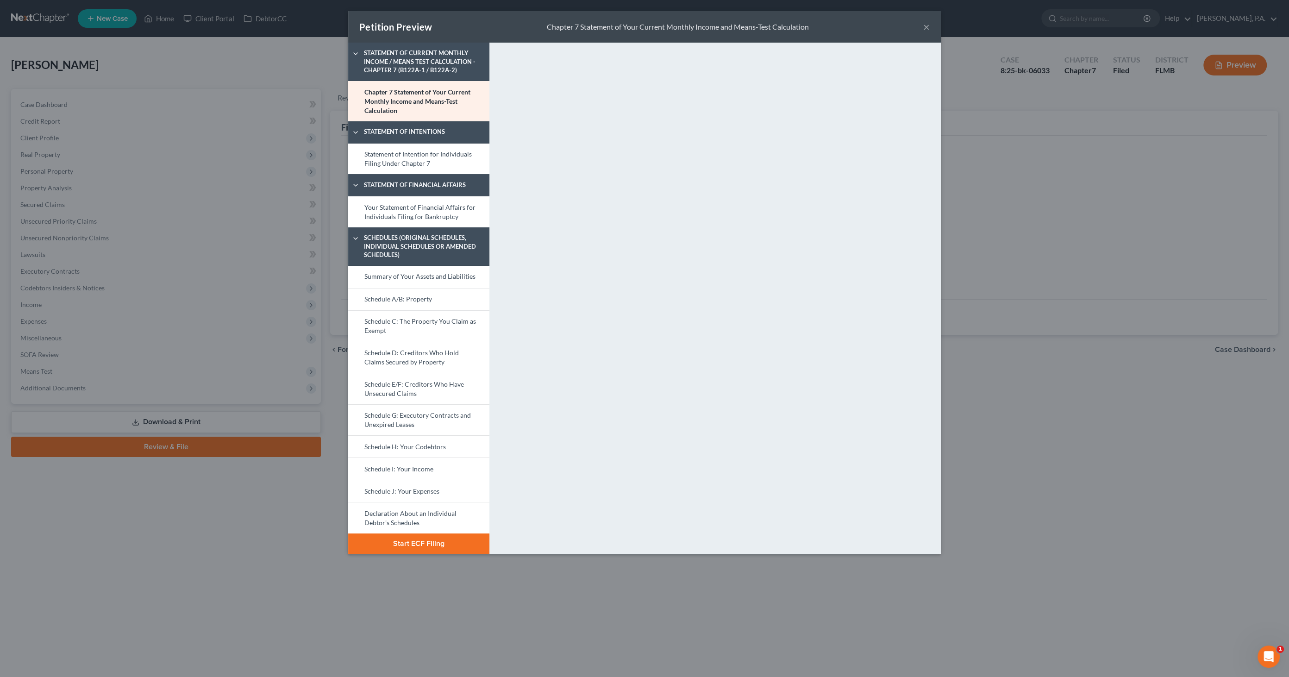
click at [434, 538] on button "Start ECF Filing" at bounding box center [418, 543] width 141 height 20
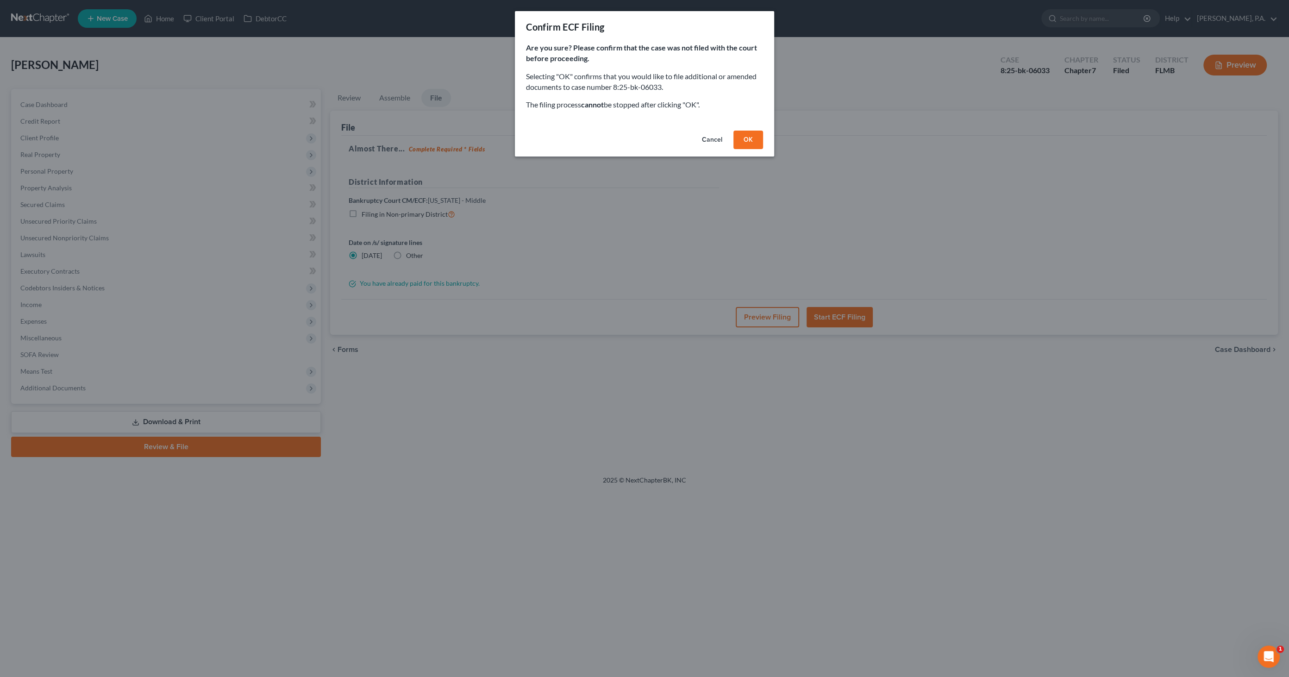
click at [745, 135] on button "OK" at bounding box center [748, 140] width 30 height 19
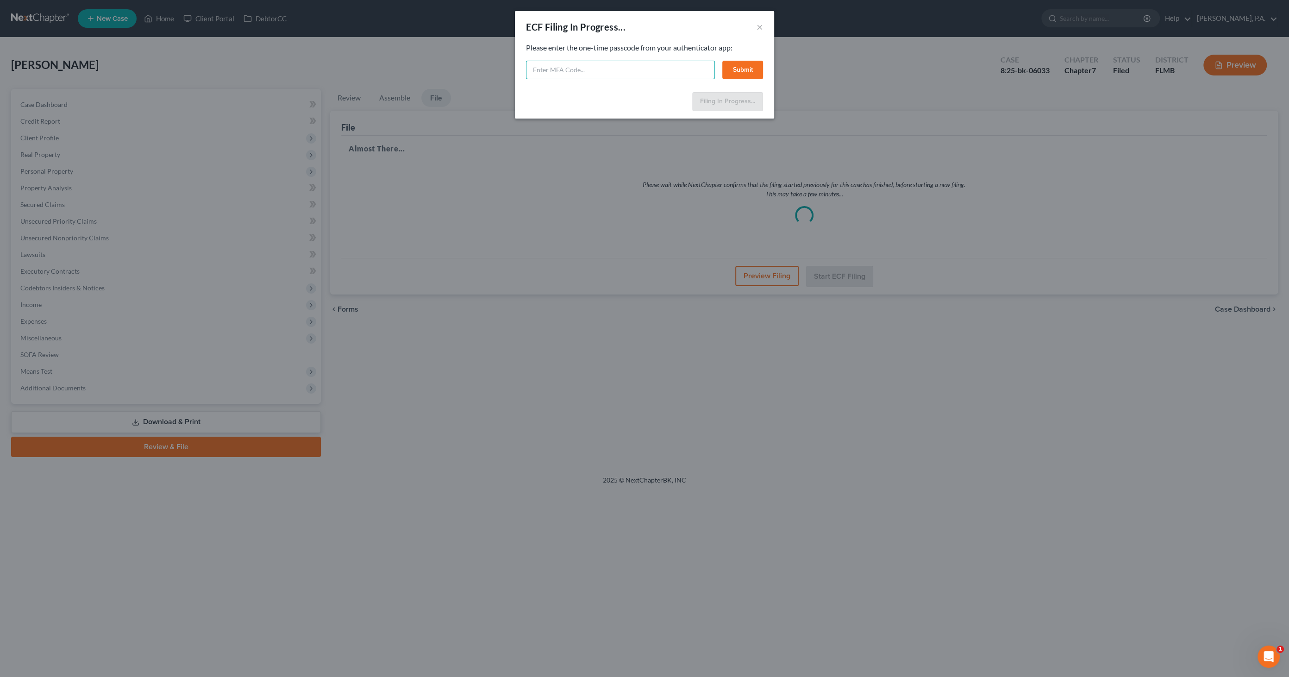
drag, startPoint x: 571, startPoint y: 71, endPoint x: 571, endPoint y: 66, distance: 5.6
click at [571, 70] on input "text" at bounding box center [620, 70] width 189 height 19
type input "6"
type input "037887"
click at [746, 65] on button "Submit" at bounding box center [742, 70] width 41 height 19
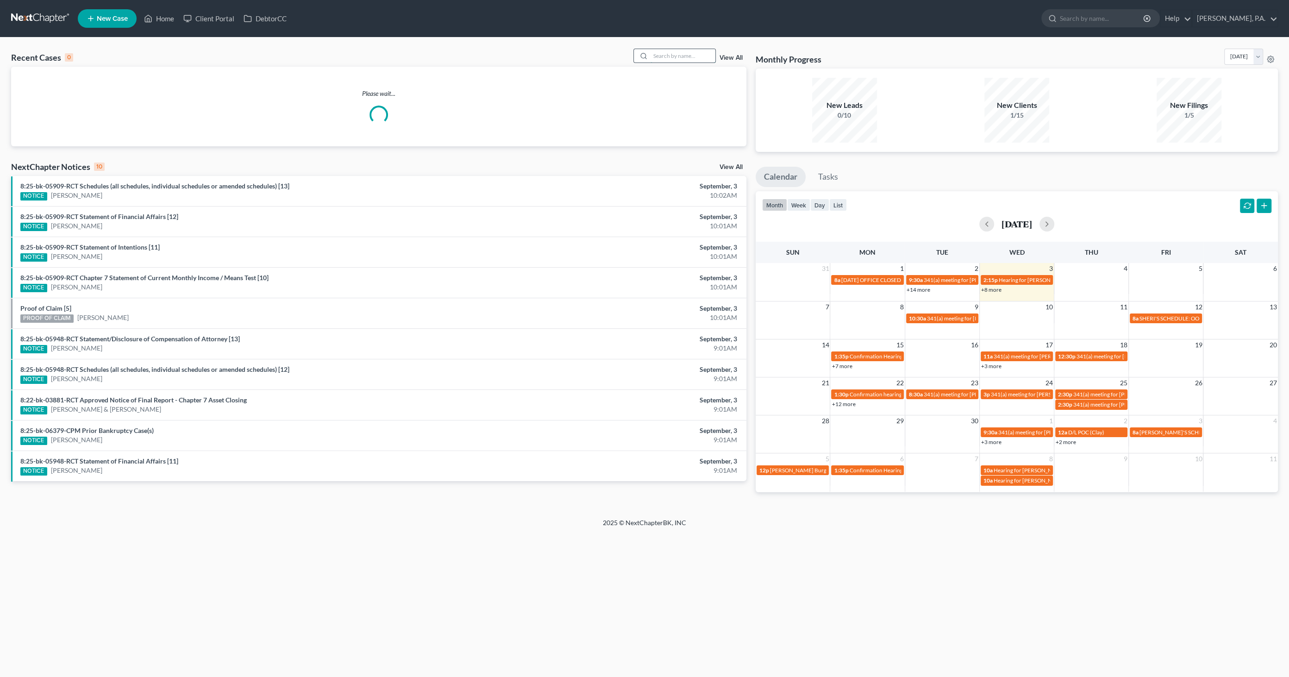
click at [678, 54] on input "search" at bounding box center [682, 55] width 65 height 13
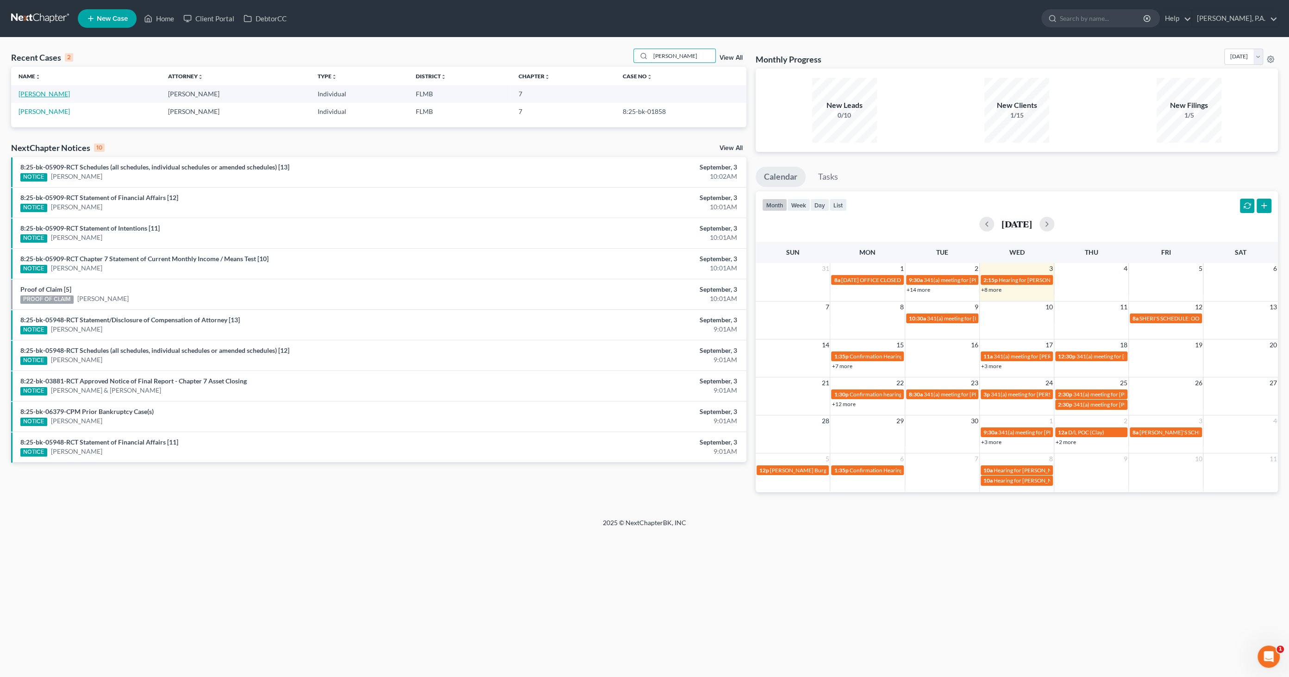
type input "[PERSON_NAME]"
click at [54, 91] on link "[PERSON_NAME]" at bounding box center [44, 94] width 51 height 8
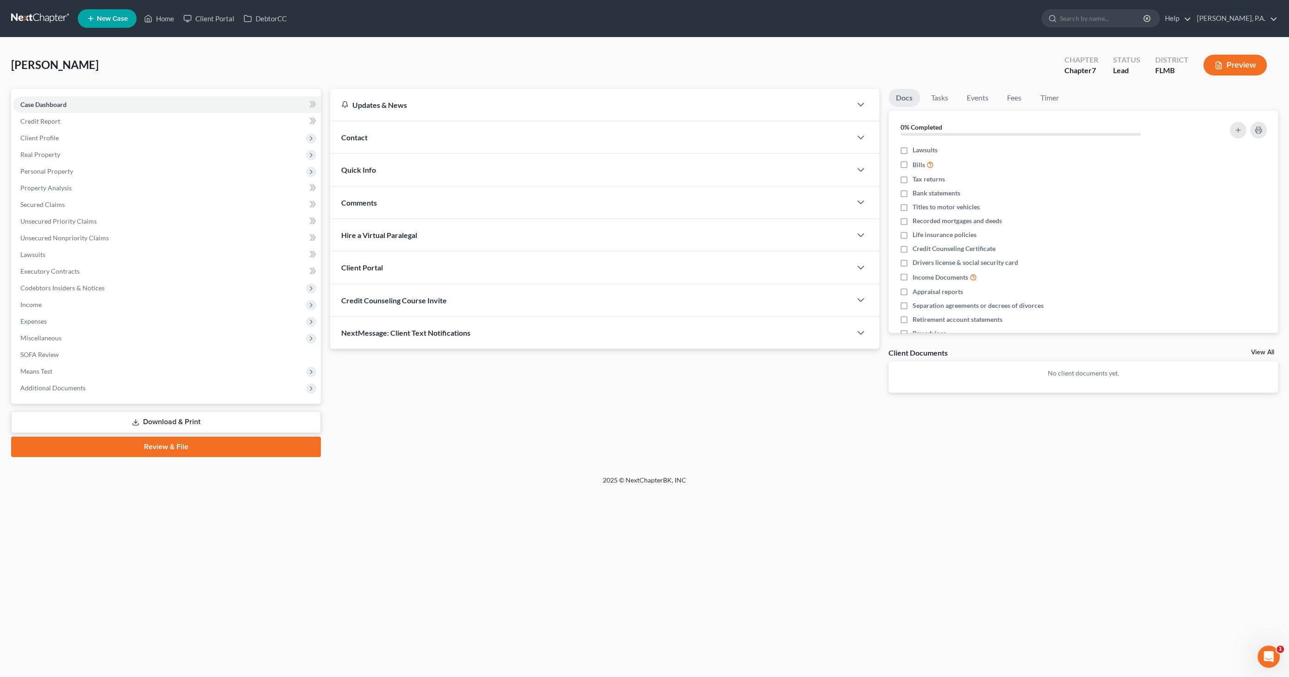
click at [189, 418] on link "Download & Print" at bounding box center [166, 422] width 310 height 22
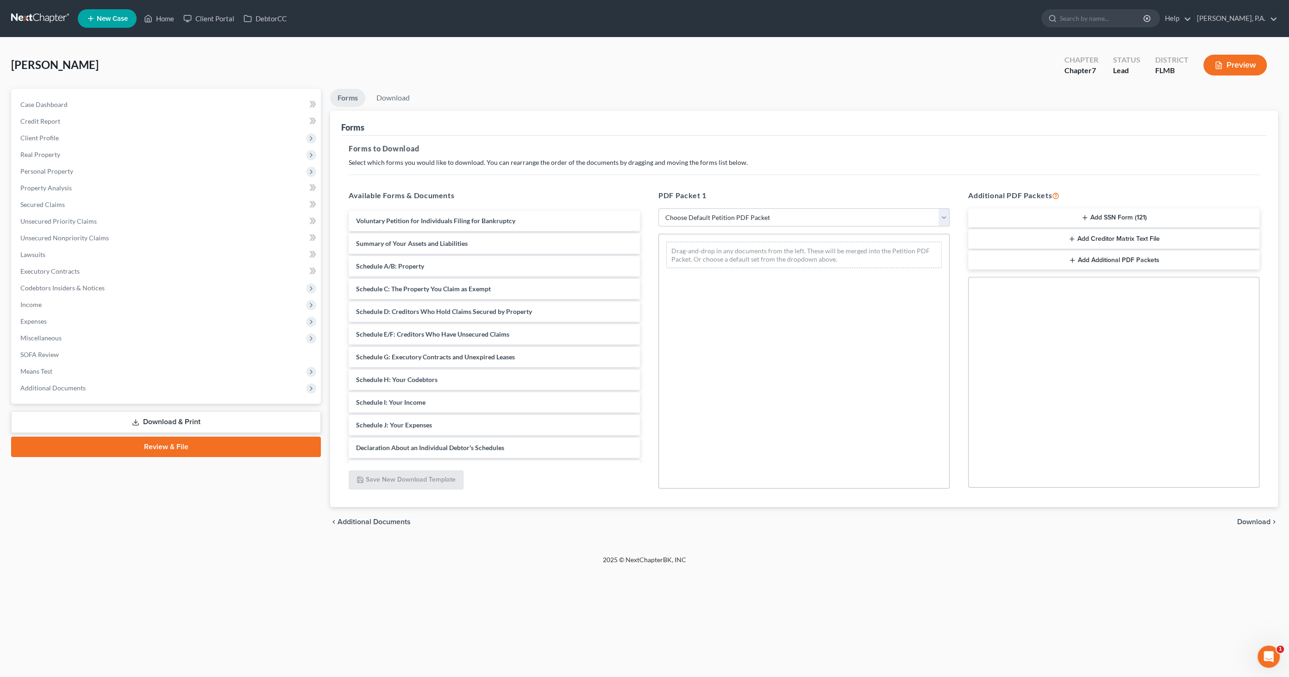
click at [710, 213] on select "Choose Default Petition PDF Packet Complete Bankruptcy Petition (all forms and …" at bounding box center [803, 217] width 291 height 19
select select "0"
click at [658, 208] on select "Choose Default Petition PDF Packet Complete Bankruptcy Petition (all forms and …" at bounding box center [803, 217] width 291 height 19
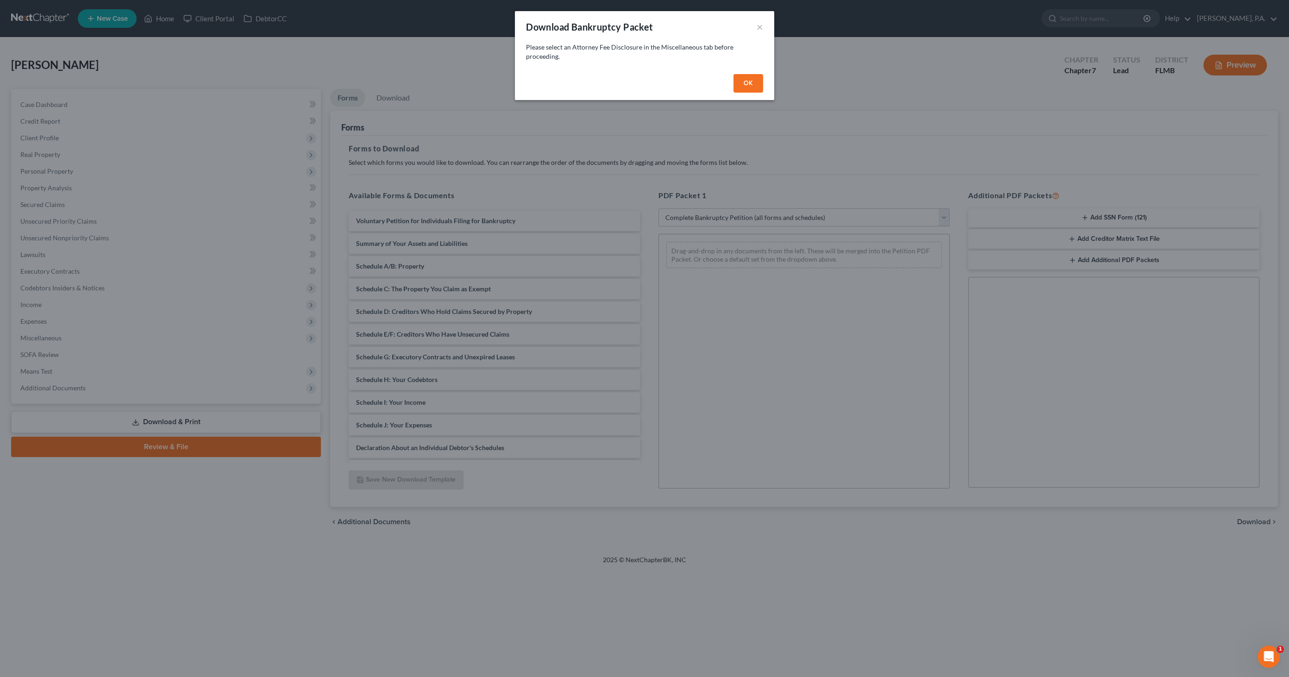
click at [746, 85] on button "OK" at bounding box center [748, 83] width 30 height 19
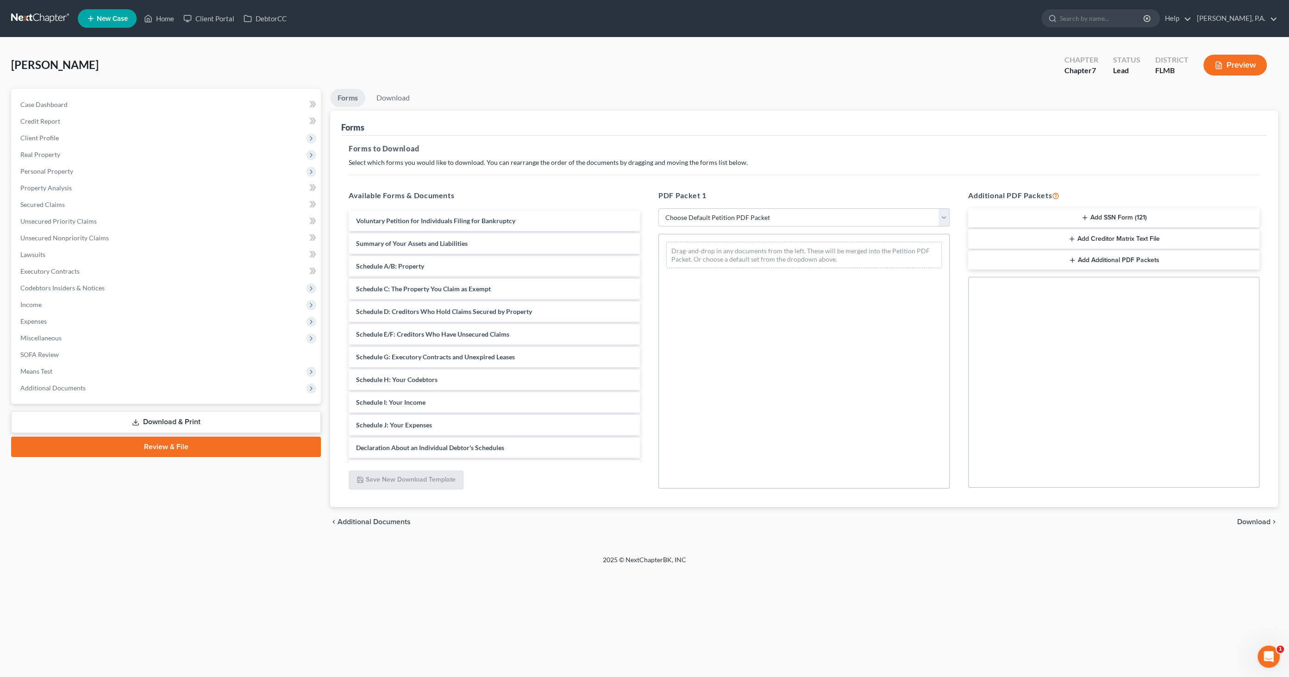
click at [728, 212] on select "Choose Default Petition PDF Packet Complete Bankruptcy Petition (all forms and …" at bounding box center [803, 217] width 291 height 19
select select "0"
click at [658, 208] on select "Choose Default Petition PDF Packet Complete Bankruptcy Petition (all forms and …" at bounding box center [803, 217] width 291 height 19
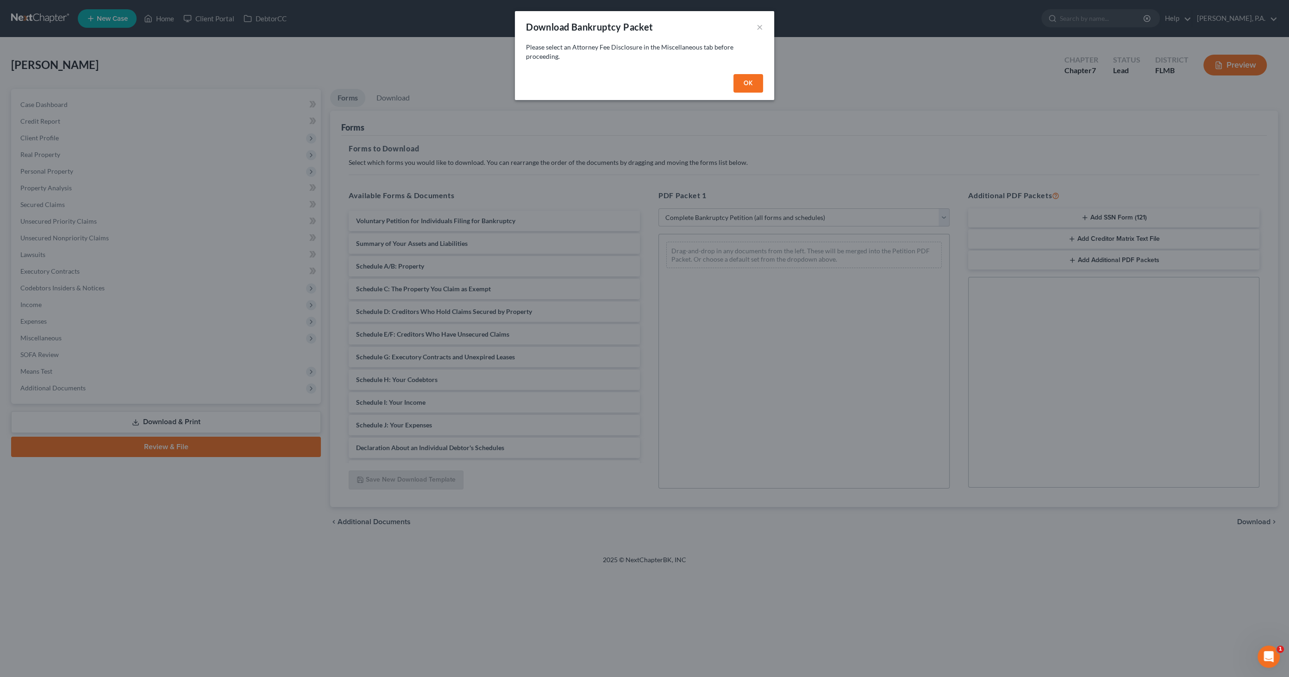
click at [747, 83] on button "OK" at bounding box center [748, 83] width 30 height 19
select select
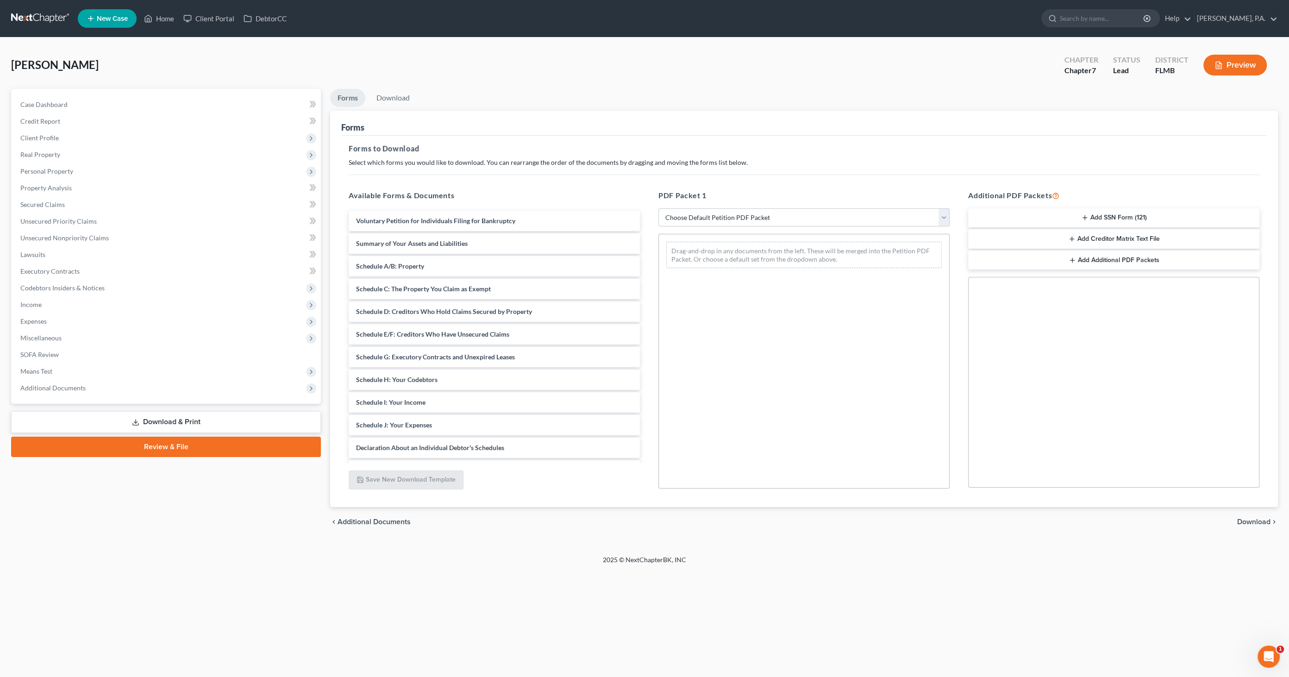
click at [178, 414] on link "Download & Print" at bounding box center [166, 422] width 310 height 22
click at [176, 419] on link "Download & Print" at bounding box center [166, 422] width 310 height 22
click at [117, 415] on link "Download & Print" at bounding box center [166, 422] width 310 height 22
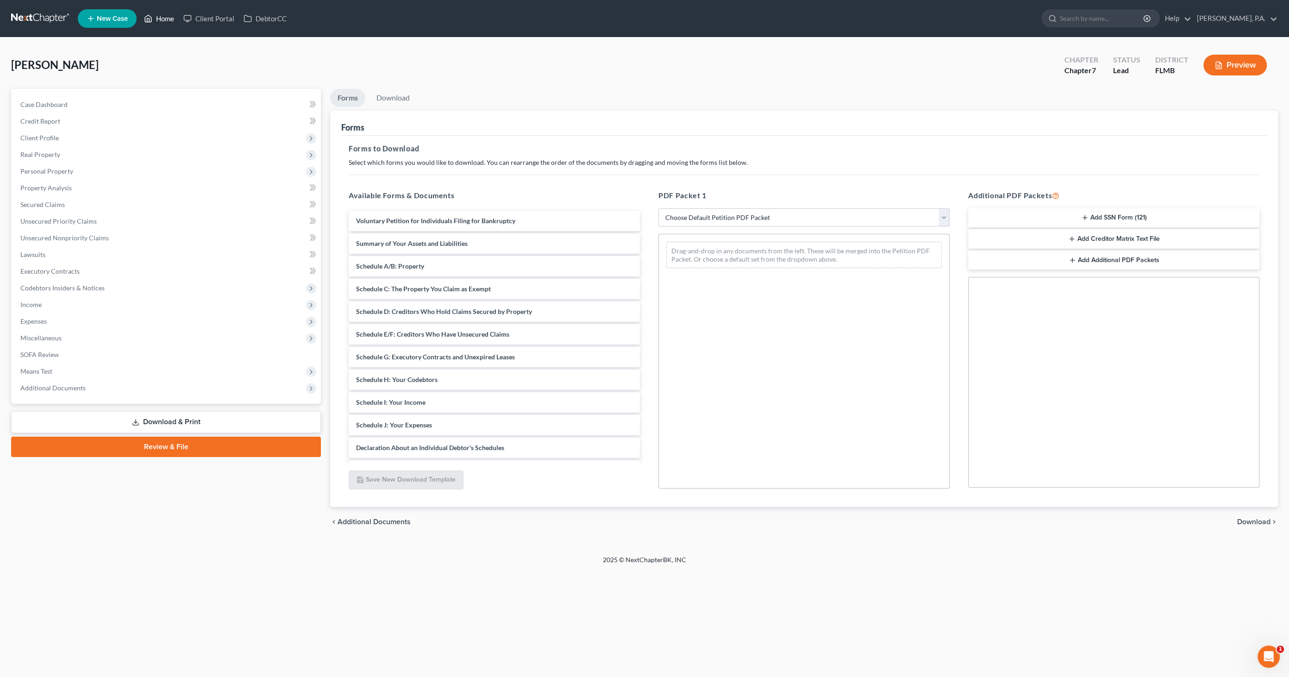
click at [159, 17] on link "Home" at bounding box center [158, 18] width 39 height 17
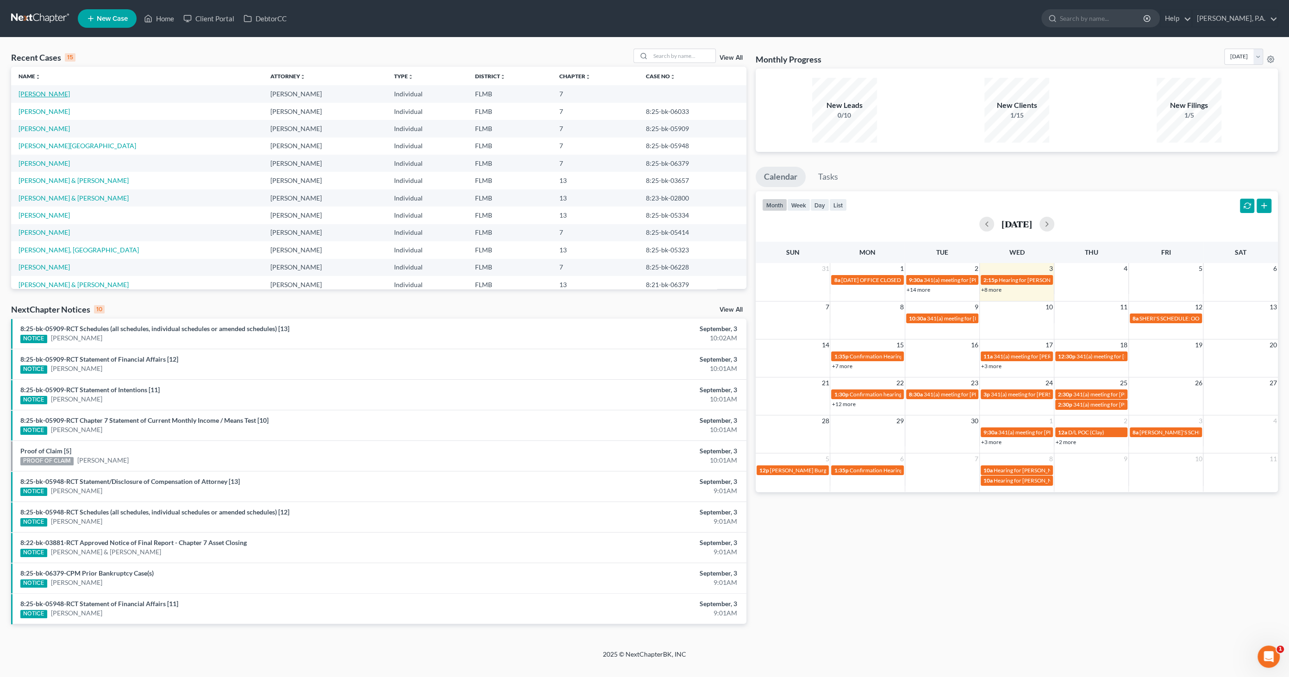
click at [56, 96] on link "[PERSON_NAME]" at bounding box center [44, 94] width 51 height 8
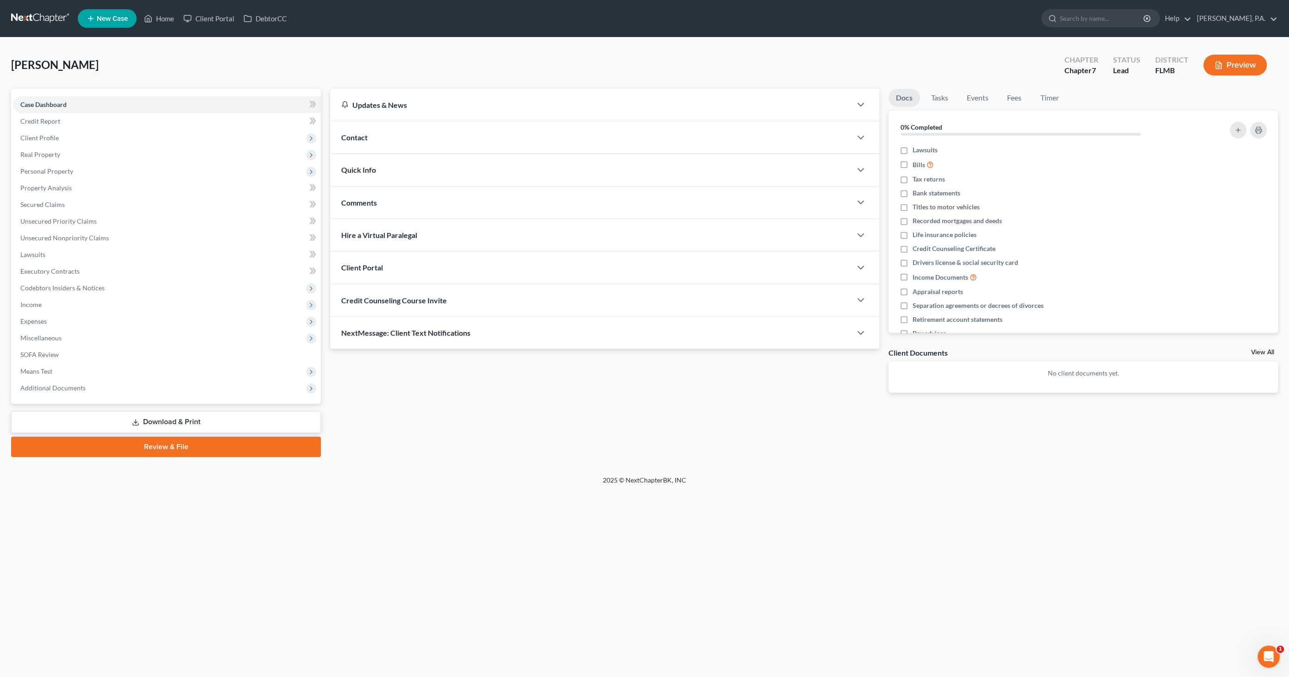
click at [175, 420] on link "Download & Print" at bounding box center [166, 422] width 310 height 22
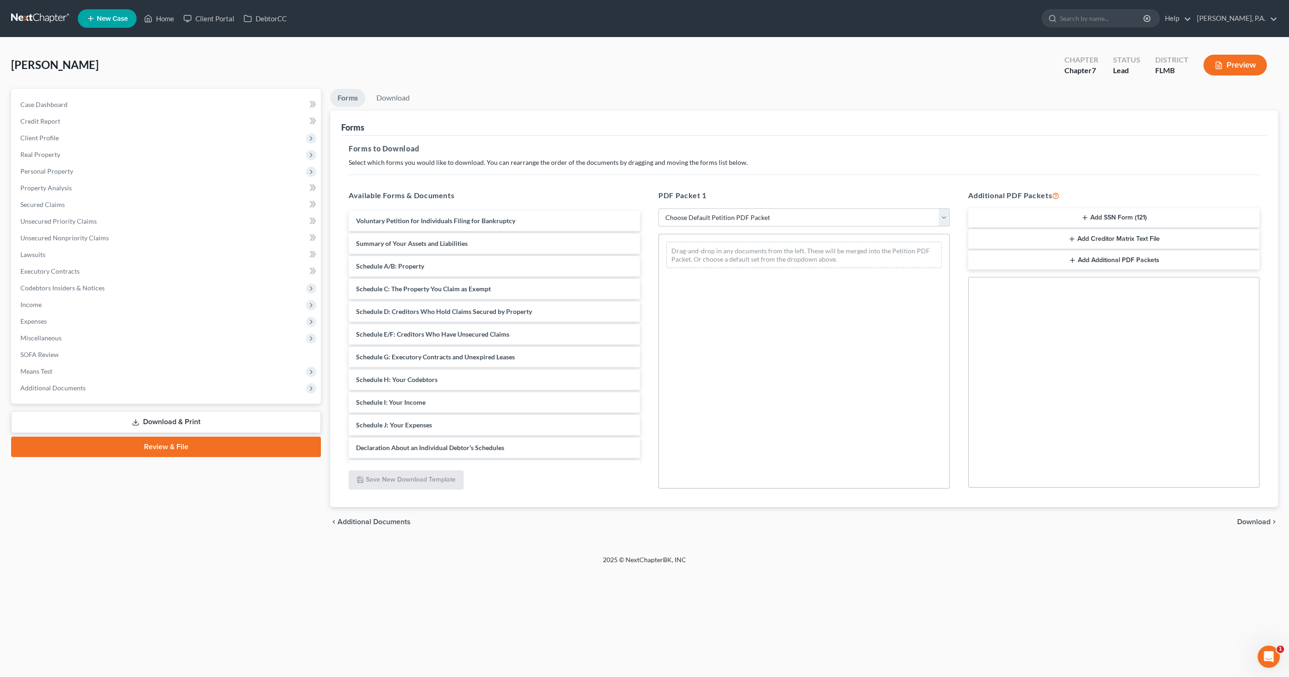
click at [707, 215] on select "Choose Default Petition PDF Packet Complete Bankruptcy Petition (all forms and …" at bounding box center [803, 217] width 291 height 19
select select "0"
click at [658, 208] on select "Choose Default Petition PDF Packet Complete Bankruptcy Petition (all forms and …" at bounding box center [803, 217] width 291 height 19
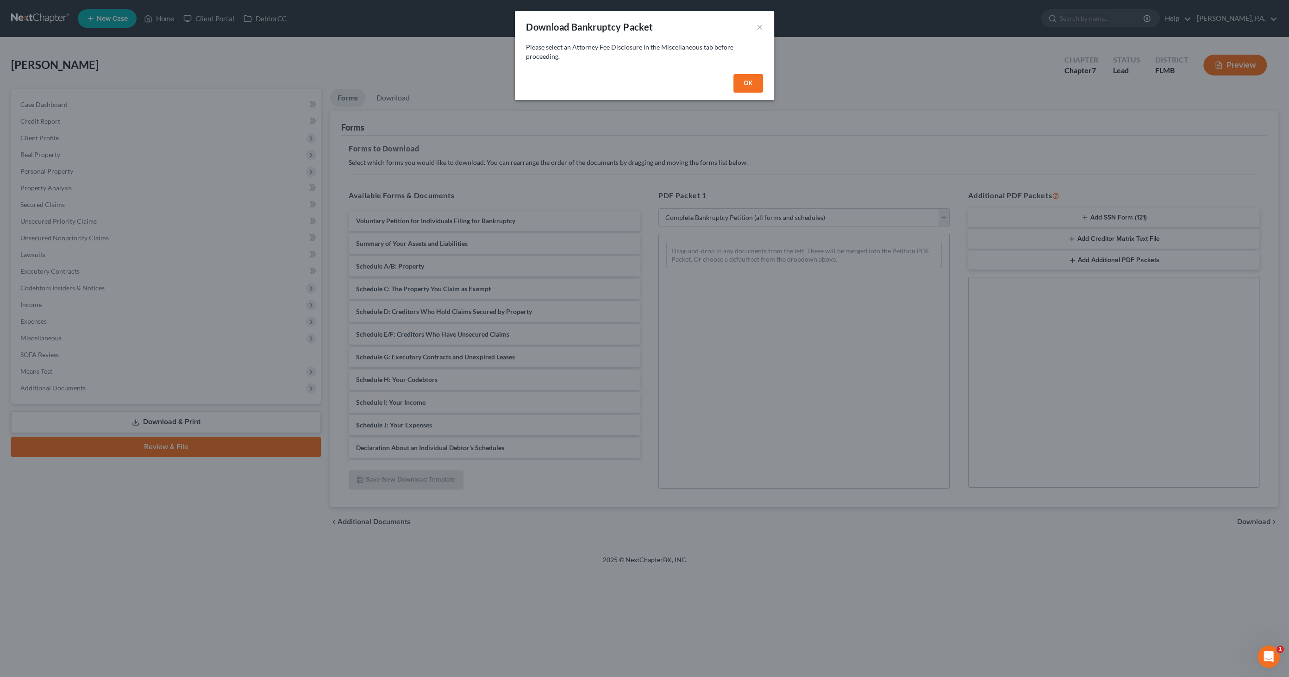
click at [753, 80] on button "OK" at bounding box center [748, 83] width 30 height 19
select select
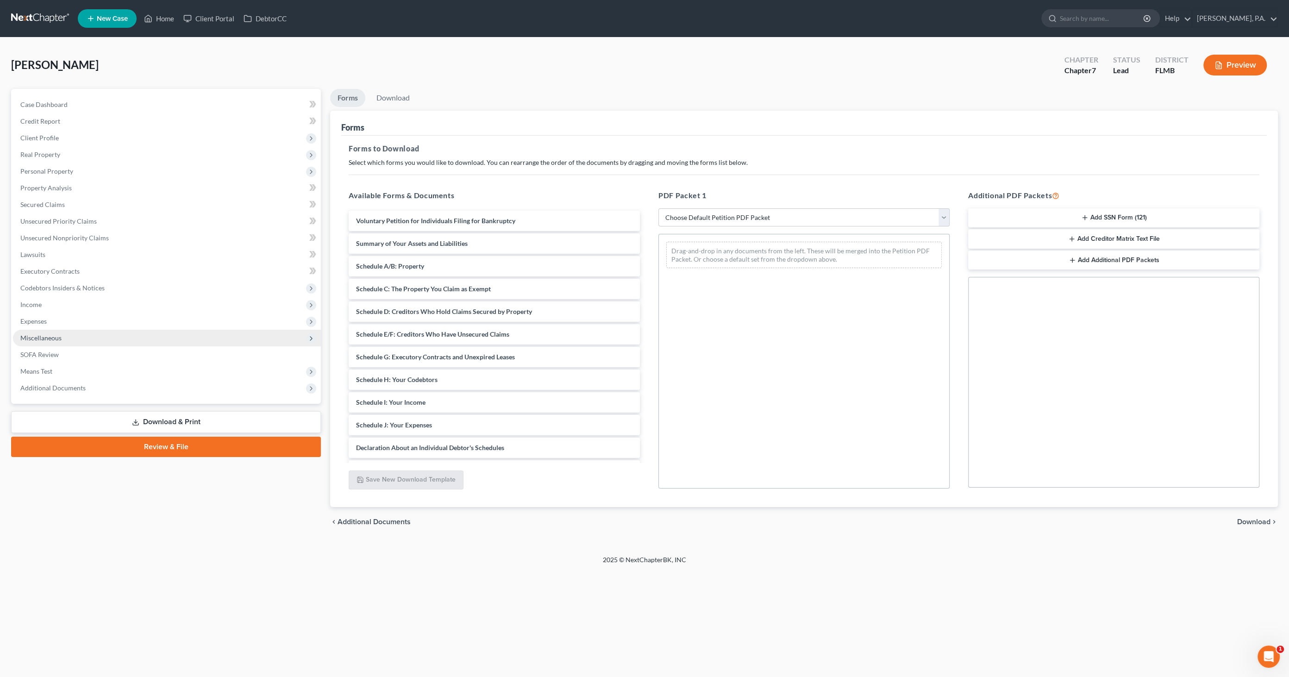
click at [51, 334] on span "Miscellaneous" at bounding box center [40, 338] width 41 height 8
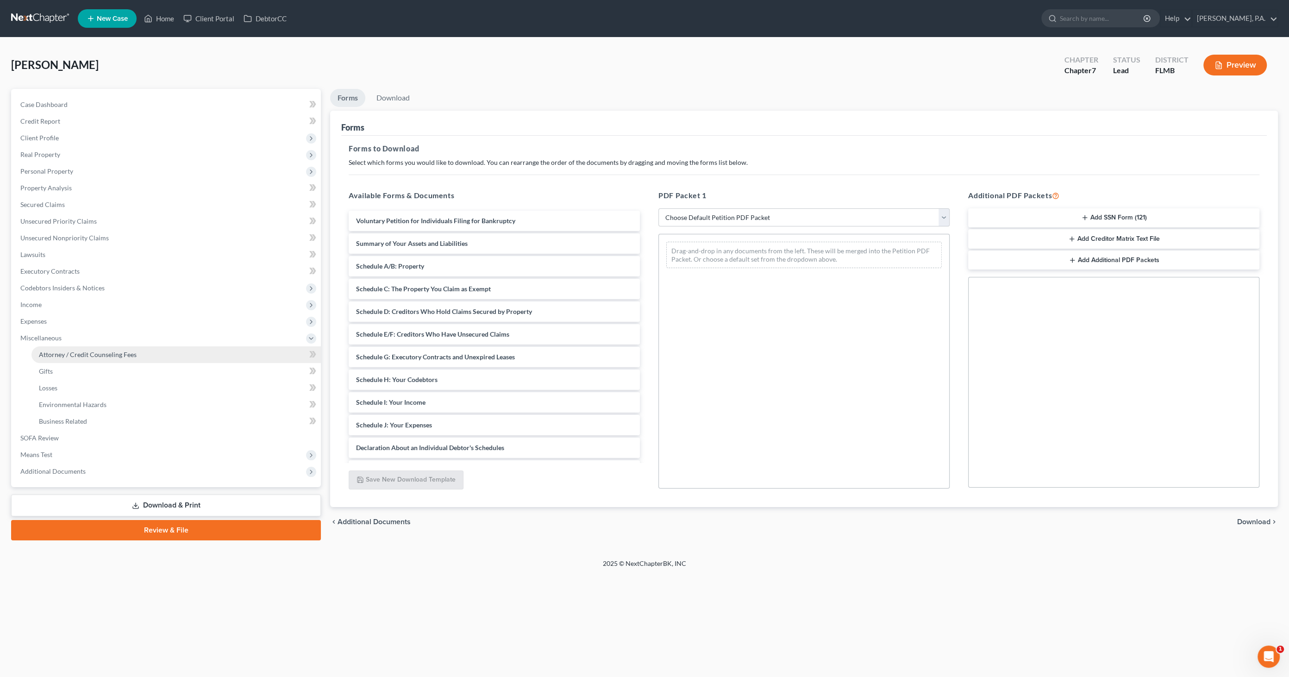
click at [53, 351] on span "Attorney / Credit Counseling Fees" at bounding box center [88, 354] width 98 height 8
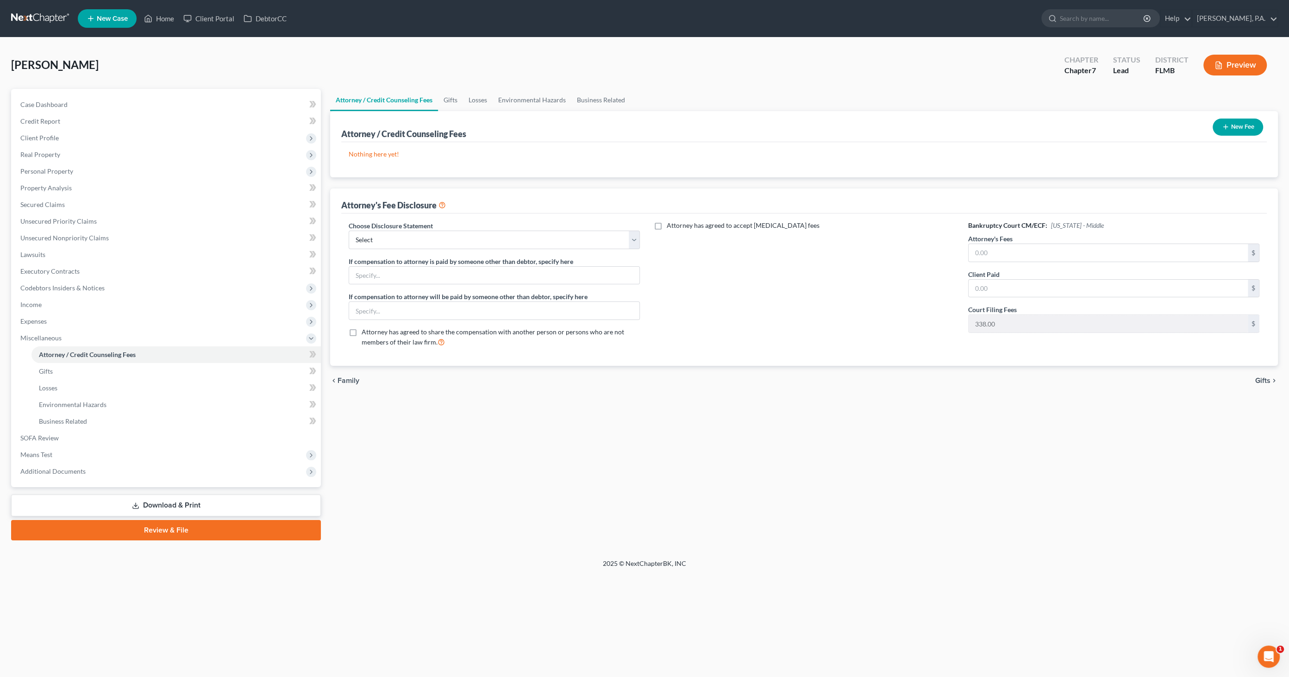
click at [1230, 121] on button "New Fee" at bounding box center [1237, 126] width 50 height 17
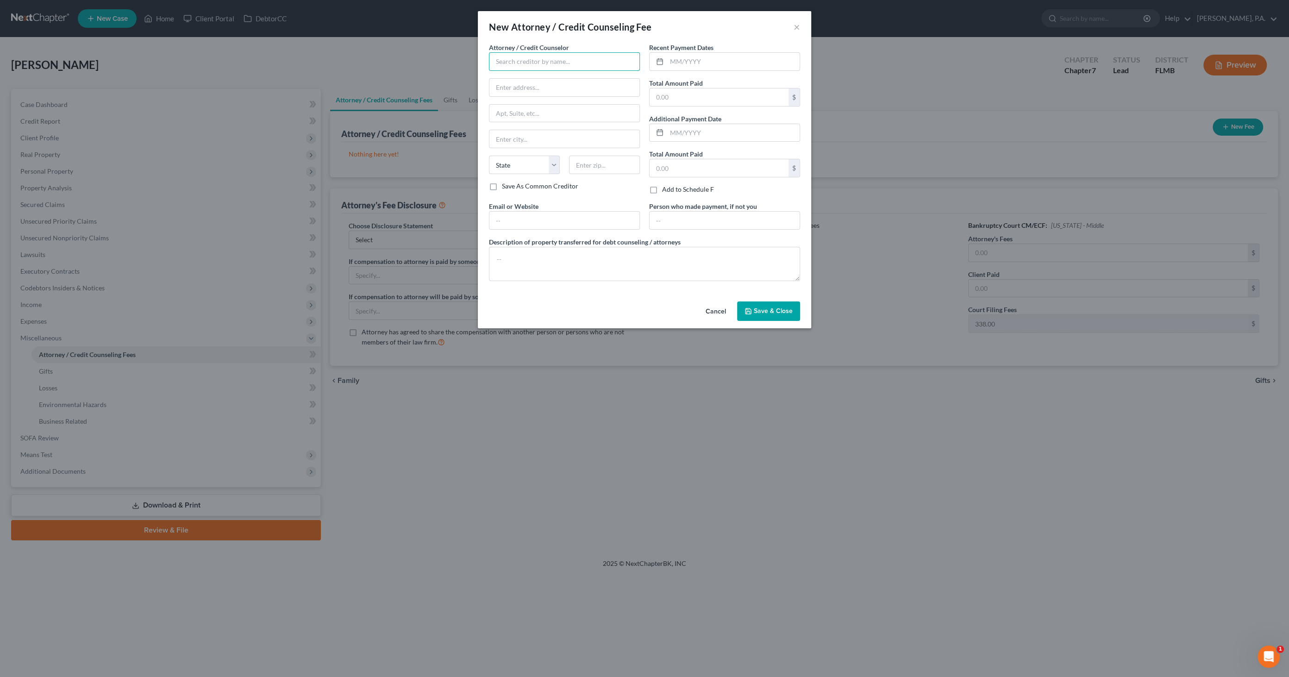
click at [551, 66] on input "text" at bounding box center [564, 61] width 151 height 19
click at [534, 152] on div "[PERSON_NAME], P.A." at bounding box center [566, 156] width 141 height 9
type input "[PERSON_NAME], P.A."
type input "PO Box 5074"
type input "Lakeland"
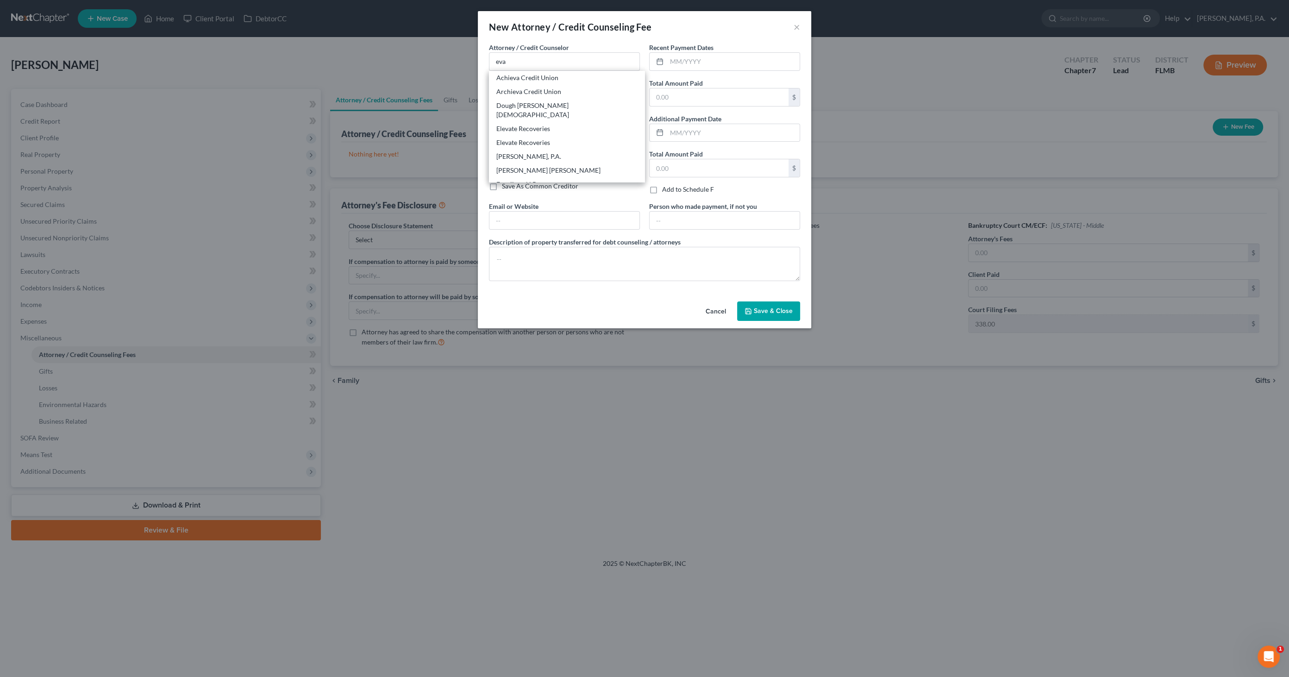
select select "9"
type input "33807-5074"
click at [679, 57] on input "text" at bounding box center [732, 62] width 133 height 18
type input "[DATE]"
click at [684, 90] on input "text" at bounding box center [718, 97] width 139 height 18
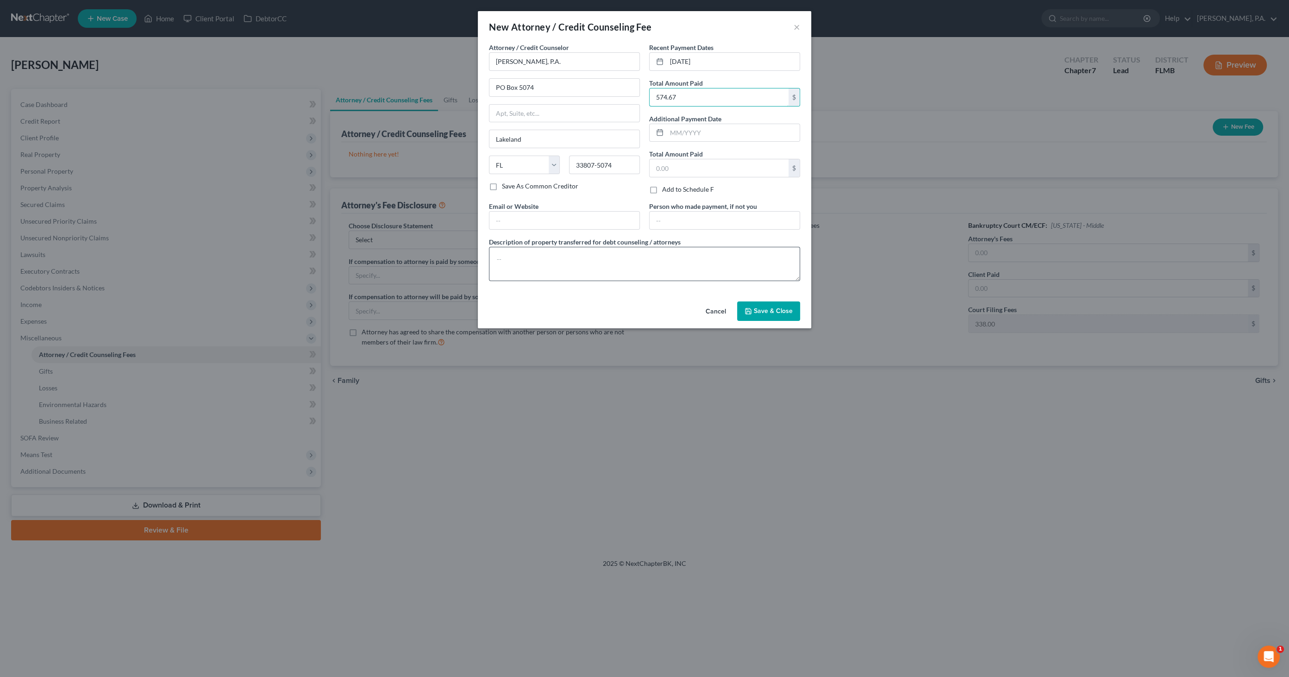
type input "574.67"
drag, startPoint x: 554, startPoint y: 257, endPoint x: 561, endPoint y: 258, distance: 6.5
click at [555, 257] on textarea at bounding box center [644, 264] width 311 height 34
type textarea "$338.00 filing fee; $45.00 credit report; $191.67"
click at [787, 307] on span "Save & Close" at bounding box center [772, 311] width 39 height 8
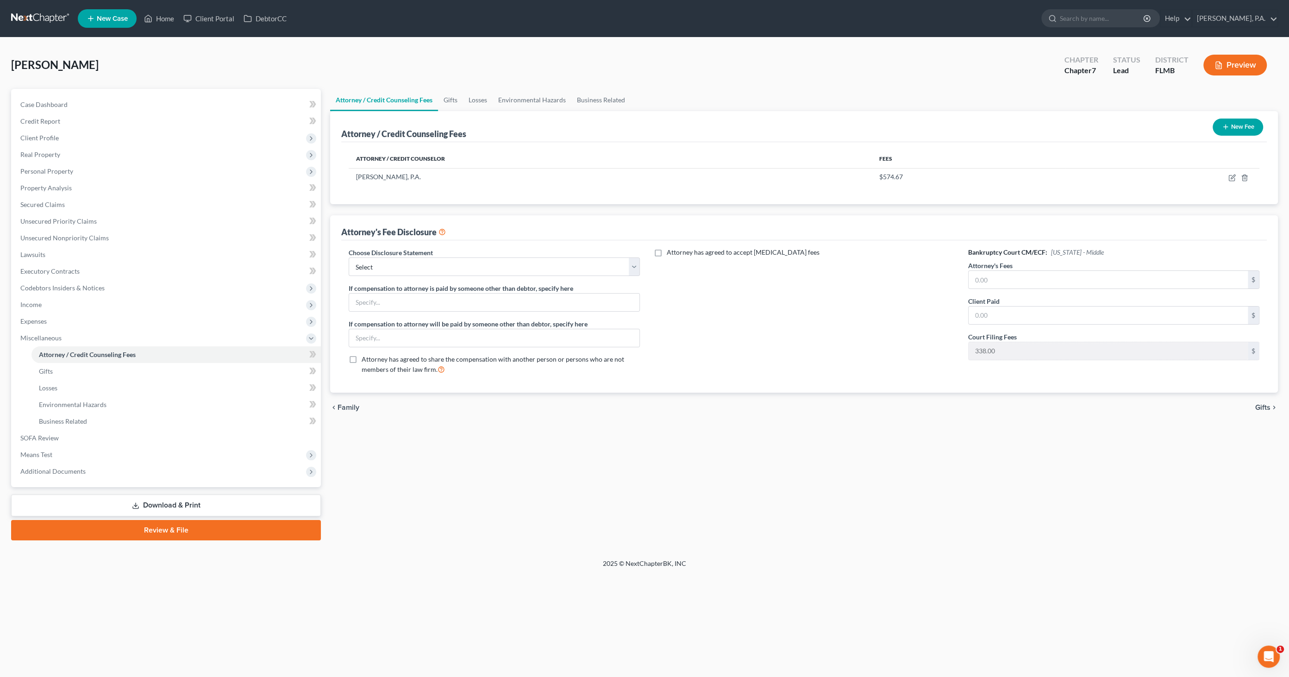
click at [1249, 125] on button "New Fee" at bounding box center [1237, 126] width 50 height 17
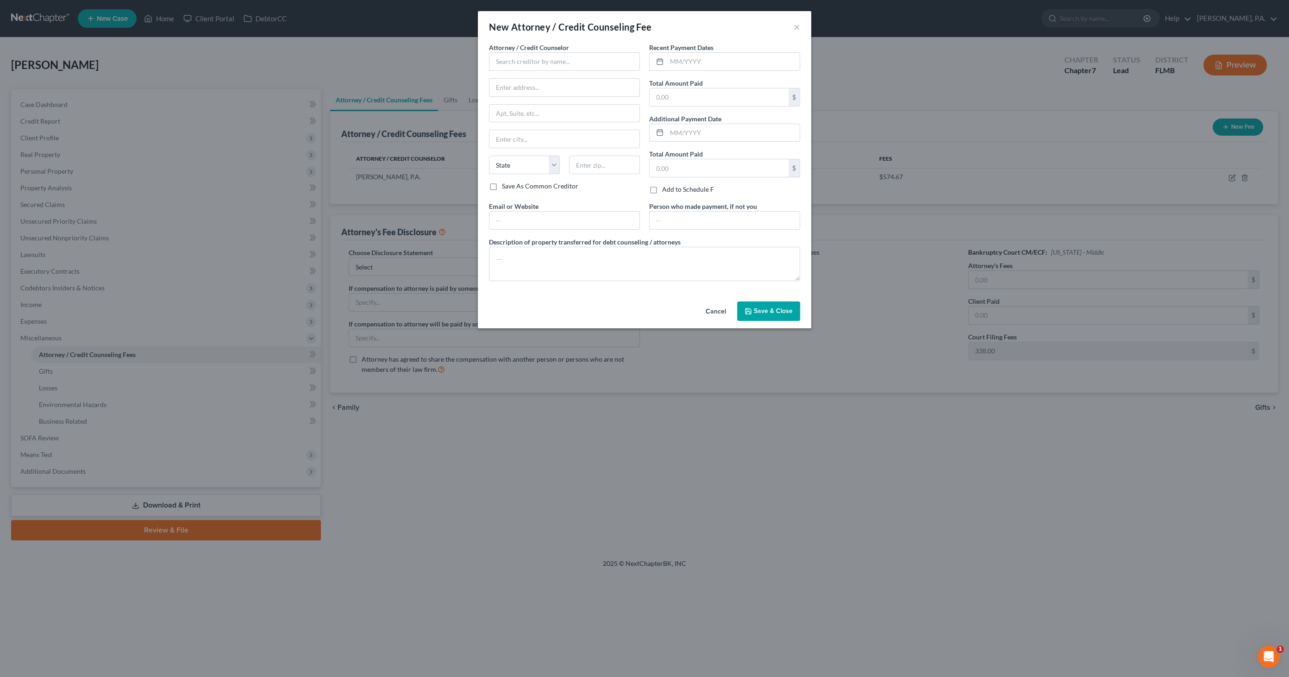
click at [516, 52] on label "Attorney / Credit Counselor *" at bounding box center [529, 48] width 80 height 10
click at [515, 58] on input "text" at bounding box center [564, 61] width 151 height 19
type input "Summit Financial Education, Inc."
click at [668, 63] on input "text" at bounding box center [732, 62] width 133 height 18
type input "[DATE]"
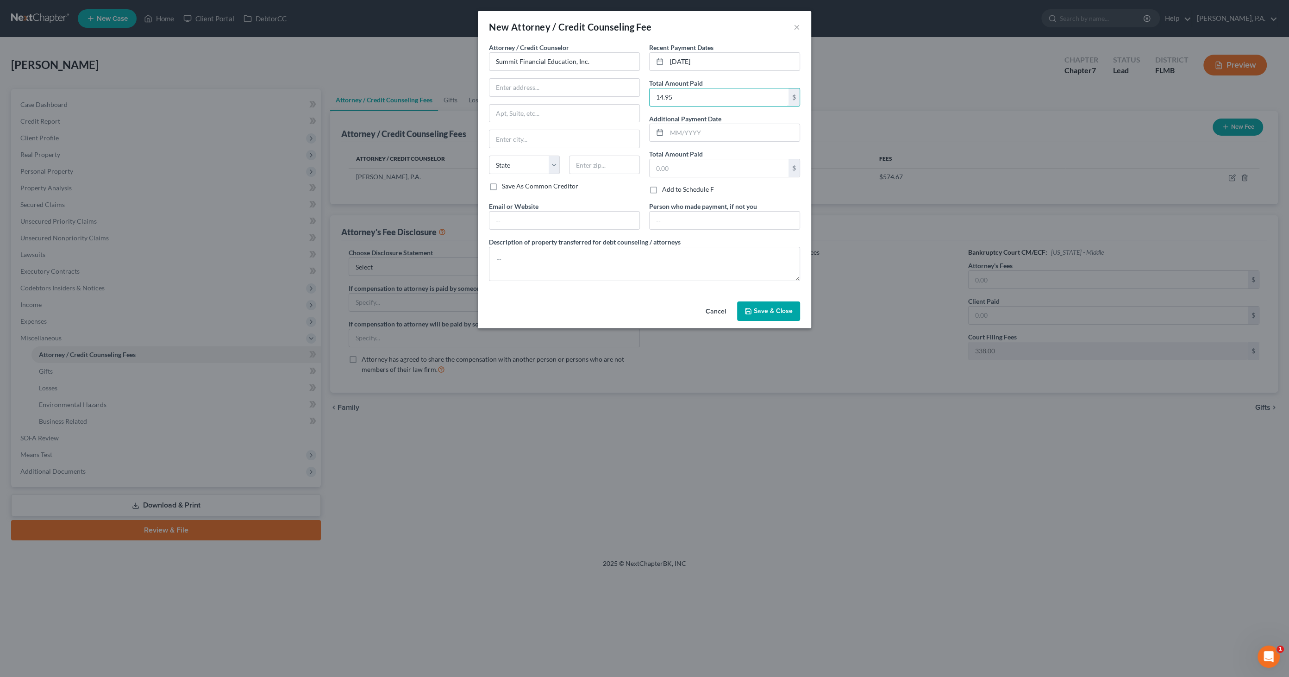
type input "14.95"
drag, startPoint x: 578, startPoint y: 248, endPoint x: 582, endPoint y: 247, distance: 4.7
click at [578, 249] on textarea at bounding box center [644, 264] width 311 height 34
type textarea "Credit Counseling"
click at [764, 312] on span "Save & Close" at bounding box center [772, 311] width 39 height 8
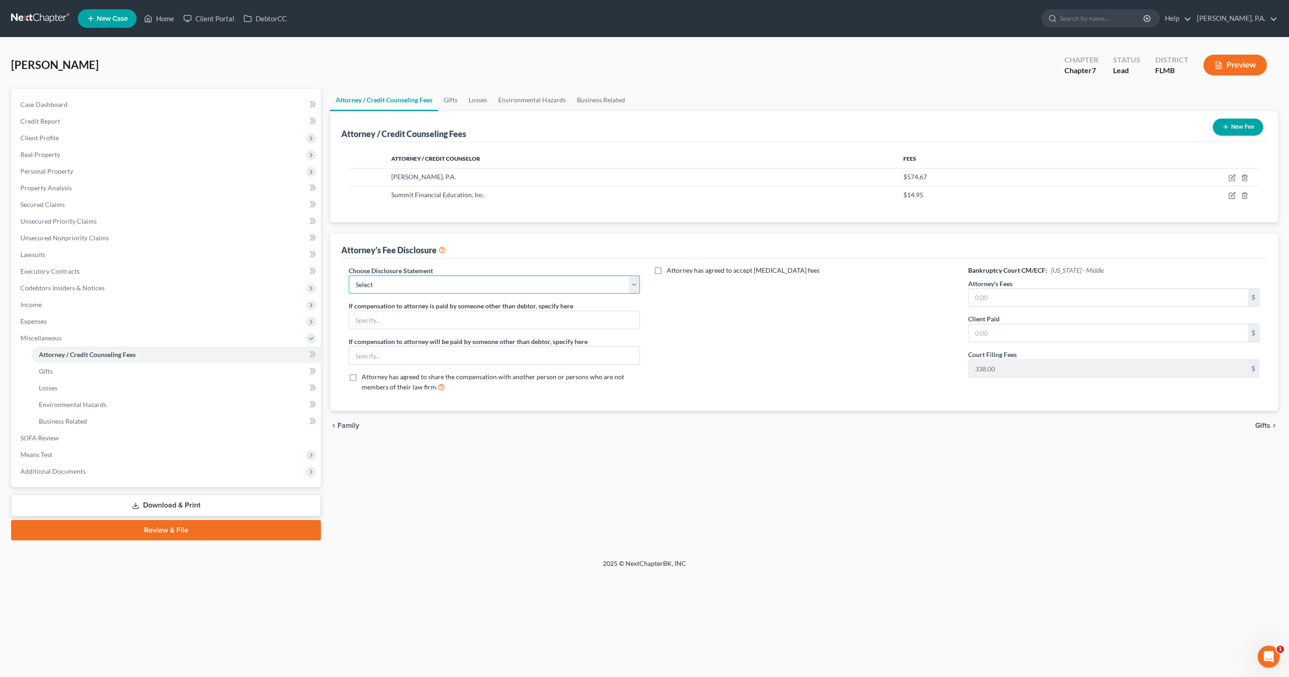
click at [472, 281] on select "Select Full Chapter 7 Fee Chapter 7 - Amended Post-Petition Fee Chapter 7 initi…" at bounding box center [494, 284] width 291 height 19
select select "2"
click at [349, 275] on select "Select Full Chapter 7 Fee Chapter 7 - Amended Post-Petition Fee Chapter 7 initi…" at bounding box center [494, 284] width 291 height 19
click at [1234, 176] on icon "button" at bounding box center [1231, 177] width 7 height 7
select select "9"
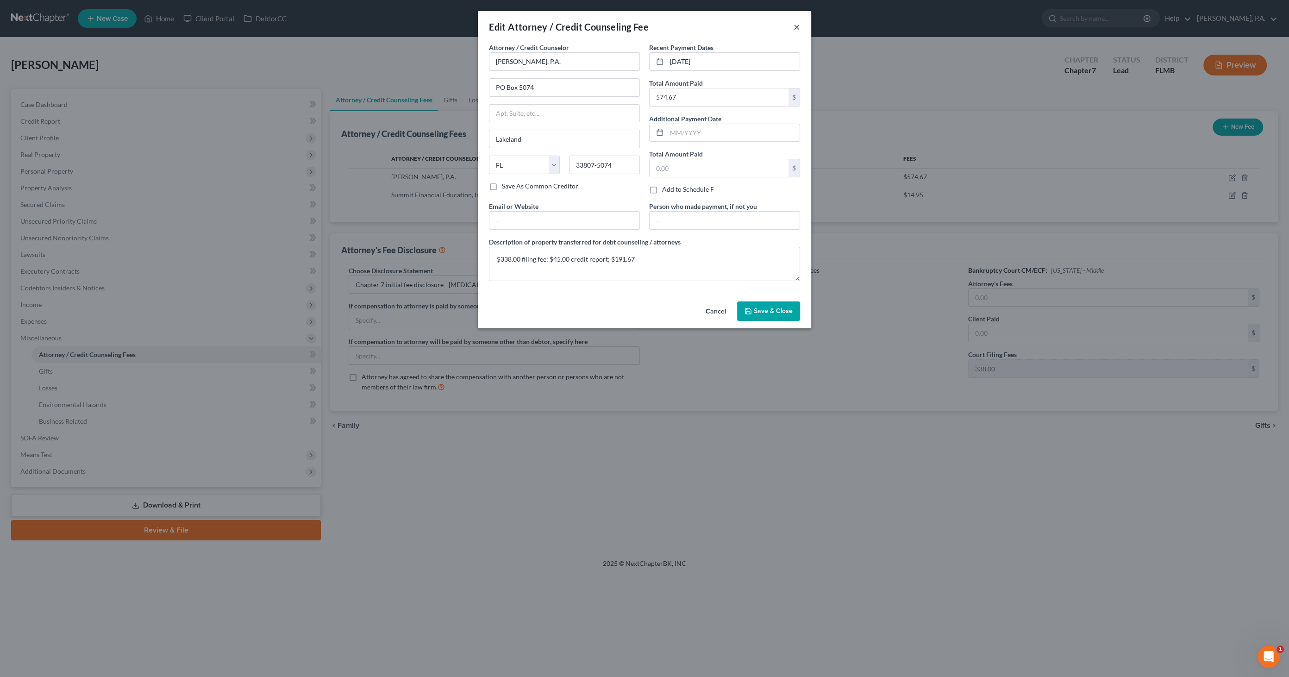
drag, startPoint x: 794, startPoint y: 27, endPoint x: 566, endPoint y: 1, distance: 228.8
click at [794, 27] on button "×" at bounding box center [796, 26] width 6 height 11
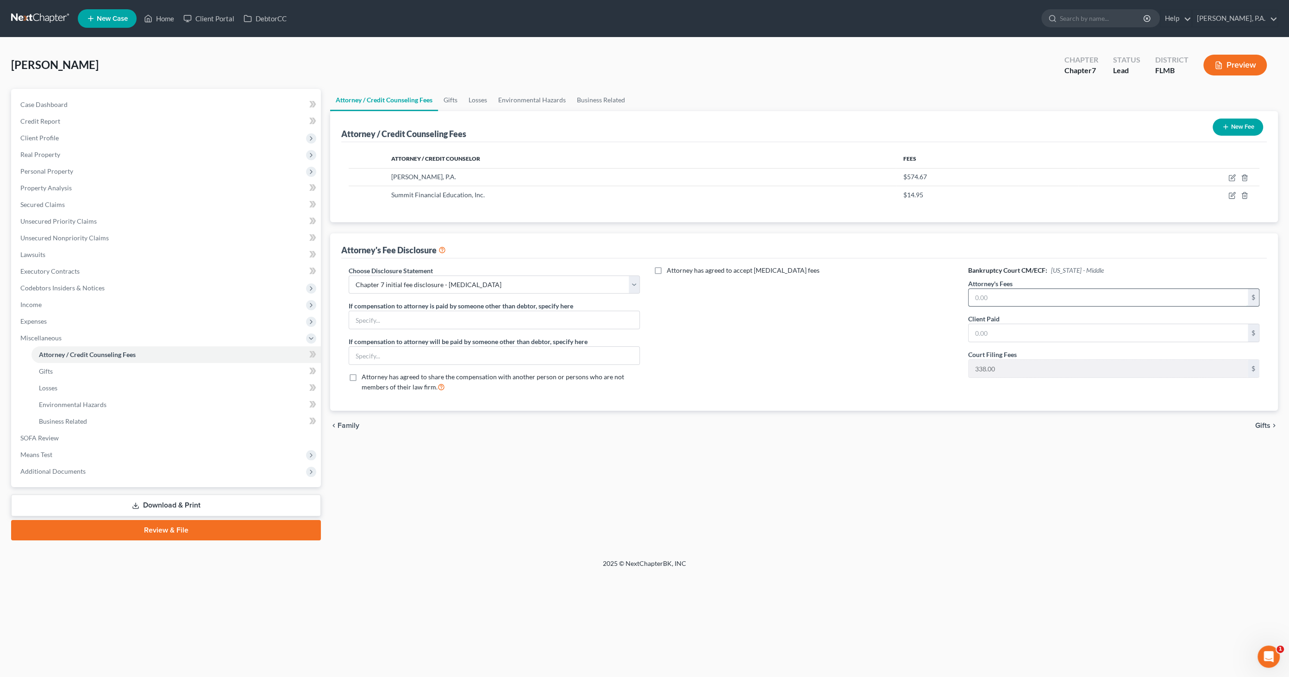
click at [1033, 289] on input "text" at bounding box center [1107, 298] width 279 height 18
type input "191.67"
click at [1230, 175] on icon "button" at bounding box center [1231, 178] width 6 height 6
select select "9"
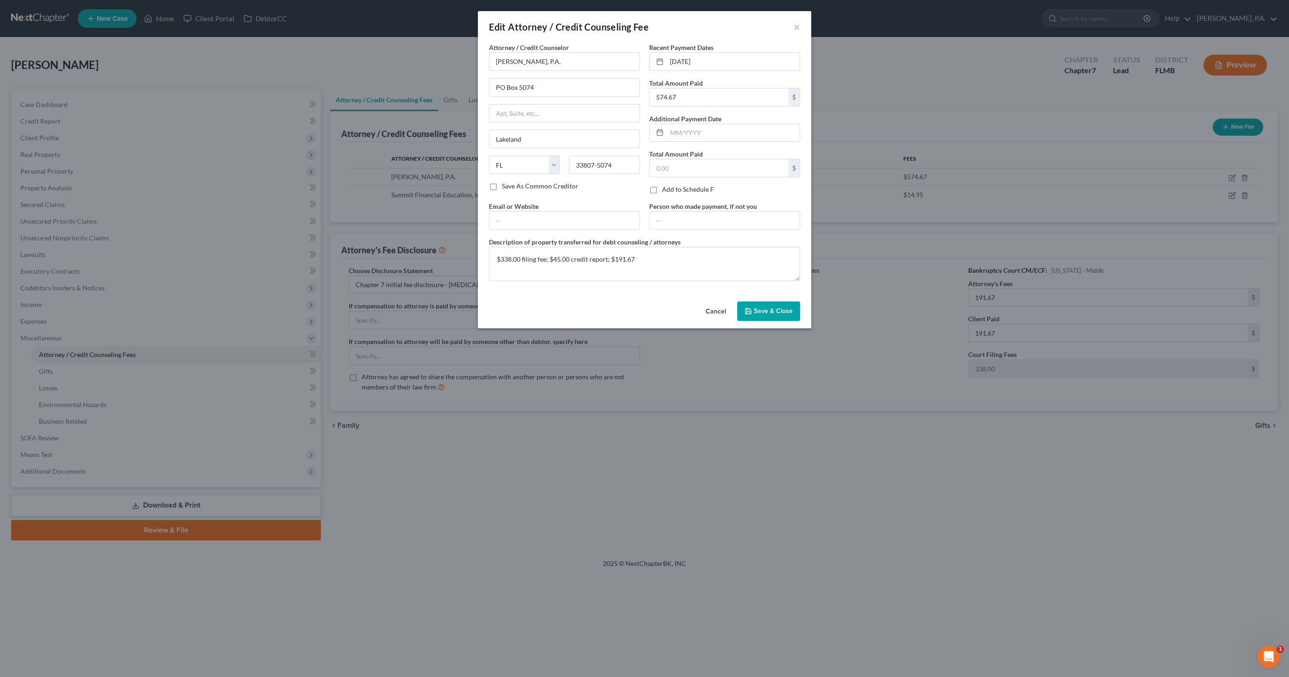
click at [759, 307] on span "Save & Close" at bounding box center [772, 311] width 39 height 8
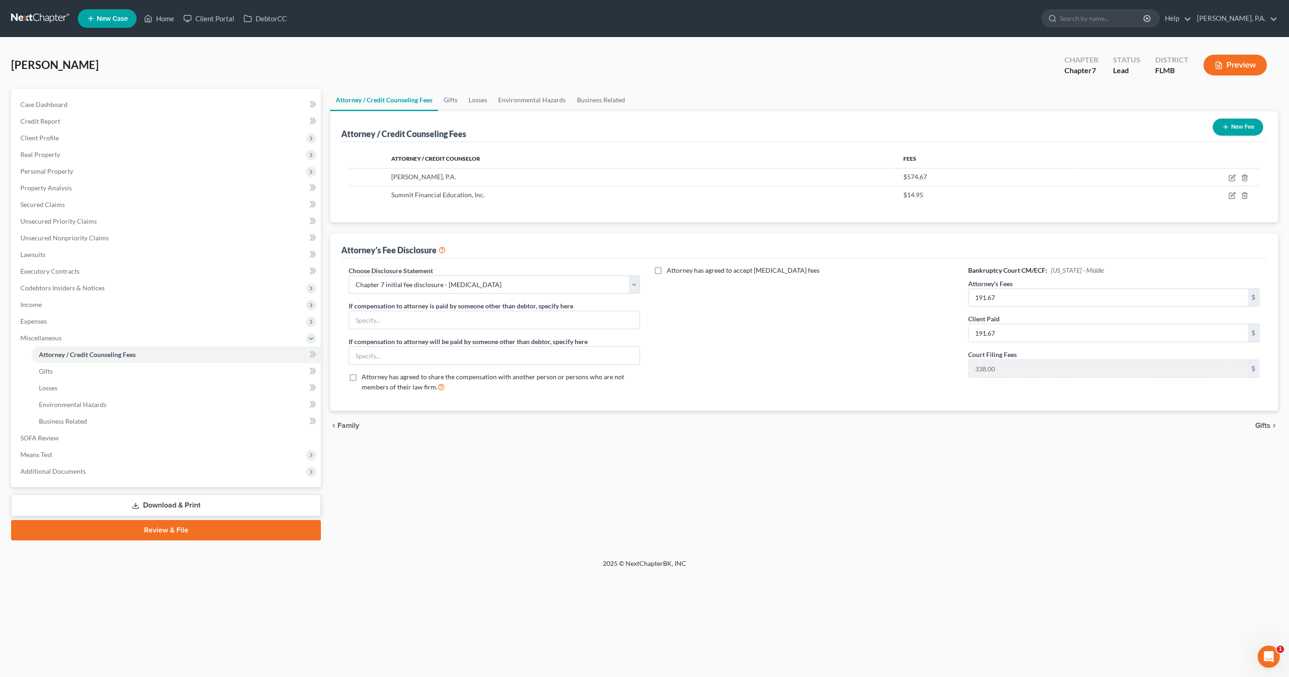
click at [175, 504] on link "Download & Print" at bounding box center [166, 505] width 310 height 22
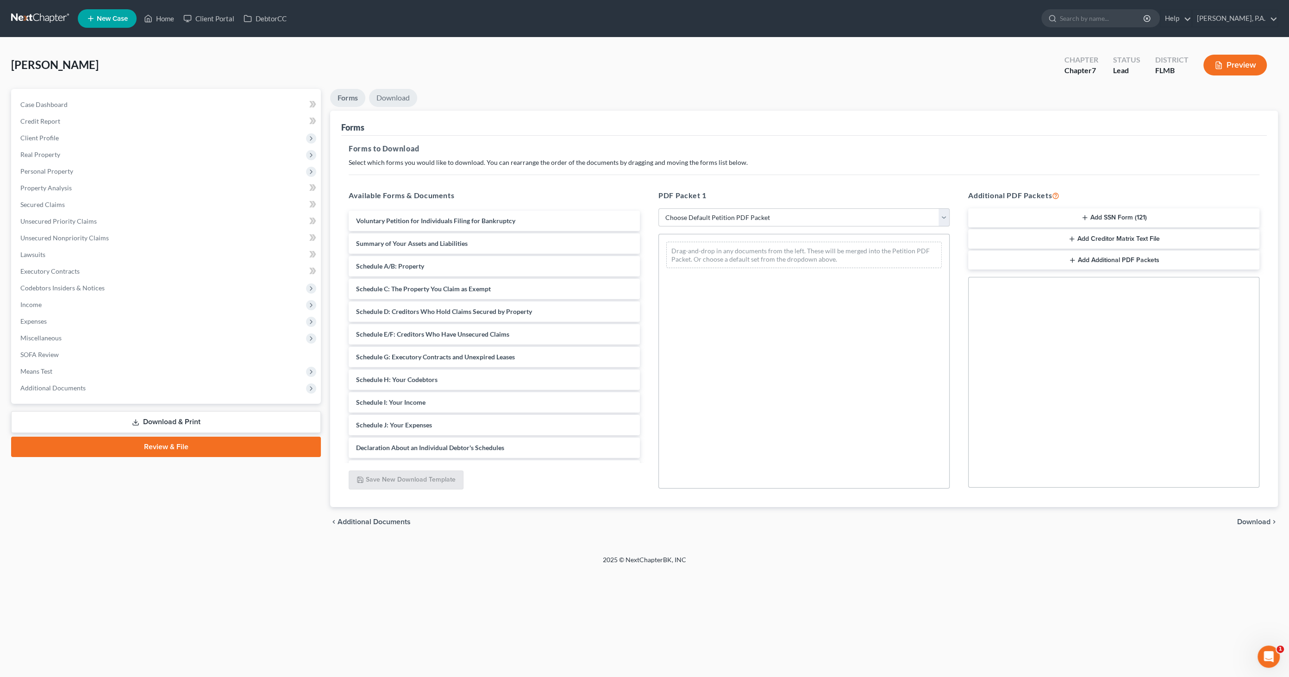
click at [405, 96] on link "Download" at bounding box center [393, 98] width 48 height 18
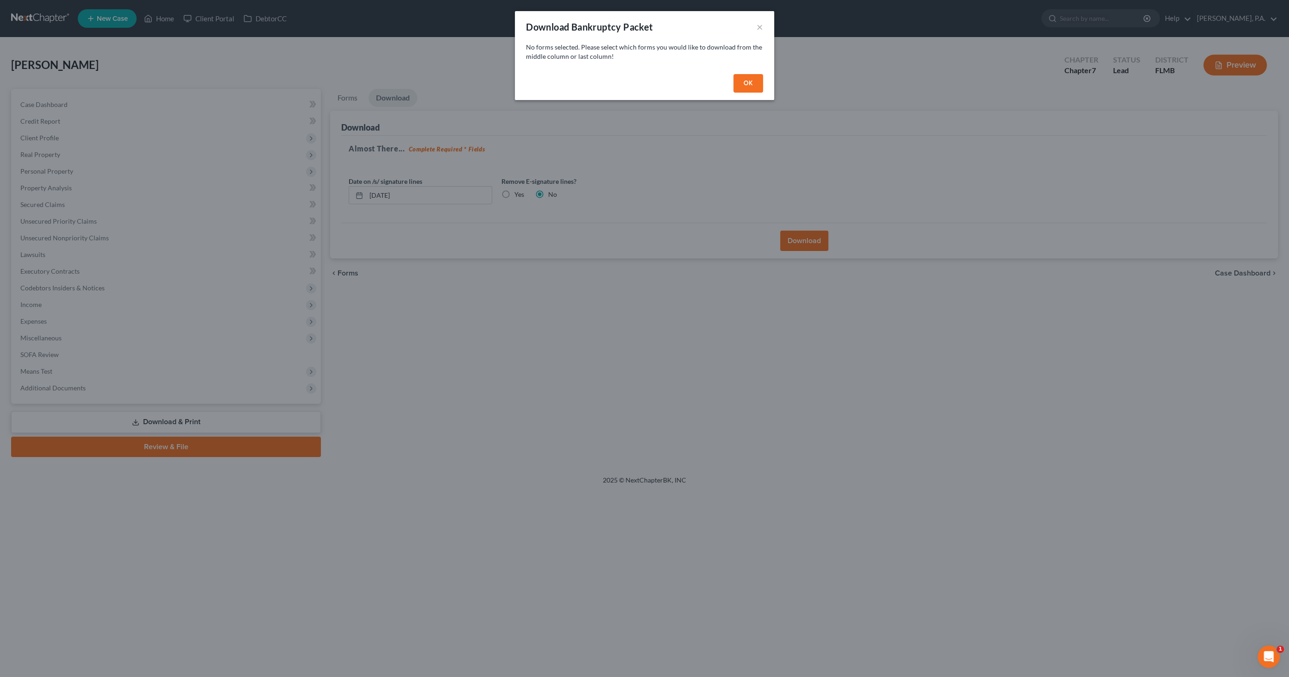
click at [743, 80] on button "OK" at bounding box center [748, 83] width 30 height 19
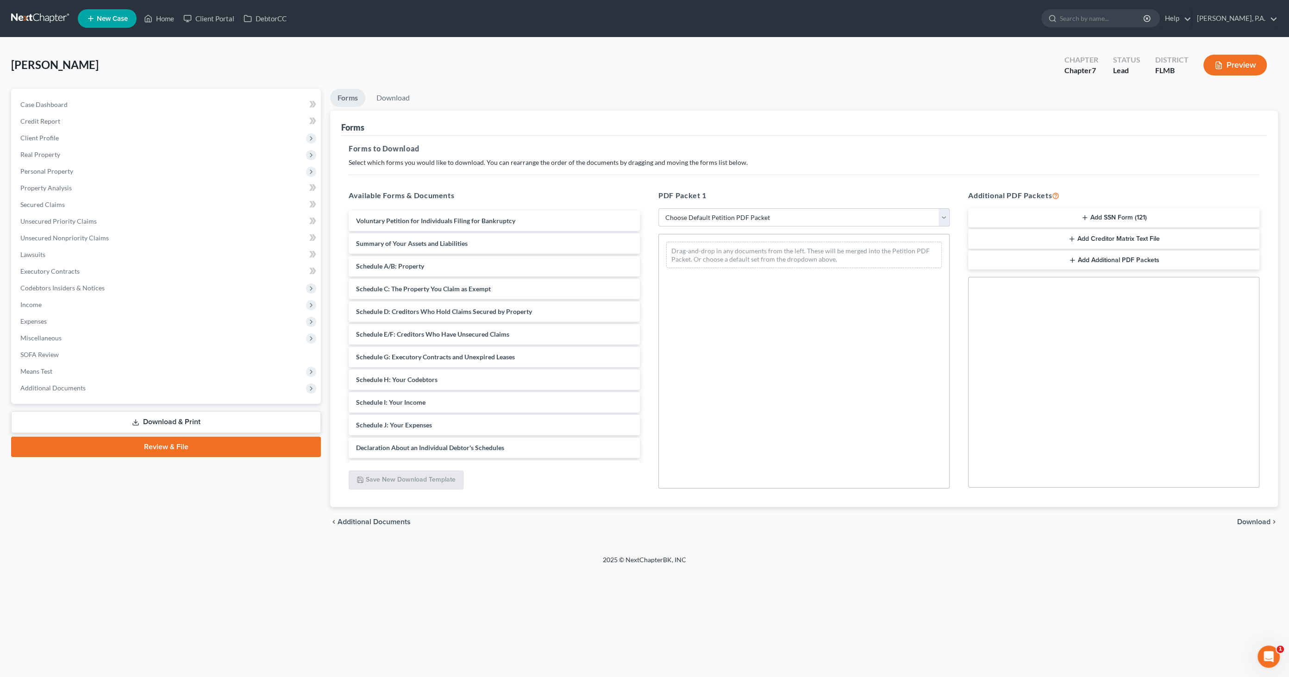
click at [737, 217] on select "Choose Default Petition PDF Packet Complete Bankruptcy Petition (all forms and …" at bounding box center [803, 217] width 291 height 19
select select "0"
click at [658, 208] on select "Choose Default Petition PDF Packet Complete Bankruptcy Petition (all forms and …" at bounding box center [803, 217] width 291 height 19
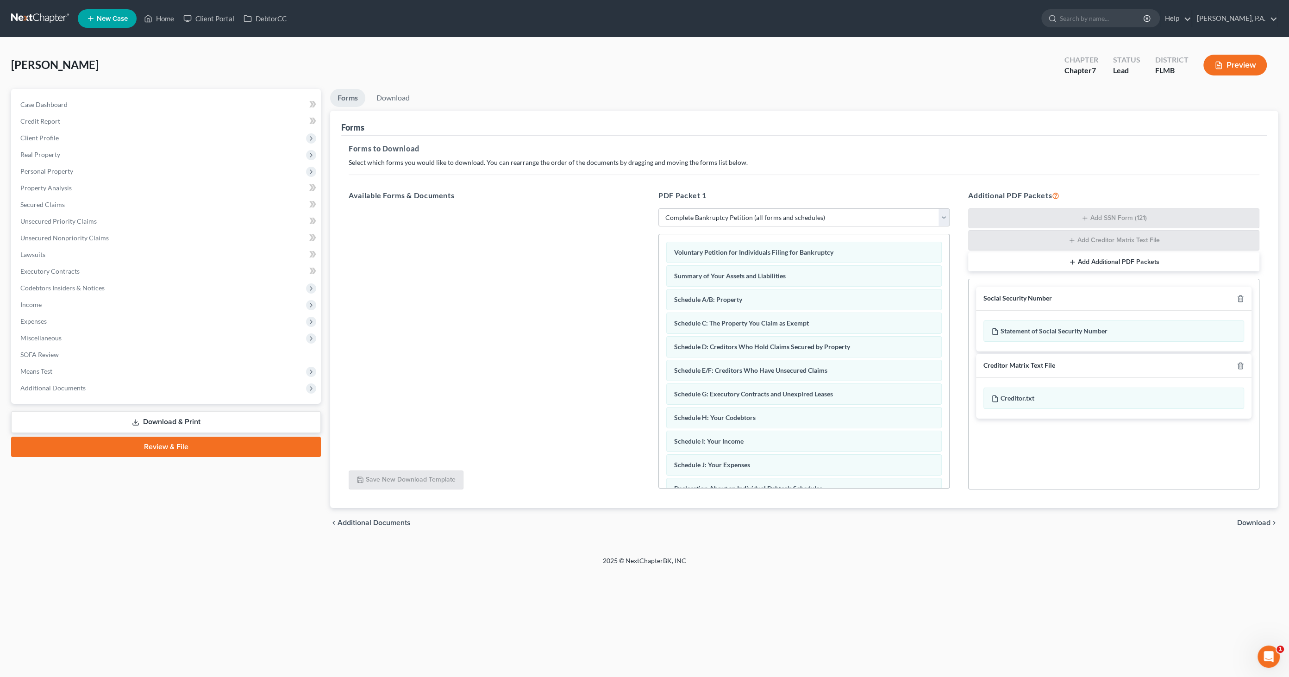
click at [1243, 521] on span "Download" at bounding box center [1253, 522] width 33 height 7
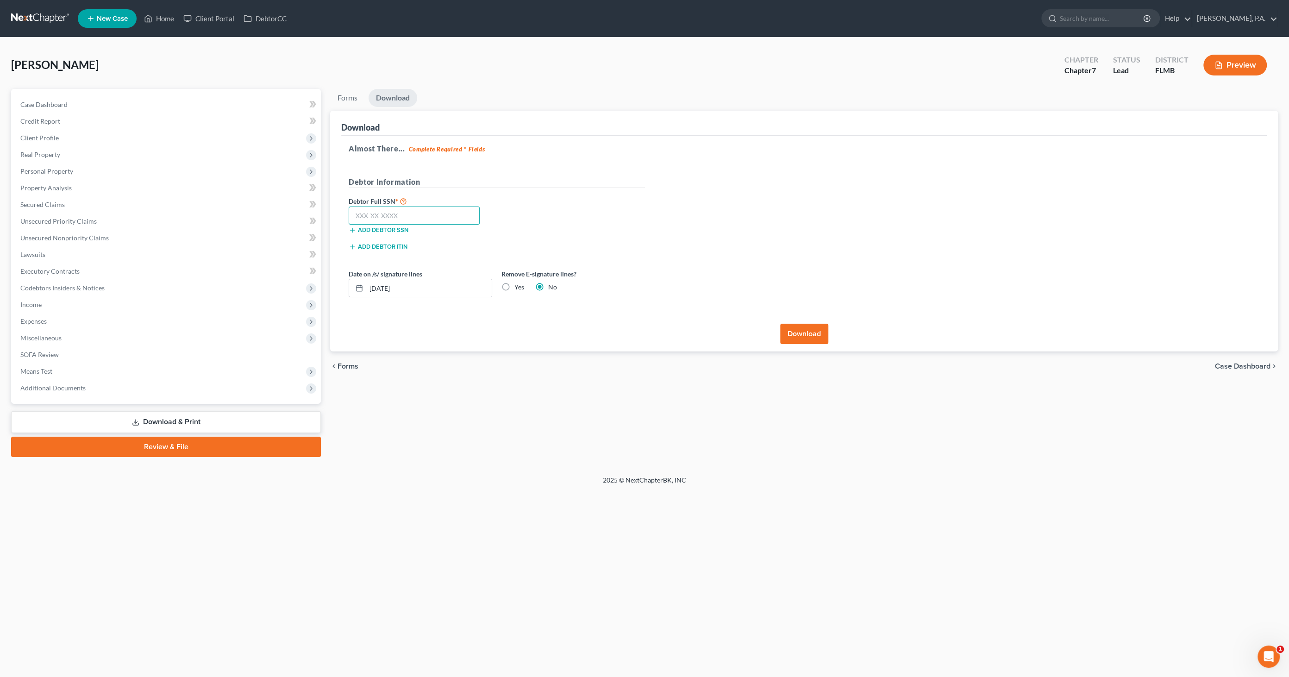
click at [395, 213] on input "text" at bounding box center [414, 215] width 131 height 19
click at [380, 209] on input "text" at bounding box center [414, 215] width 131 height 19
type input "261-71-3241"
click at [517, 288] on label "Yes" at bounding box center [519, 286] width 10 height 9
click at [518, 288] on input "Yes" at bounding box center [521, 285] width 6 height 6
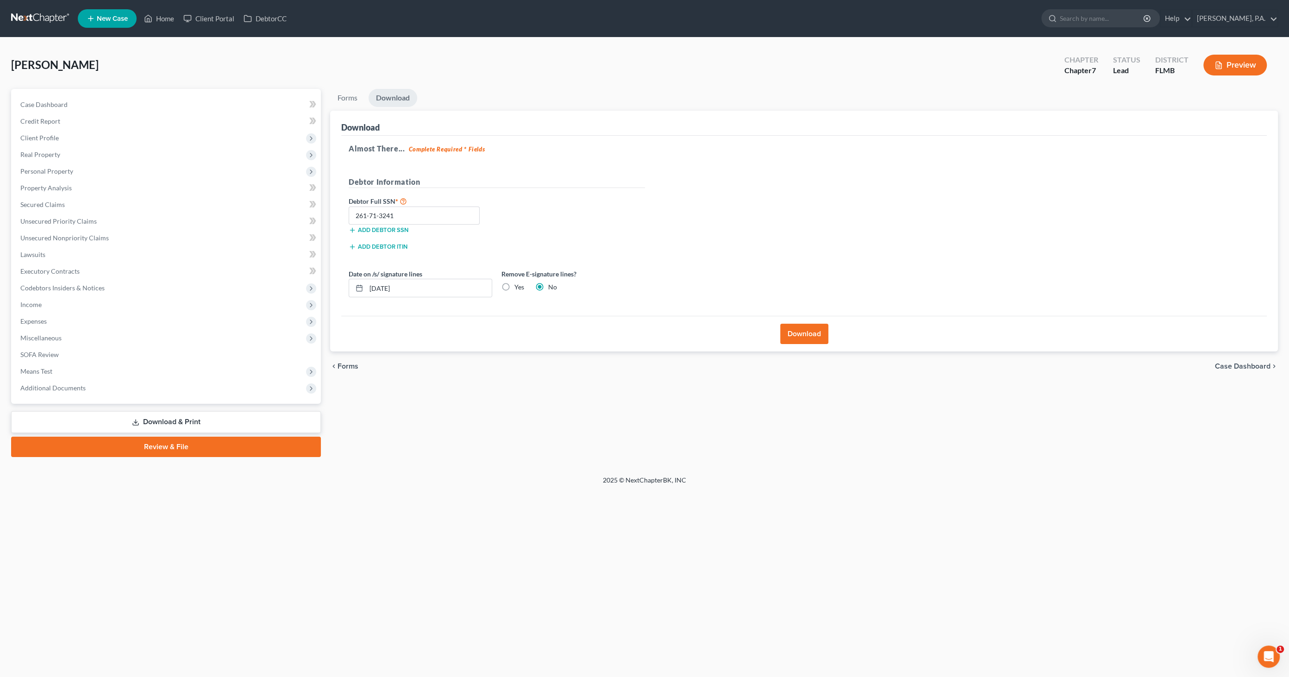
radio input "true"
radio input "false"
click at [815, 332] on button "Download" at bounding box center [804, 334] width 48 height 20
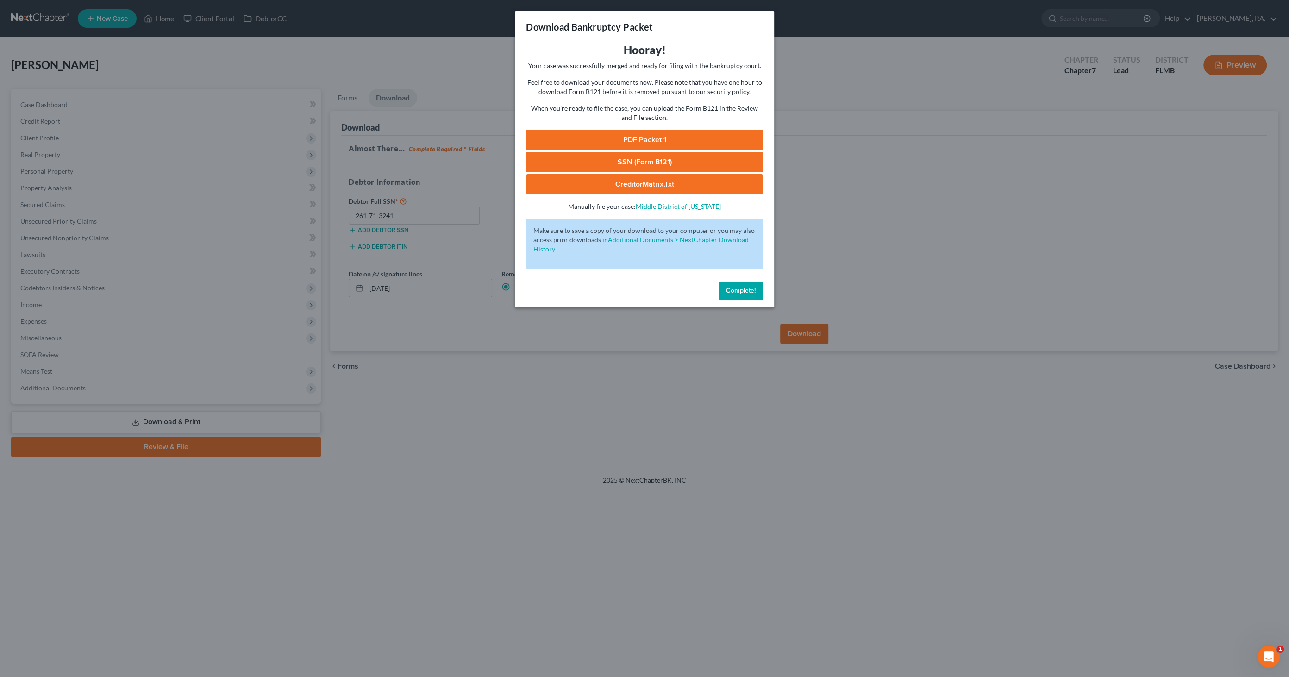
click at [630, 140] on link "PDF Packet 1" at bounding box center [644, 140] width 237 height 20
click at [627, 157] on link "SSN (Form B121)" at bounding box center [644, 162] width 237 height 20
drag, startPoint x: 745, startPoint y: 284, endPoint x: 741, endPoint y: 272, distance: 12.5
click at [745, 284] on button "Complete!" at bounding box center [740, 290] width 44 height 19
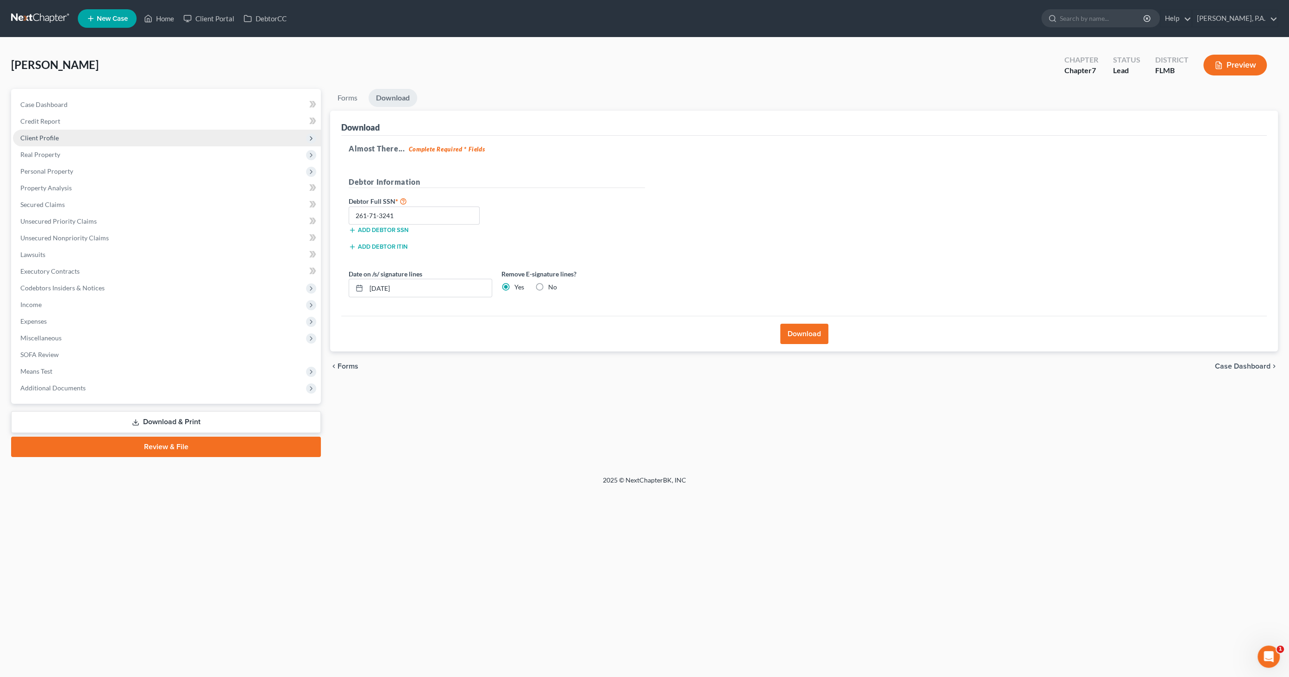
click at [50, 134] on span "Client Profile" at bounding box center [39, 138] width 38 height 8
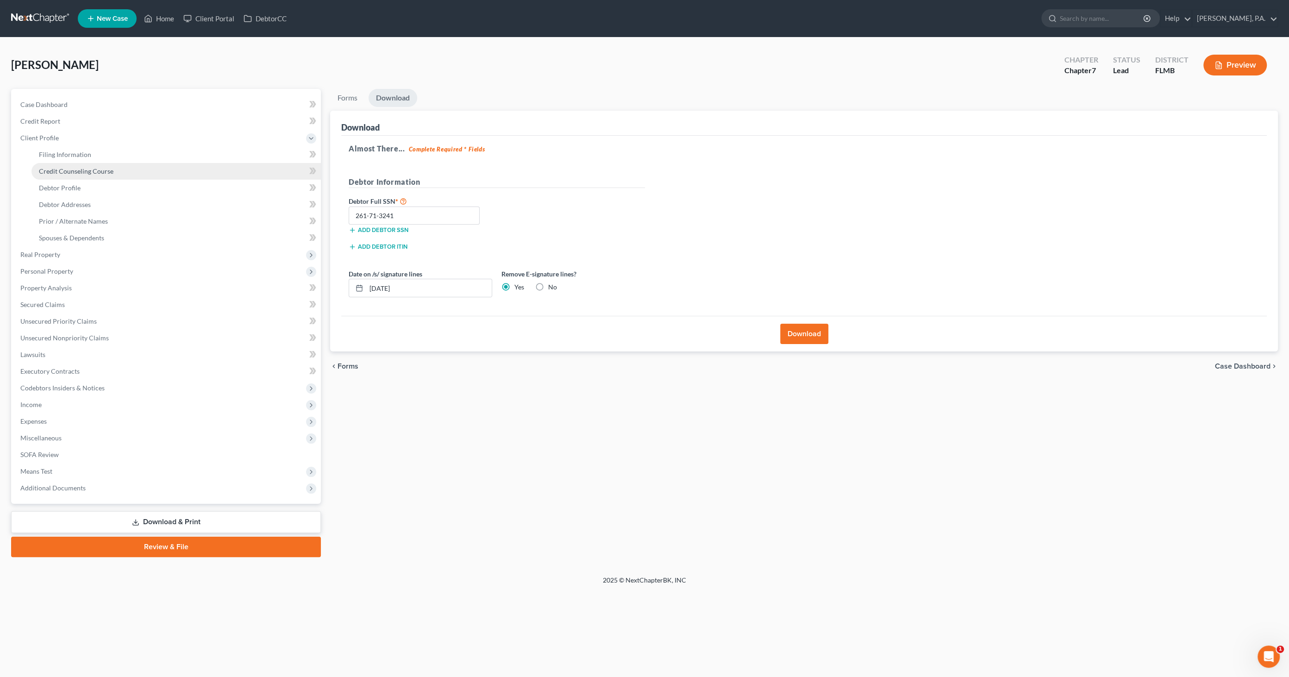
click at [82, 168] on span "Credit Counseling Course" at bounding box center [76, 171] width 75 height 8
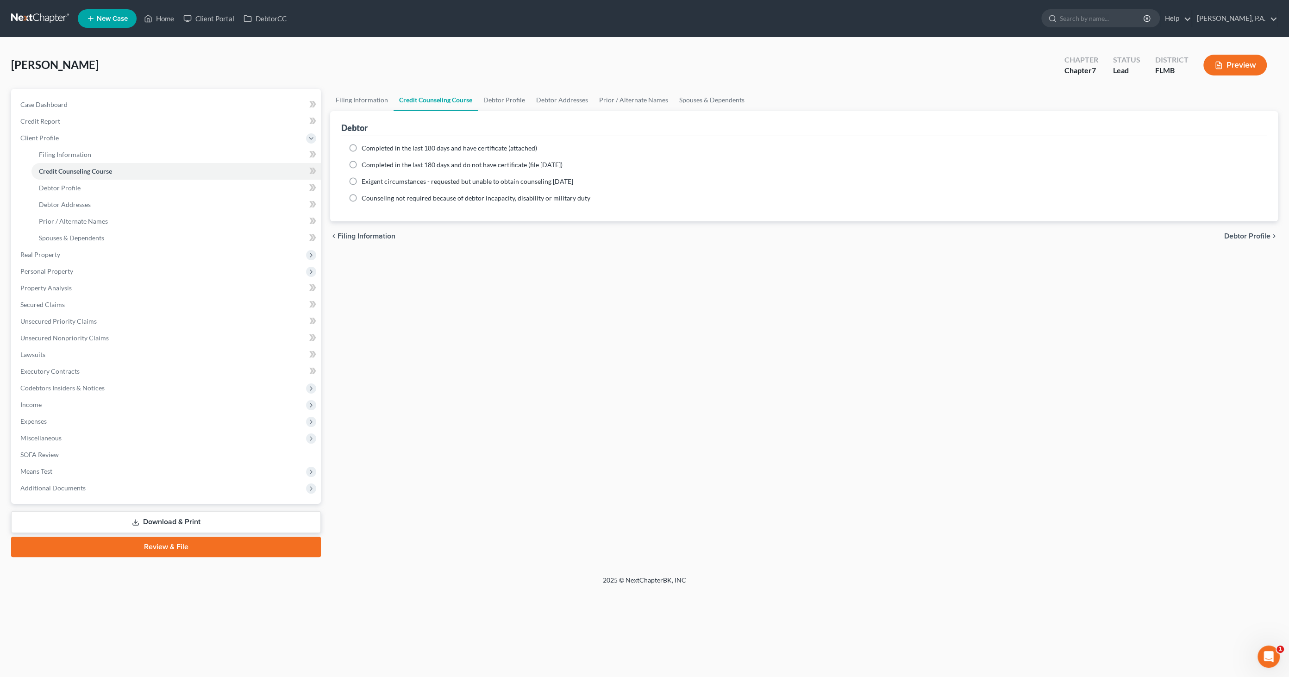
click at [361, 143] on label "Completed in the last 180 days and have certificate (attached)" at bounding box center [448, 147] width 175 height 9
click at [365, 143] on input "Completed in the last 180 days and have certificate (attached)" at bounding box center [368, 146] width 6 height 6
radio input "true"
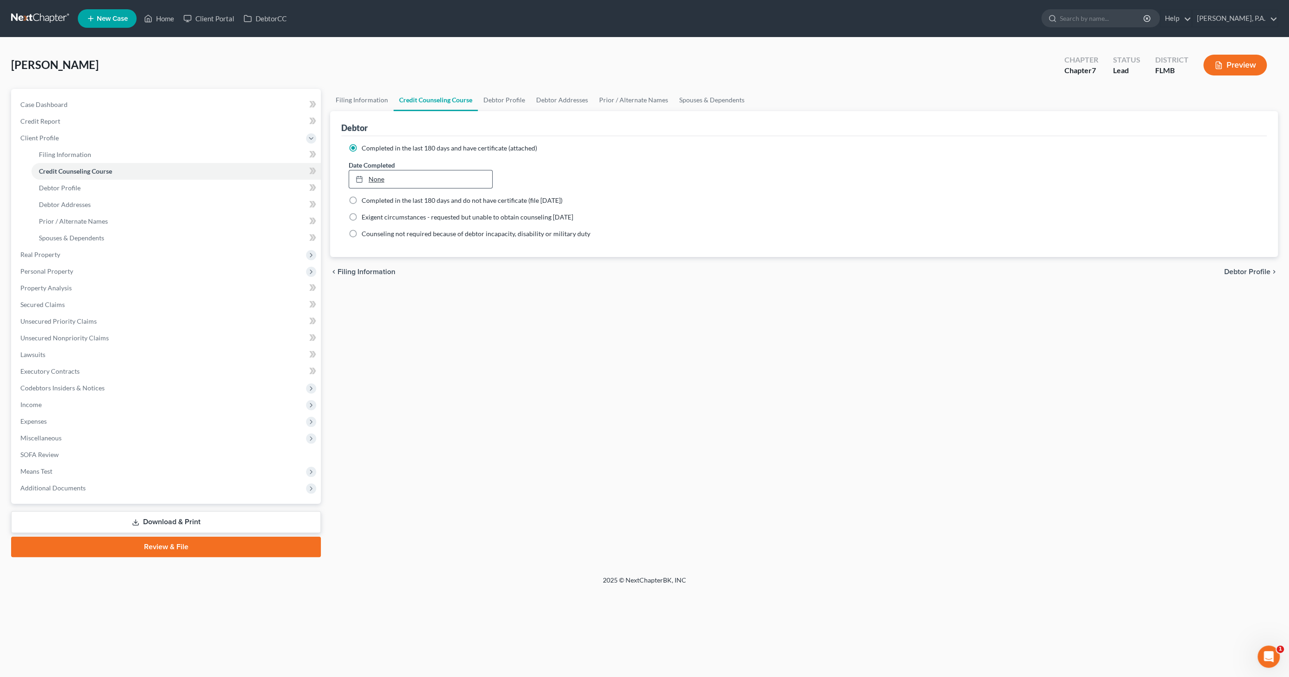
type input "[DATE]"
click at [374, 172] on link "None" at bounding box center [420, 179] width 143 height 18
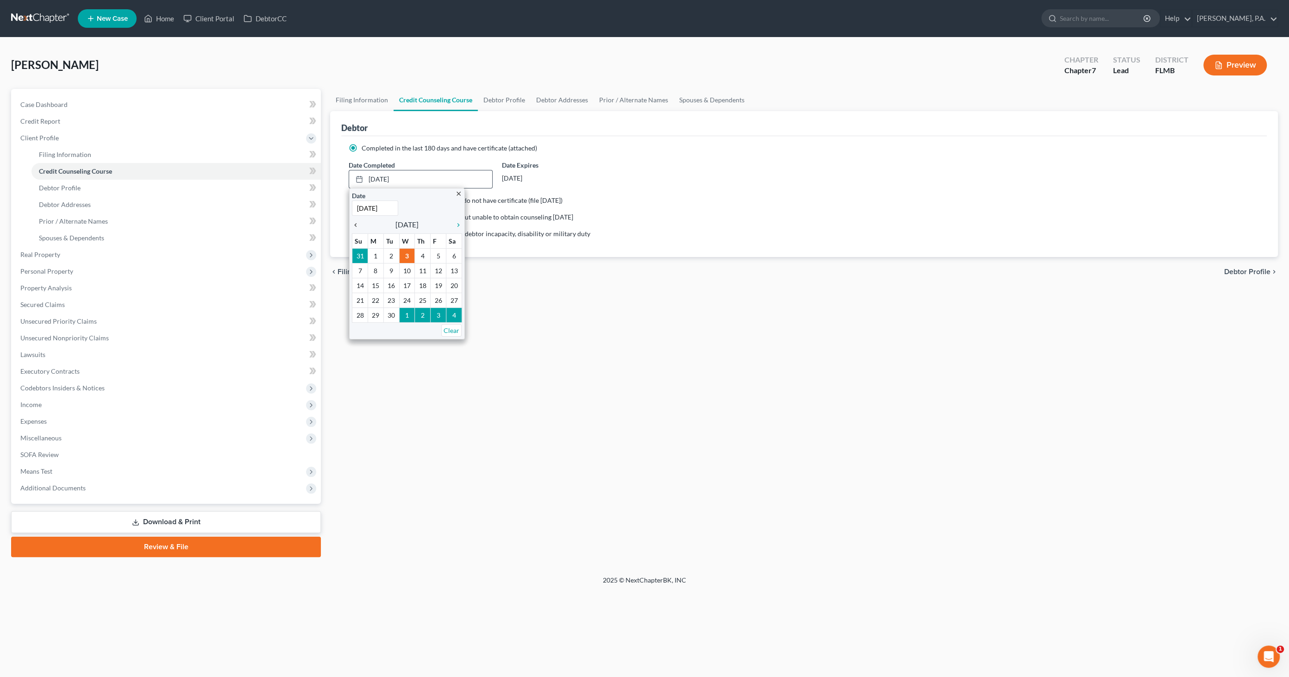
click at [356, 222] on icon "chevron_left" at bounding box center [358, 224] width 12 height 7
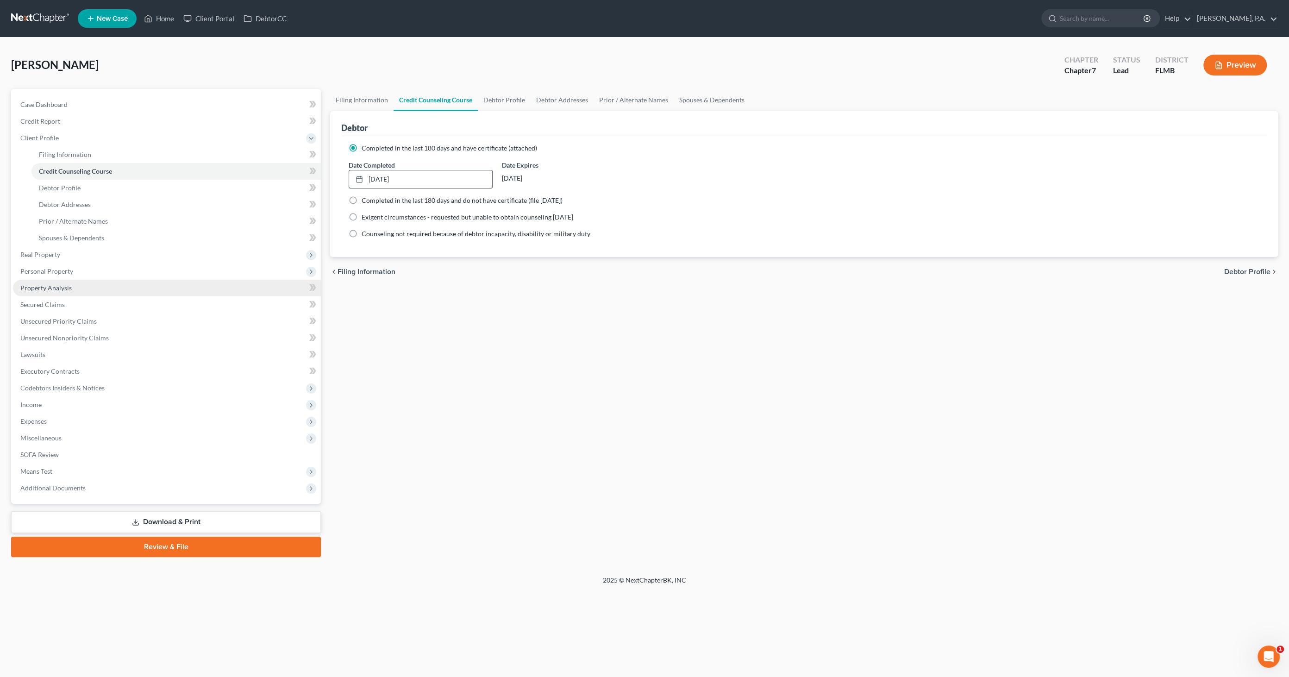
click at [60, 286] on span "Property Analysis" at bounding box center [45, 288] width 51 height 8
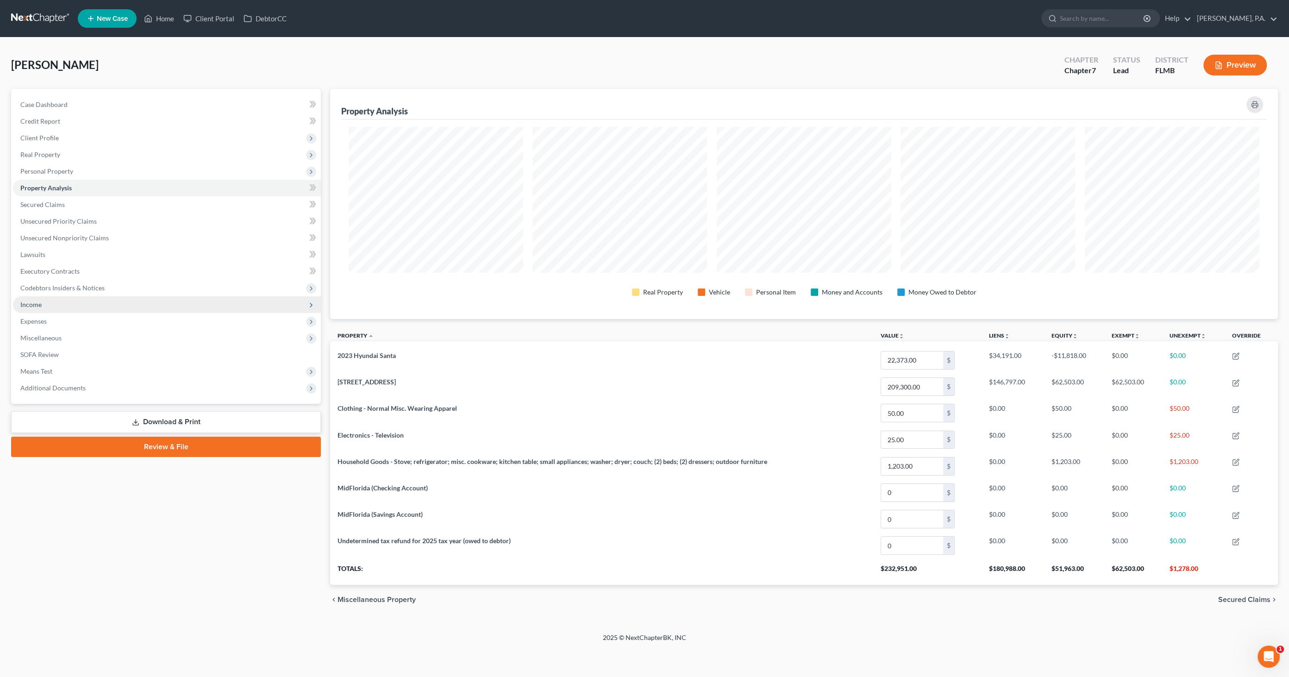
scroll to position [230, 947]
click at [143, 423] on link "Download & Print" at bounding box center [166, 422] width 310 height 22
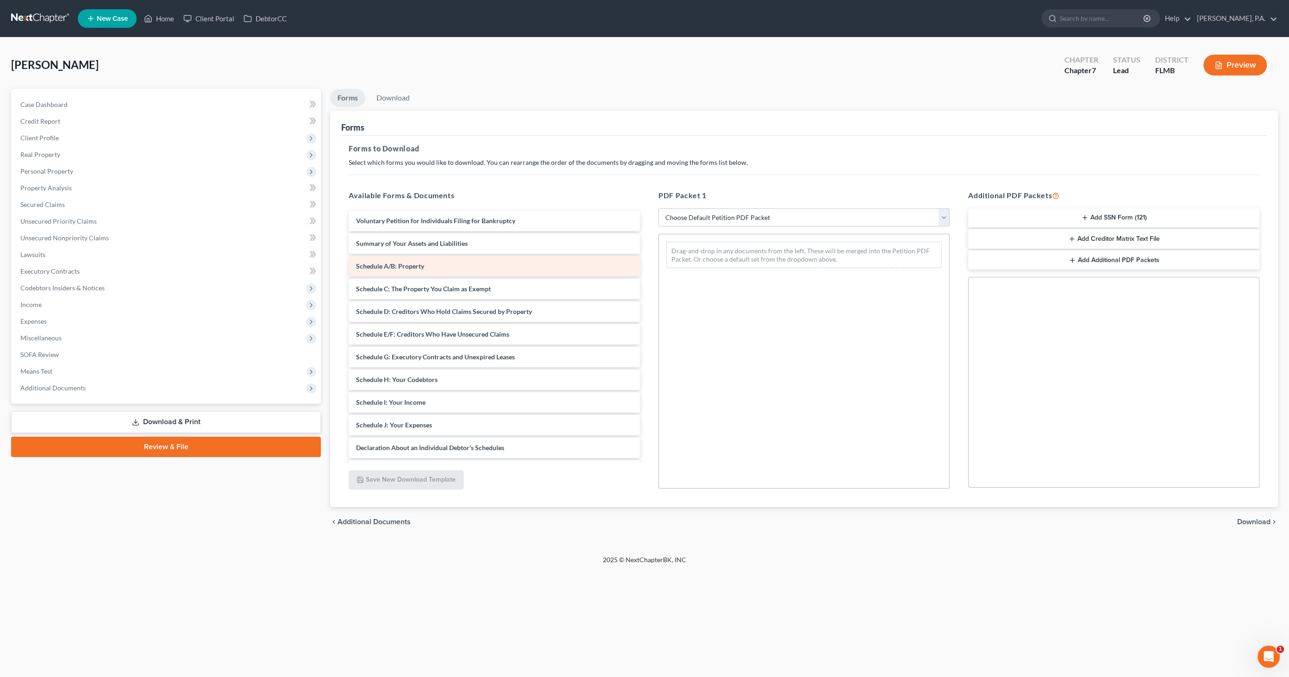
click at [414, 264] on span "Schedule A/B: Property" at bounding box center [390, 266] width 68 height 8
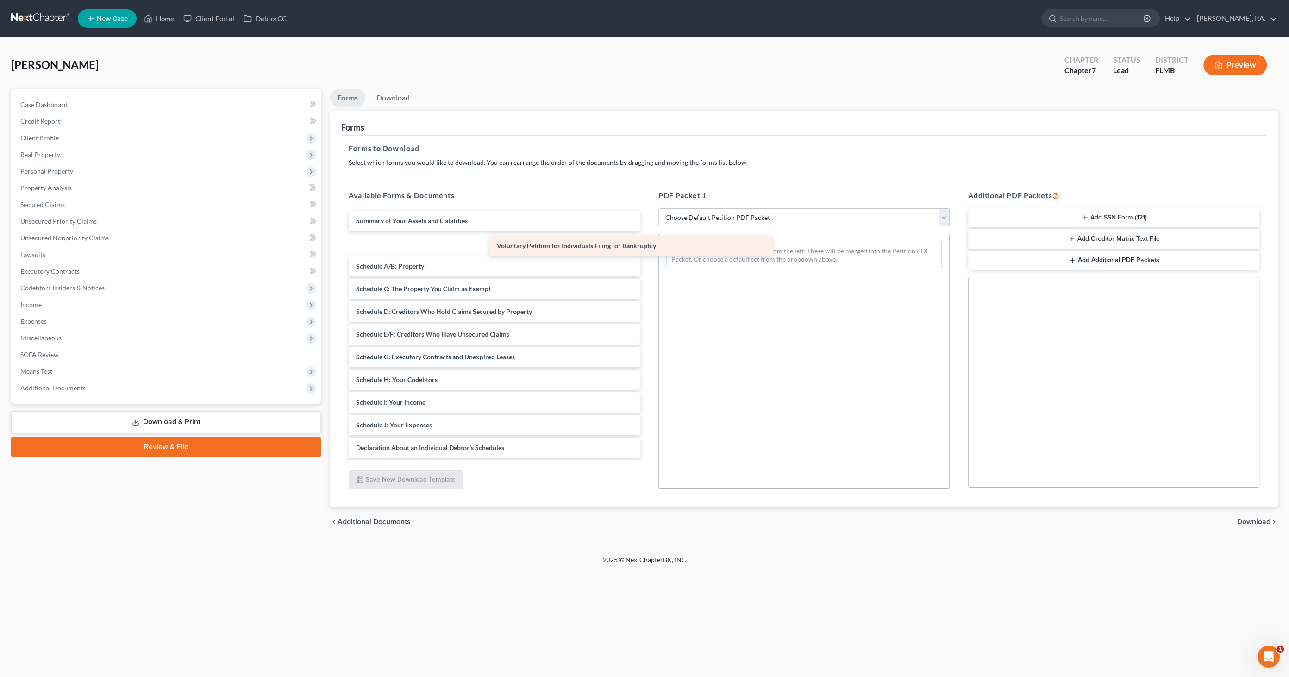
drag, startPoint x: 405, startPoint y: 218, endPoint x: 721, endPoint y: 276, distance: 321.9
click at [647, 276] on div "Voluntary Petition for Individuals Filing for Bankruptcy Voluntary Petition for…" at bounding box center [494, 414] width 306 height 406
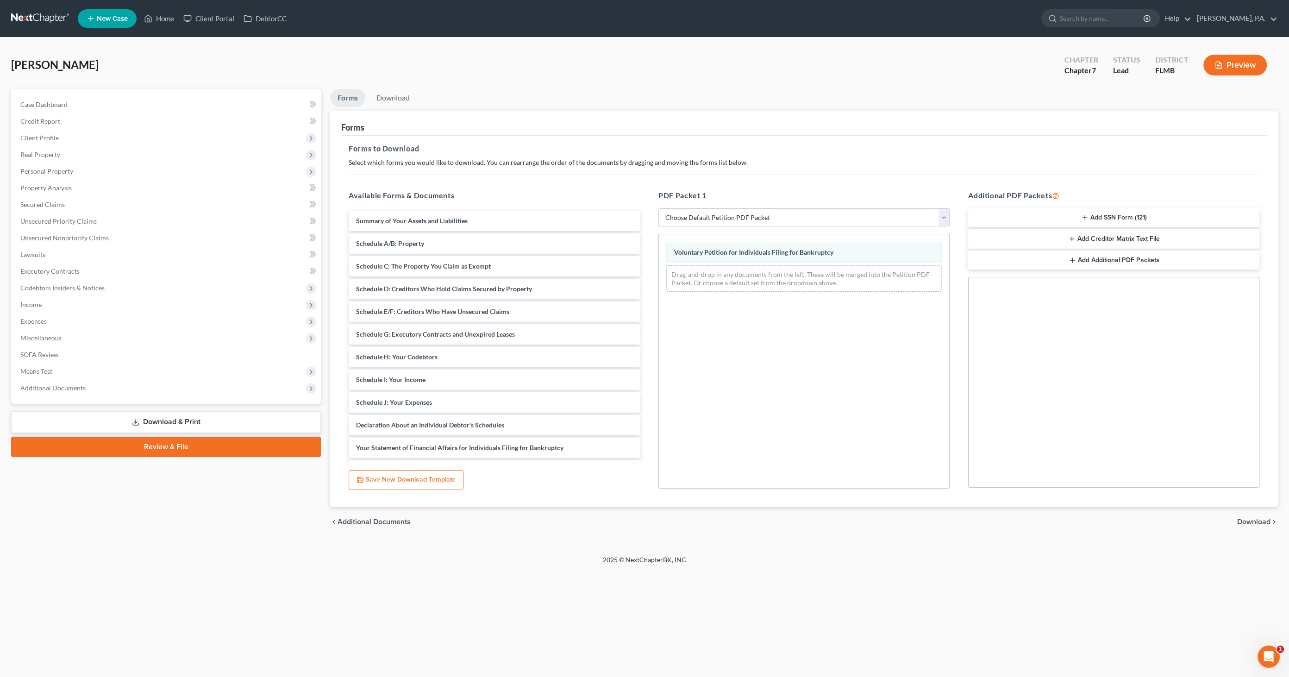
click at [1255, 520] on span "Download" at bounding box center [1253, 521] width 33 height 7
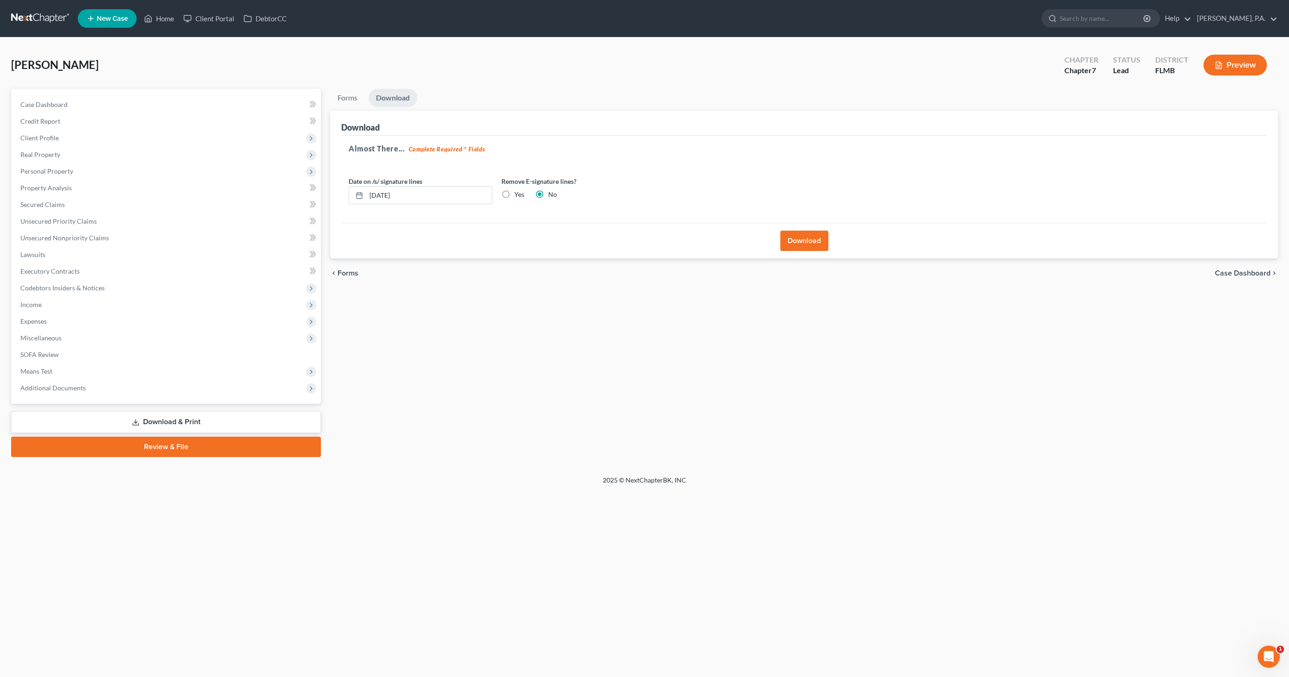
click at [519, 193] on label "Yes" at bounding box center [519, 194] width 10 height 9
click at [519, 193] on input "Yes" at bounding box center [521, 193] width 6 height 6
radio input "true"
radio input "false"
click at [783, 239] on button "Download" at bounding box center [804, 240] width 48 height 20
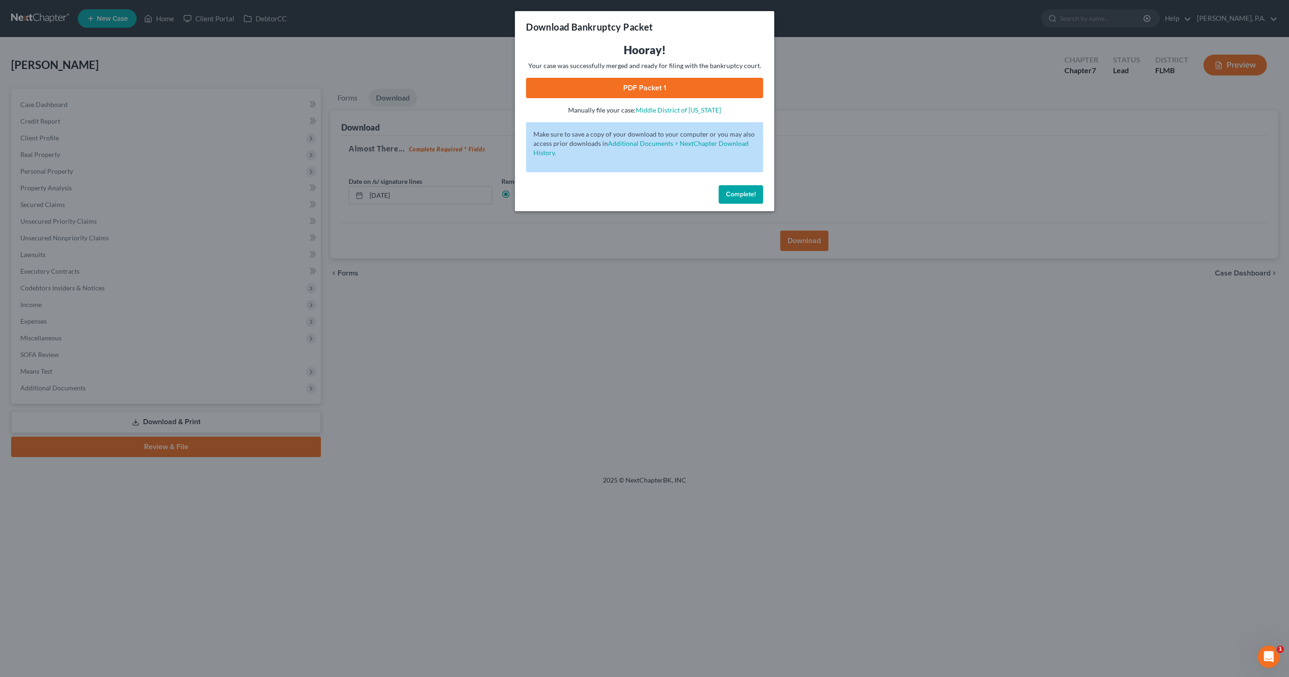
click at [671, 81] on link "PDF Packet 1" at bounding box center [644, 88] width 237 height 20
click at [730, 192] on span "Complete!" at bounding box center [741, 194] width 30 height 8
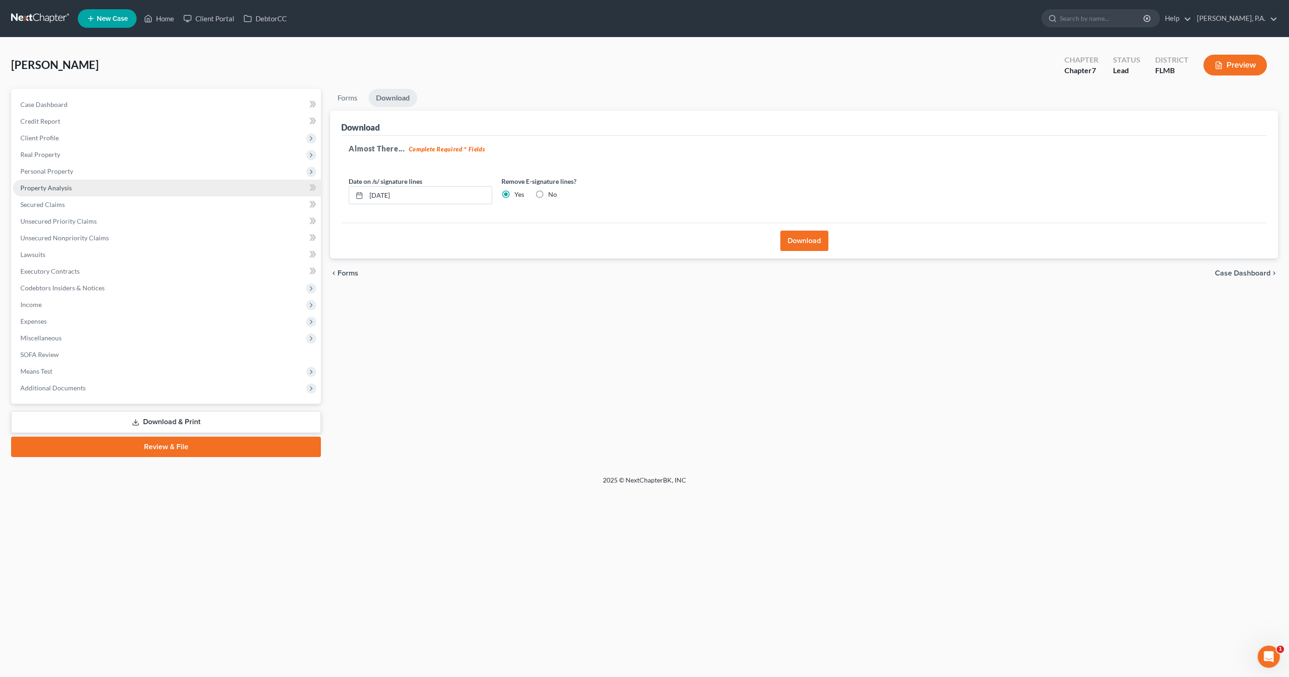
click at [57, 191] on link "Property Analysis" at bounding box center [167, 188] width 308 height 17
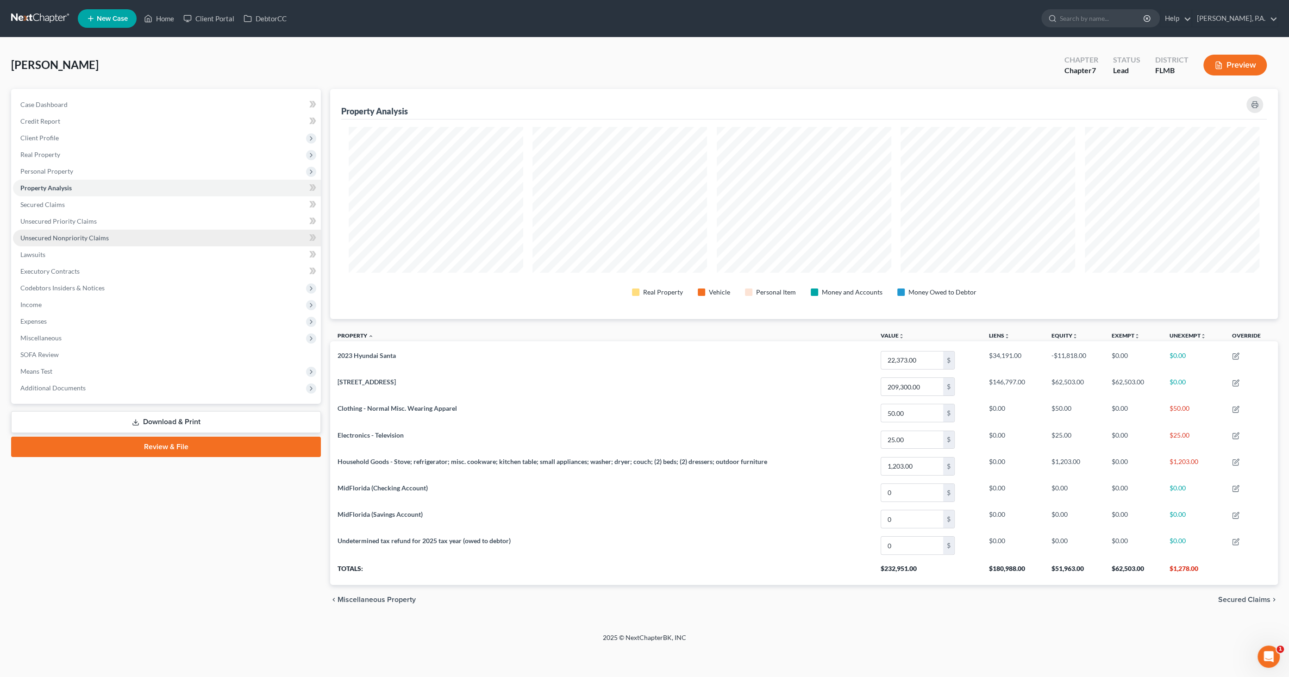
scroll to position [230, 947]
click at [219, 608] on div "Case Dashboard Payments Invoices Payments Payments Credit Report Client Profile" at bounding box center [165, 351] width 319 height 525
